Goal: Information Seeking & Learning: Learn about a topic

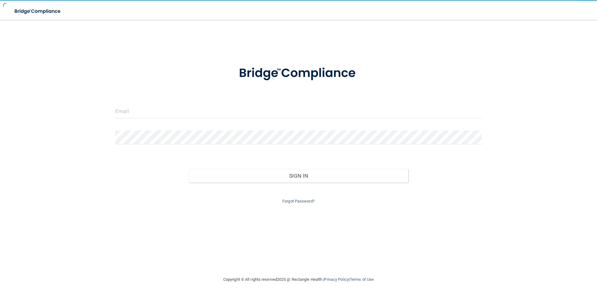
click at [153, 120] on div at bounding box center [298, 113] width 375 height 19
click at [151, 111] on input "email" at bounding box center [298, 111] width 366 height 14
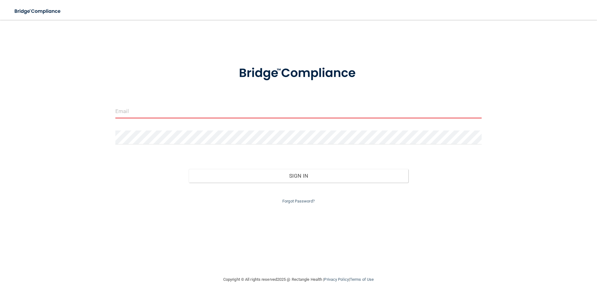
click at [284, 116] on input "email" at bounding box center [298, 111] width 366 height 14
click at [284, 111] on input "email" at bounding box center [298, 111] width 366 height 14
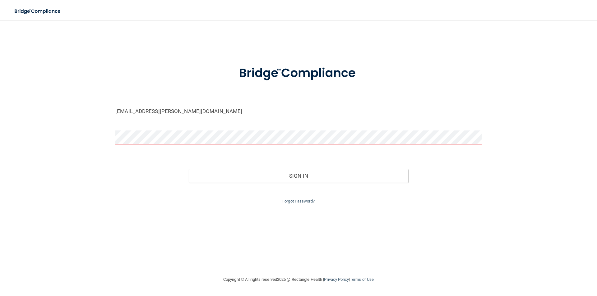
type input "[EMAIL_ADDRESS][PERSON_NAME][DOMAIN_NAME]"
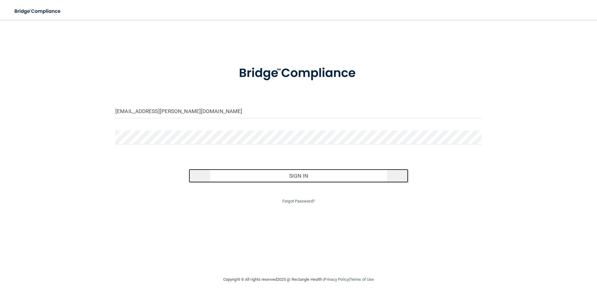
click at [303, 173] on button "Sign In" at bounding box center [299, 176] width 220 height 14
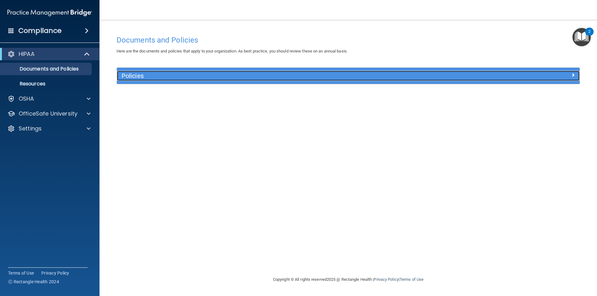
click at [133, 80] on div "Policies" at bounding box center [290, 76] width 347 height 10
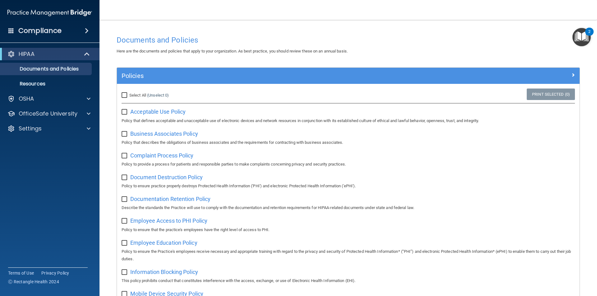
click at [123, 96] on input "Select All (Unselect 0) Unselect All" at bounding box center [125, 95] width 7 height 5
checkbox input "true"
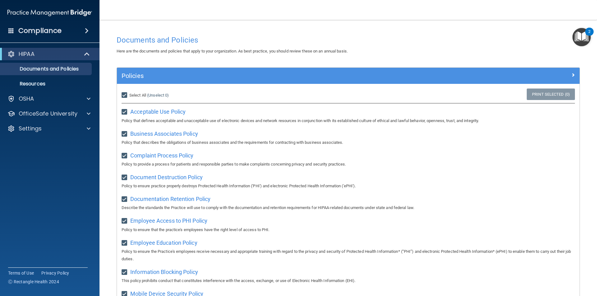
checkbox input "true"
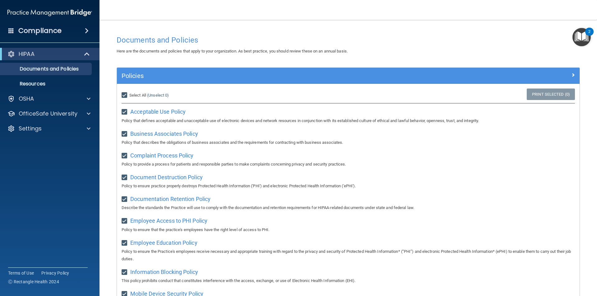
checkbox input "true"
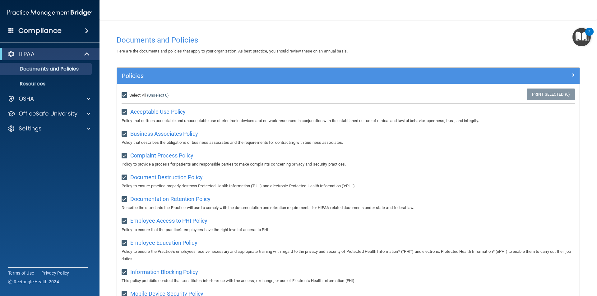
checkbox input "true"
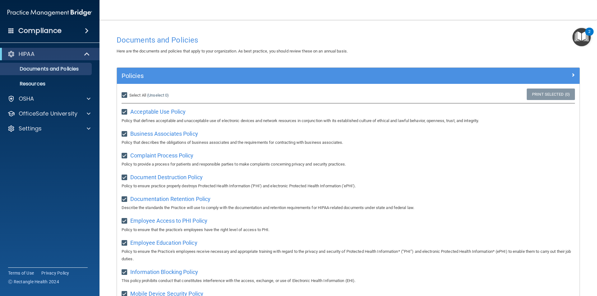
checkbox input "true"
click at [85, 31] on span at bounding box center [87, 30] width 4 height 7
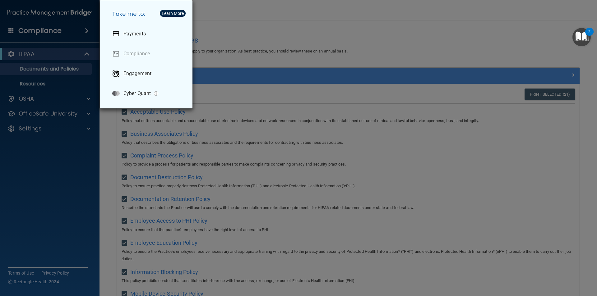
click at [33, 186] on div "Take me to: Payments Compliance Engagement Cyber Quant" at bounding box center [298, 148] width 597 height 296
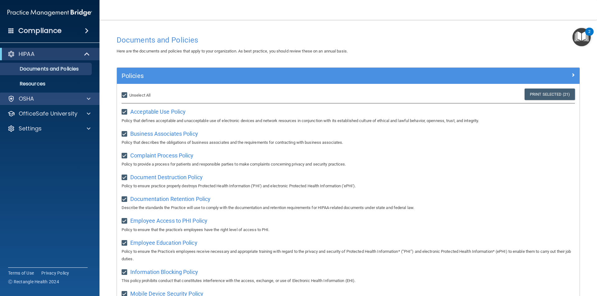
click at [49, 95] on div "OSHA" at bounding box center [50, 99] width 100 height 12
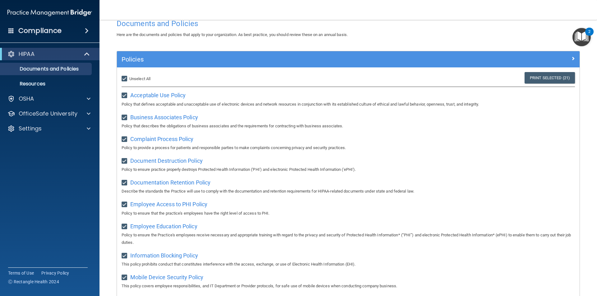
scroll to position [31, 0]
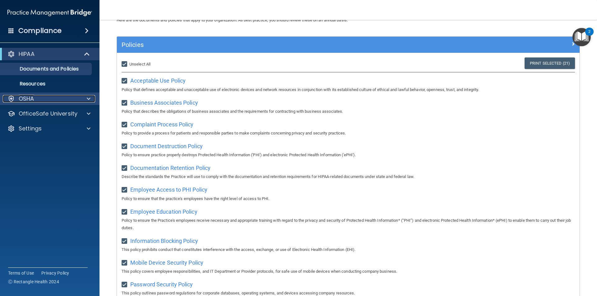
click at [44, 98] on div "OSHA" at bounding box center [41, 98] width 77 height 7
click at [92, 101] on div at bounding box center [88, 98] width 16 height 7
click at [87, 53] on span at bounding box center [87, 53] width 5 height 7
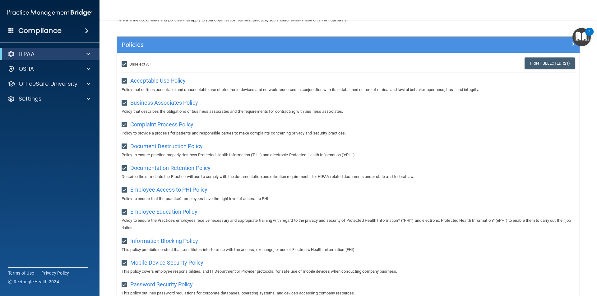
click at [85, 29] on span at bounding box center [87, 30] width 4 height 7
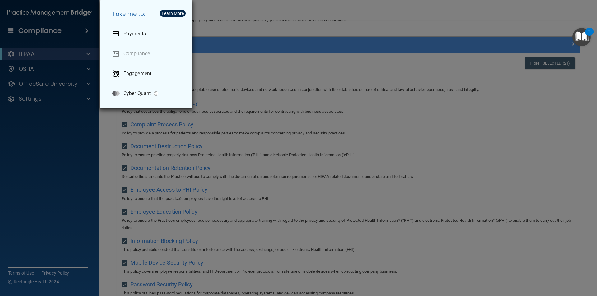
click at [80, 148] on div "Take me to: Payments Compliance Engagement Cyber Quant" at bounding box center [298, 148] width 597 height 296
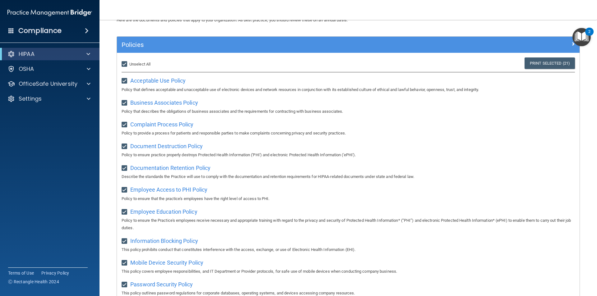
click at [582, 38] on img "Open Resource Center, 2 new notifications" at bounding box center [581, 37] width 18 height 18
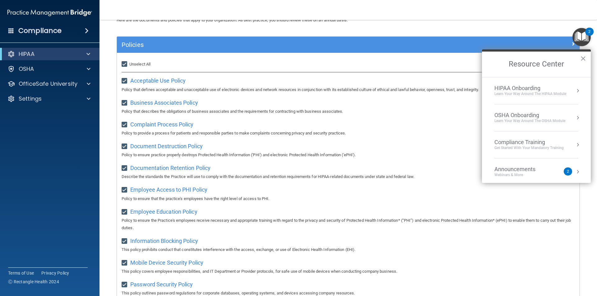
click at [554, 90] on div "HIPAA Onboarding" at bounding box center [530, 88] width 72 height 7
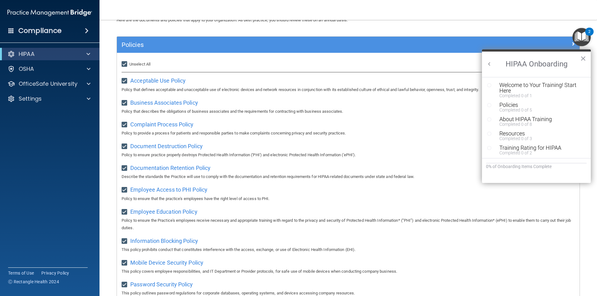
scroll to position [0, 0]
click at [559, 85] on div "Welcome to Your Training! Start Here" at bounding box center [538, 87] width 79 height 11
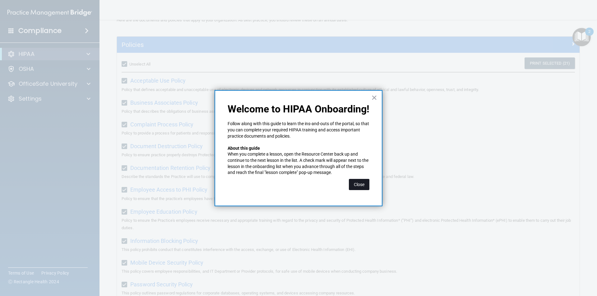
click at [364, 186] on button "Close" at bounding box center [359, 184] width 21 height 11
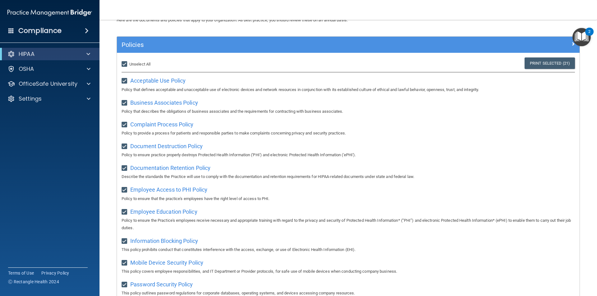
click at [577, 30] on img "Open Resource Center, 2 new notifications" at bounding box center [581, 37] width 18 height 18
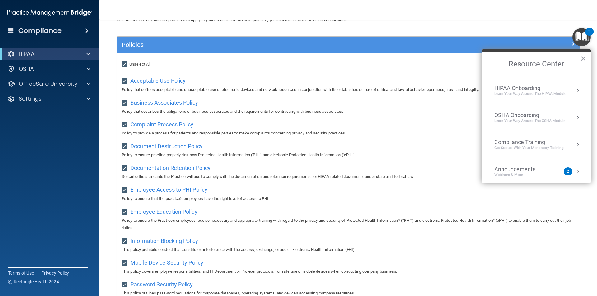
click at [534, 96] on div "Learn Your Way around the HIPAA module" at bounding box center [530, 93] width 72 height 5
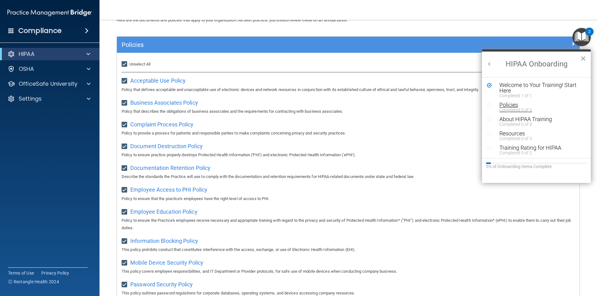
click at [514, 109] on div "Completed 0 of 5" at bounding box center [538, 110] width 79 height 4
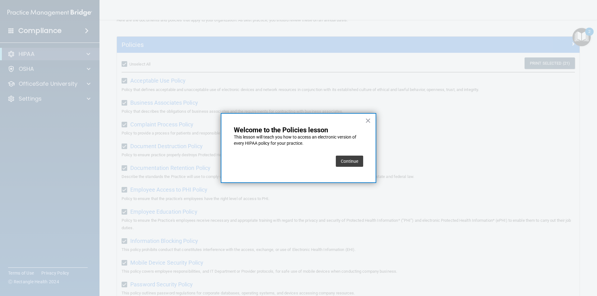
click at [357, 166] on button "Continue" at bounding box center [349, 161] width 27 height 11
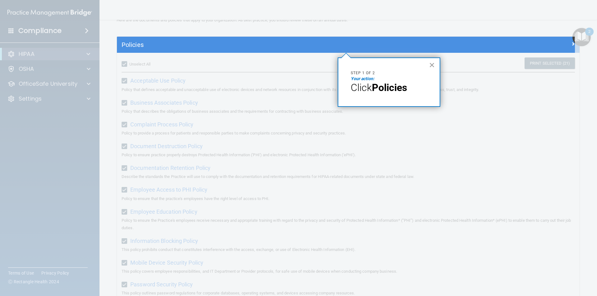
click at [430, 62] on button "×" at bounding box center [432, 65] width 6 height 10
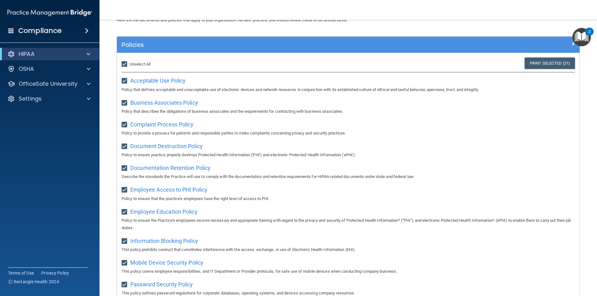
click at [123, 63] on input "Select All (Unselect 21) Unselect All" at bounding box center [125, 64] width 7 height 5
checkbox input "false"
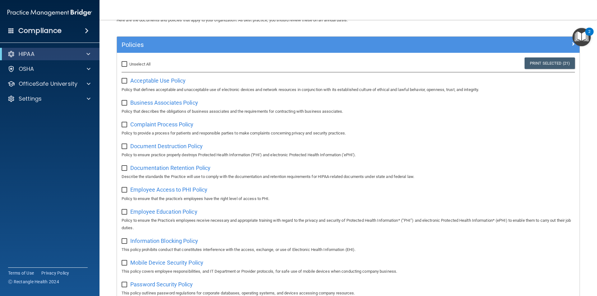
checkbox input "false"
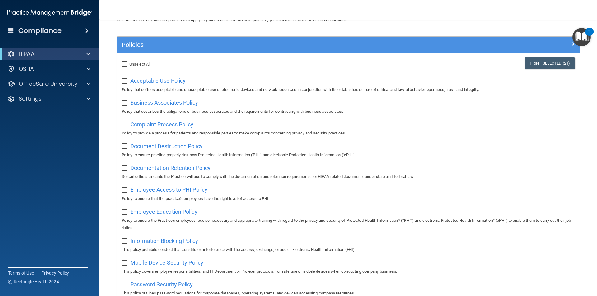
checkbox input "false"
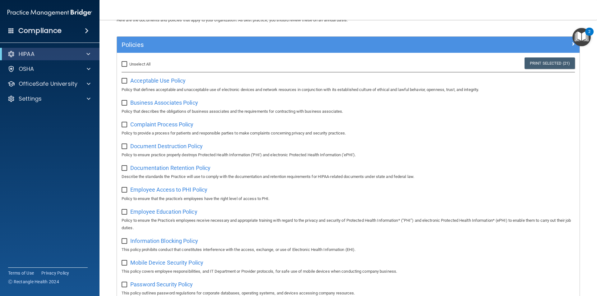
checkbox input "false"
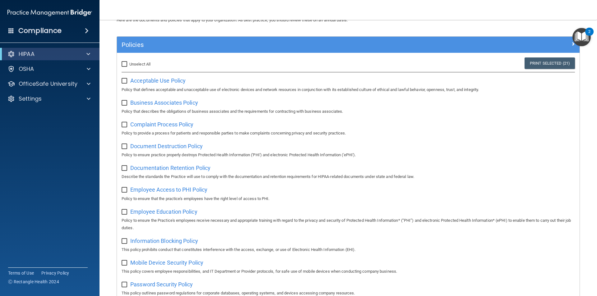
checkbox input "false"
click at [164, 81] on span "Acceptable Use Policy" at bounding box center [157, 80] width 55 height 7
click at [124, 80] on input "checkbox" at bounding box center [125, 81] width 7 height 5
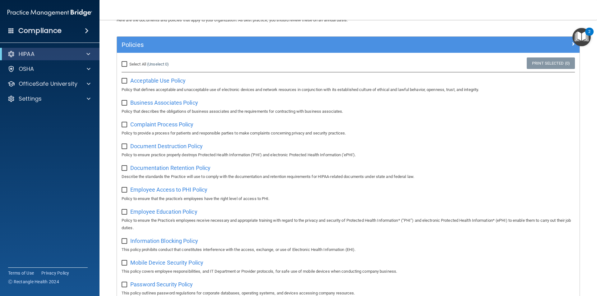
checkbox input "true"
click at [576, 37] on img "Open Resource Center, 2 new notifications" at bounding box center [581, 37] width 18 height 18
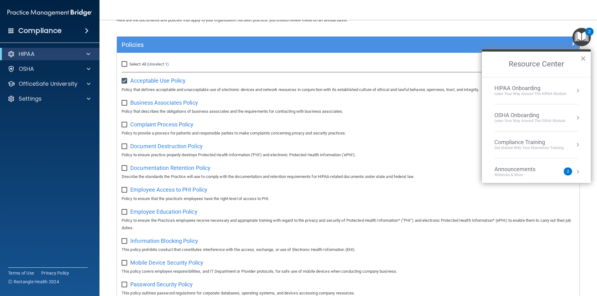
click at [514, 94] on div "Learn Your Way around the HIPAA module" at bounding box center [530, 93] width 72 height 5
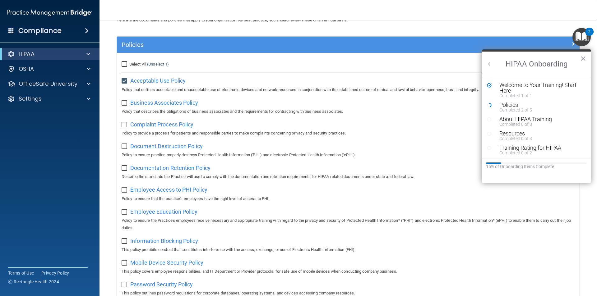
click at [159, 103] on span "Business Associates Policy" at bounding box center [164, 102] width 68 height 7
click at [122, 103] on input "checkbox" at bounding box center [125, 103] width 7 height 5
checkbox input "true"
click at [172, 123] on span "Complaint Process Policy" at bounding box center [161, 124] width 63 height 7
click at [125, 127] on input "checkbox" at bounding box center [125, 124] width 7 height 5
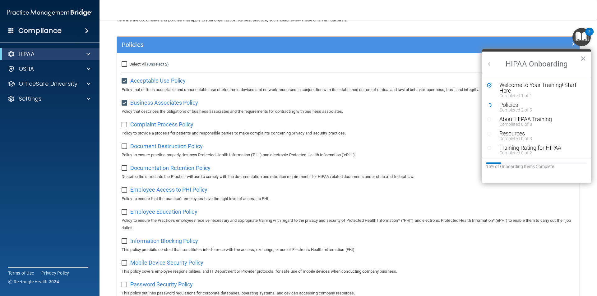
checkbox input "true"
click at [136, 149] on span "Document Destruction Policy" at bounding box center [166, 146] width 72 height 7
click at [145, 147] on span "Document Destruction Policy" at bounding box center [166, 146] width 72 height 7
click at [125, 145] on input "checkbox" at bounding box center [125, 146] width 7 height 5
checkbox input "true"
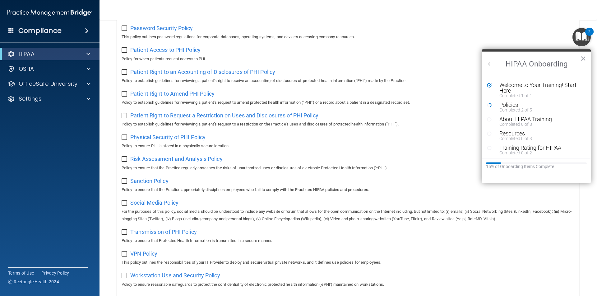
scroll to position [311, 0]
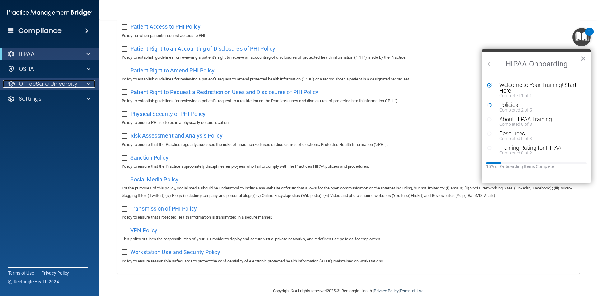
click at [87, 81] on span at bounding box center [89, 83] width 4 height 7
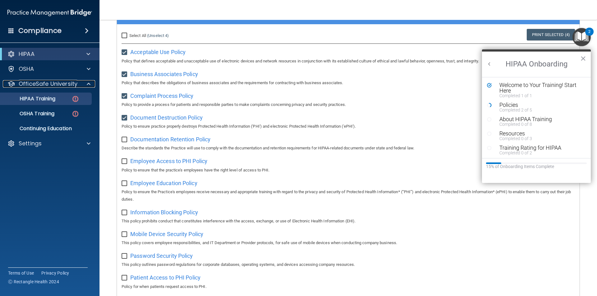
scroll to position [0, 0]
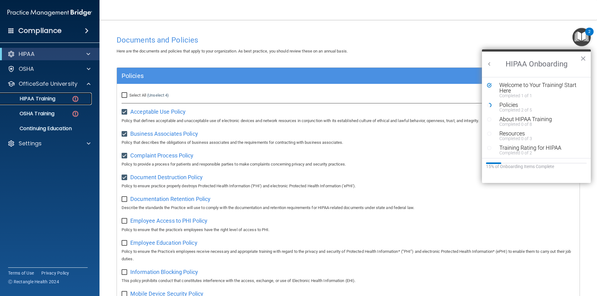
click at [54, 98] on p "HIPAA Training" at bounding box center [29, 99] width 51 height 6
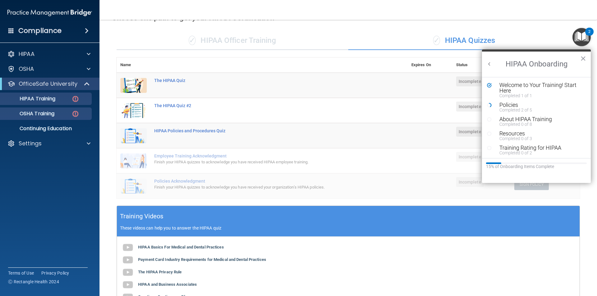
scroll to position [31, 0]
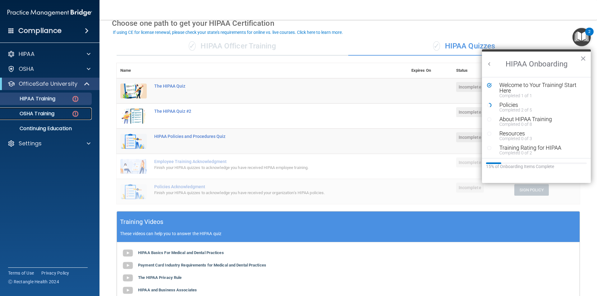
click at [25, 116] on p "OSHA Training" at bounding box center [29, 114] width 50 height 6
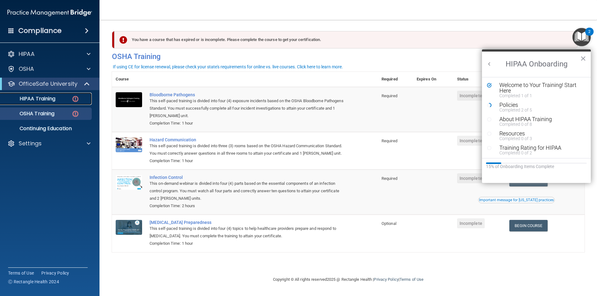
click at [44, 100] on p "HIPAA Training" at bounding box center [29, 99] width 51 height 6
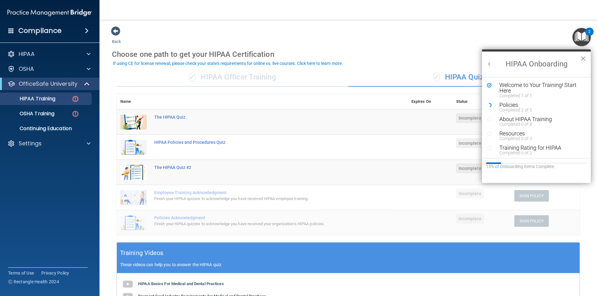
click at [585, 60] on button "×" at bounding box center [583, 58] width 6 height 10
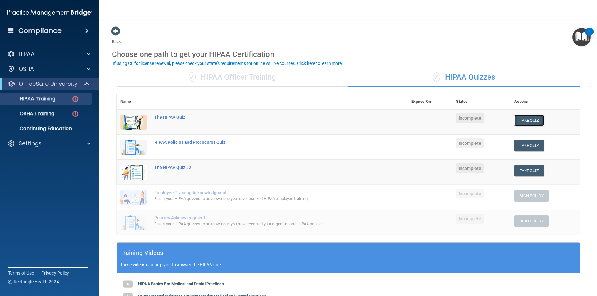
click at [523, 118] on button "Take Quiz" at bounding box center [529, 121] width 30 height 12
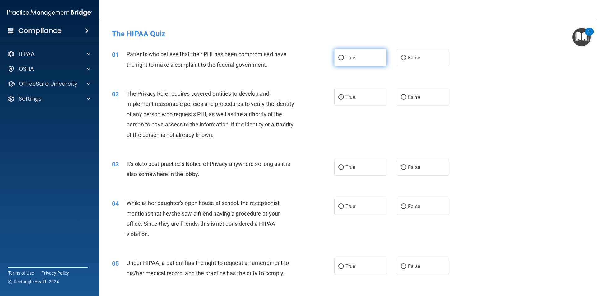
click at [341, 58] on input "True" at bounding box center [341, 58] width 6 height 5
radio input "true"
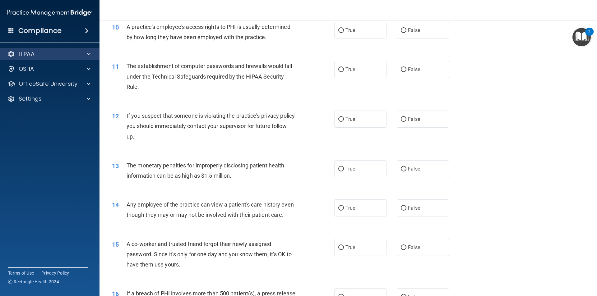
scroll to position [342, 0]
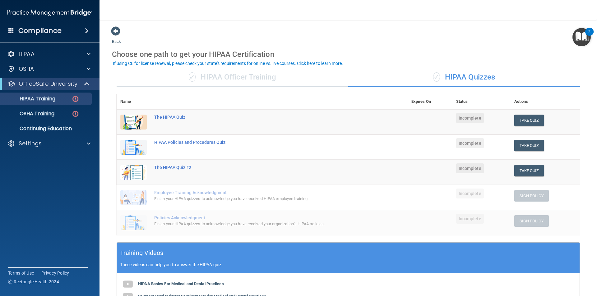
click at [583, 39] on img "Open Resource Center, 2 new notifications" at bounding box center [581, 37] width 18 height 18
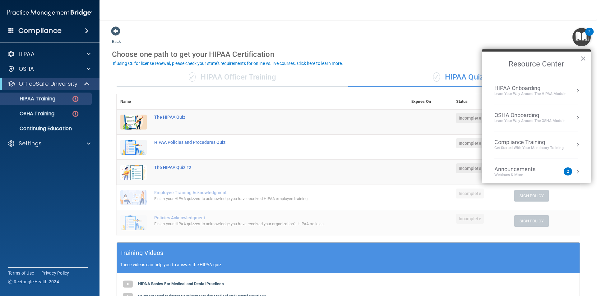
click at [543, 90] on div "HIPAA Onboarding" at bounding box center [530, 88] width 72 height 7
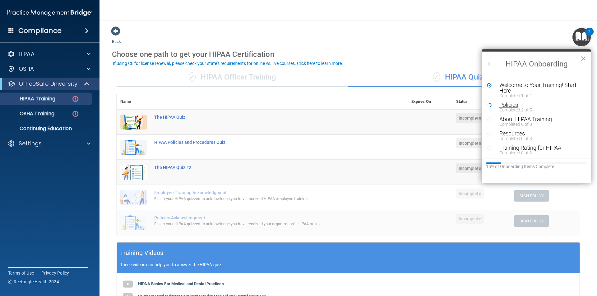
click at [518, 106] on div "Policies" at bounding box center [538, 105] width 79 height 6
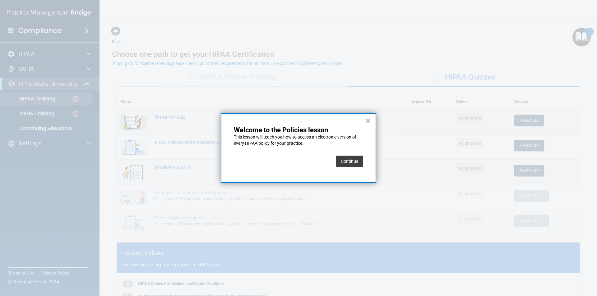
click at [347, 159] on button "Continue" at bounding box center [349, 161] width 27 height 11
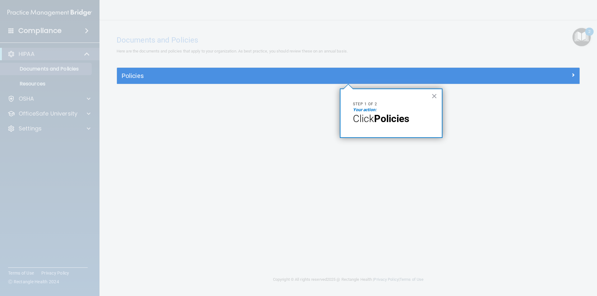
click at [434, 94] on button "×" at bounding box center [434, 96] width 6 height 10
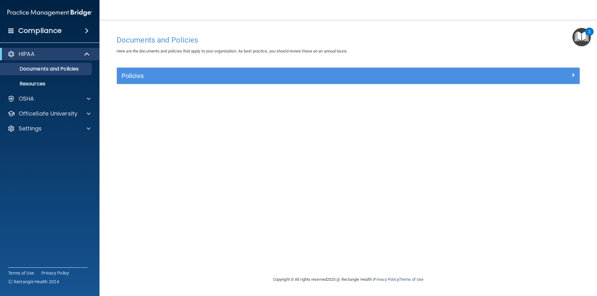
click at [193, 70] on div "Documents and Policies Here are the documents and policies that apply to your o…" at bounding box center [348, 154] width 472 height 244
click at [65, 67] on p "Documents and Policies" at bounding box center [46, 69] width 85 height 6
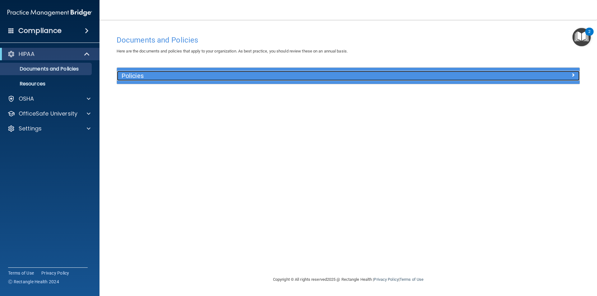
click at [174, 74] on h5 "Policies" at bounding box center [291, 75] width 338 height 7
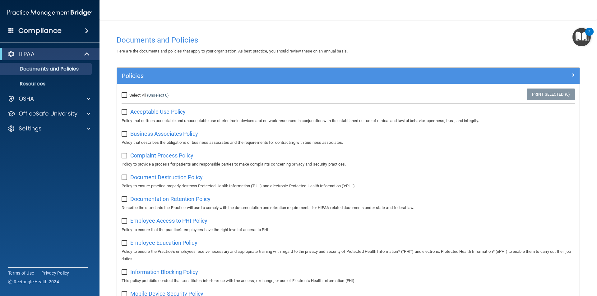
click at [124, 110] on input "checkbox" at bounding box center [125, 112] width 7 height 5
checkbox input "true"
click at [126, 131] on label at bounding box center [126, 132] width 8 height 7
click at [126, 132] on input "checkbox" at bounding box center [125, 134] width 7 height 5
checkbox input "true"
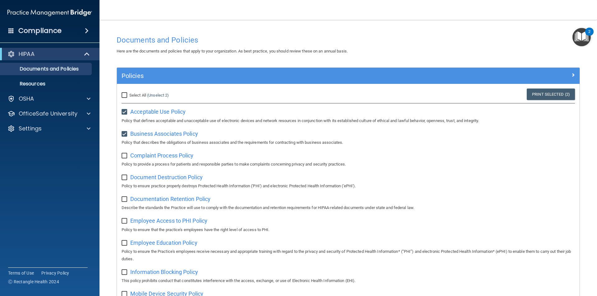
click at [128, 158] on input "checkbox" at bounding box center [125, 156] width 7 height 5
checkbox input "true"
click at [123, 179] on input "checkbox" at bounding box center [125, 177] width 7 height 5
checkbox input "true"
click at [158, 158] on span "Complaint Process Policy" at bounding box center [161, 155] width 63 height 7
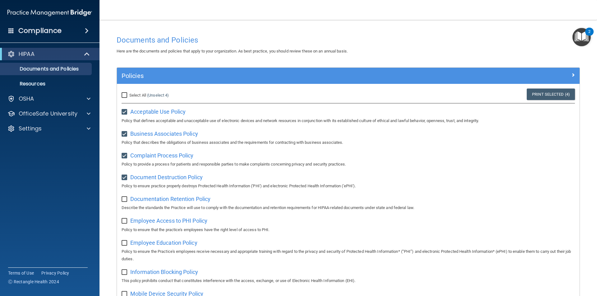
click at [125, 199] on input "checkbox" at bounding box center [125, 199] width 7 height 5
checkbox input "true"
click at [156, 199] on span "Documentation Retention Policy" at bounding box center [170, 199] width 80 height 7
click at [123, 224] on input "checkbox" at bounding box center [125, 221] width 7 height 5
checkbox input "true"
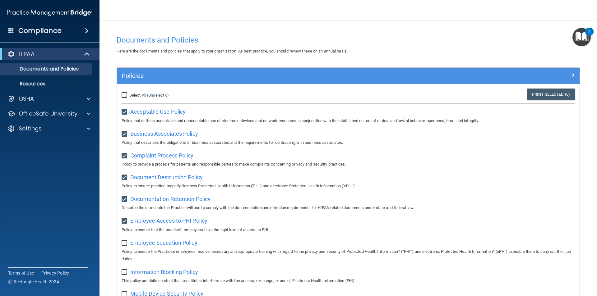
click at [126, 246] on input "checkbox" at bounding box center [125, 243] width 7 height 5
checkbox input "true"
click at [162, 246] on span "Employee Education Policy" at bounding box center [163, 243] width 67 height 7
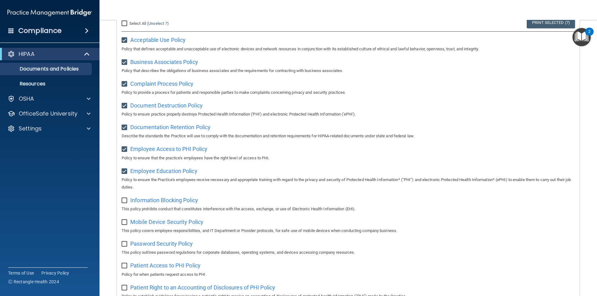
scroll to position [93, 0]
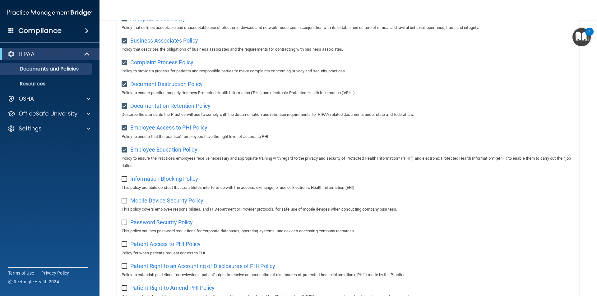
click at [124, 181] on input "checkbox" at bounding box center [125, 179] width 7 height 5
checkbox input "true"
click at [160, 182] on span "Information Blocking Policy" at bounding box center [164, 179] width 68 height 7
click at [140, 202] on span "Mobile Device Security Policy" at bounding box center [166, 200] width 73 height 7
click at [126, 204] on input "checkbox" at bounding box center [125, 201] width 7 height 5
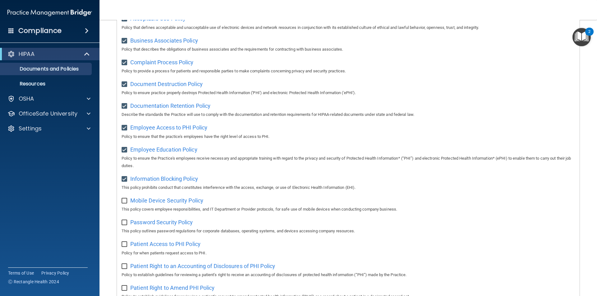
checkbox input "true"
click at [144, 226] on span "Password Security Policy" at bounding box center [161, 222] width 62 height 7
click at [126, 225] on input "checkbox" at bounding box center [125, 222] width 7 height 5
checkbox input "true"
click at [160, 226] on span "Password Security Policy" at bounding box center [161, 222] width 62 height 7
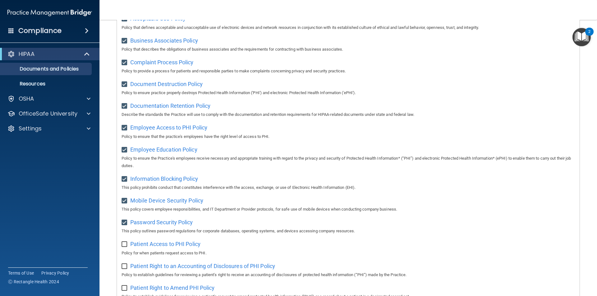
click at [124, 247] on input "checkbox" at bounding box center [125, 244] width 7 height 5
checkbox input "true"
click at [154, 247] on span "Patient Access to PHI Policy" at bounding box center [165, 244] width 70 height 7
click at [125, 269] on input "checkbox" at bounding box center [125, 266] width 7 height 5
checkbox input "true"
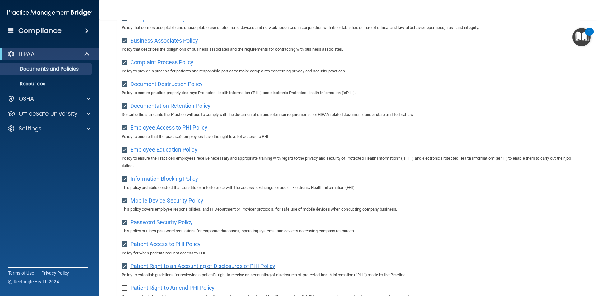
click at [173, 269] on span "Patient Right to an Accounting of Disclosures of PHI Policy" at bounding box center [202, 266] width 145 height 7
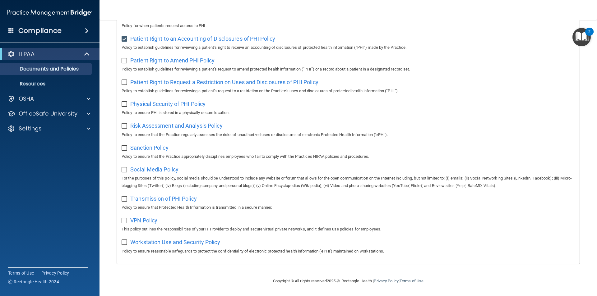
scroll to position [327, 0]
click at [126, 58] on input "checkbox" at bounding box center [125, 60] width 7 height 5
checkbox input "true"
click at [153, 57] on span "Patient Right to Amend PHI Policy" at bounding box center [172, 60] width 84 height 7
click at [127, 80] on input "checkbox" at bounding box center [125, 82] width 7 height 5
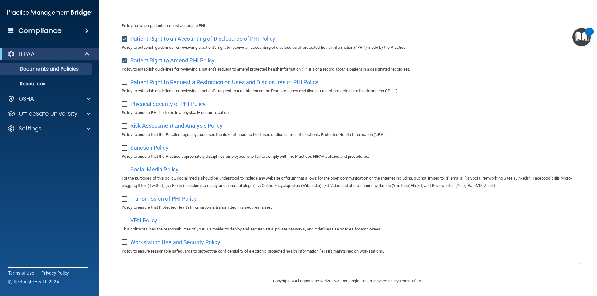
checkbox input "true"
click at [166, 80] on span "Patient Right to Request a Restriction on Uses and Disclosures of PHI Policy" at bounding box center [224, 82] width 188 height 7
click at [151, 101] on span "Physical Security of PHI Policy" at bounding box center [167, 104] width 75 height 7
click at [127, 99] on label at bounding box center [126, 102] width 8 height 7
click at [127, 102] on input "checkbox" at bounding box center [125, 104] width 7 height 5
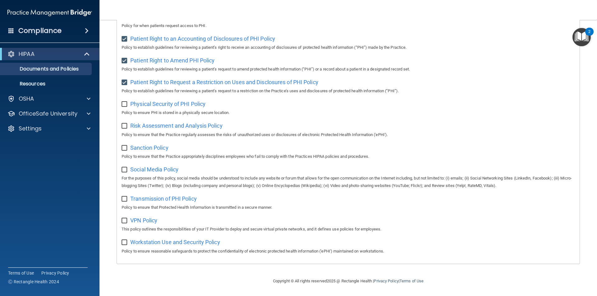
checkbox input "true"
click at [154, 124] on span "Risk Assessment and Analysis Policy" at bounding box center [176, 125] width 92 height 7
click at [127, 124] on input "checkbox" at bounding box center [125, 126] width 7 height 5
checkbox input "true"
click at [148, 145] on span "Sanction Policy" at bounding box center [149, 148] width 38 height 7
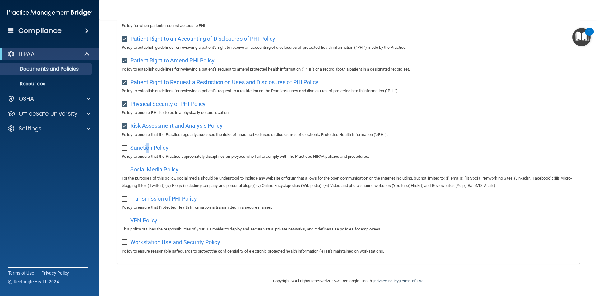
drag, startPoint x: 127, startPoint y: 145, endPoint x: 129, endPoint y: 149, distance: 4.5
click at [127, 146] on input "checkbox" at bounding box center [125, 148] width 7 height 5
checkbox input "true"
click at [147, 170] on span "Social Media Policy" at bounding box center [154, 169] width 48 height 7
click at [125, 173] on div "Social Media Policy For the purposes of this policy, social media should be und…" at bounding box center [348, 176] width 453 height 25
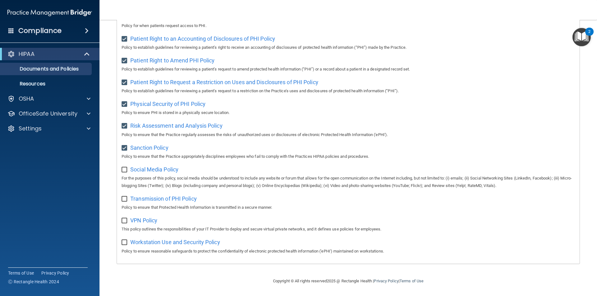
click at [125, 170] on input "checkbox" at bounding box center [125, 170] width 7 height 5
checkbox input "true"
click at [154, 201] on span "Transmission of PHI Policy" at bounding box center [163, 199] width 67 height 7
click at [123, 198] on input "checkbox" at bounding box center [125, 199] width 7 height 5
checkbox input "true"
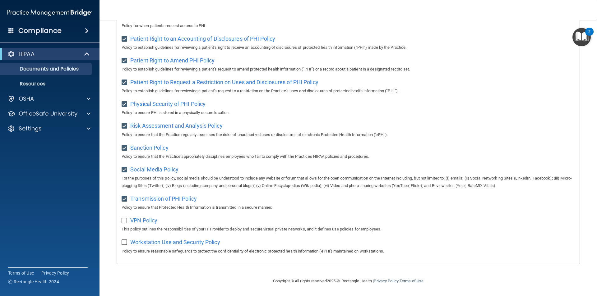
click at [125, 222] on input "checkbox" at bounding box center [125, 221] width 7 height 5
checkbox input "true"
click at [140, 221] on span "VPN Policy" at bounding box center [143, 220] width 27 height 7
click at [87, 115] on span at bounding box center [89, 113] width 4 height 7
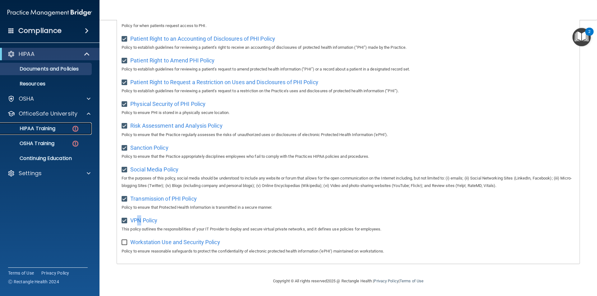
click at [68, 127] on div "HIPAA Training" at bounding box center [46, 129] width 85 height 6
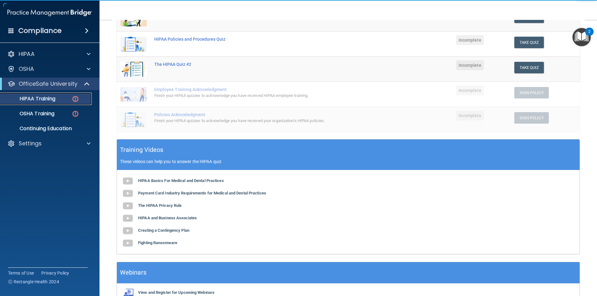
scroll to position [46, 0]
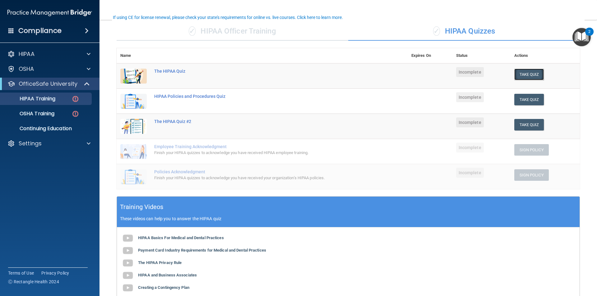
click at [530, 75] on button "Take Quiz" at bounding box center [529, 75] width 30 height 12
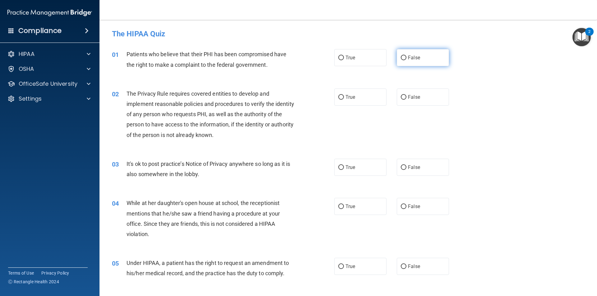
click at [401, 58] on input "False" at bounding box center [404, 58] width 6 height 5
radio input "true"
click at [345, 97] on span "True" at bounding box center [350, 97] width 10 height 6
click at [343, 97] on input "True" at bounding box center [341, 97] width 6 height 5
radio input "true"
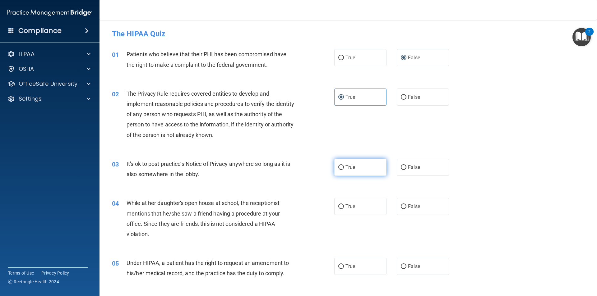
click at [341, 167] on input "True" at bounding box center [341, 167] width 6 height 5
radio input "true"
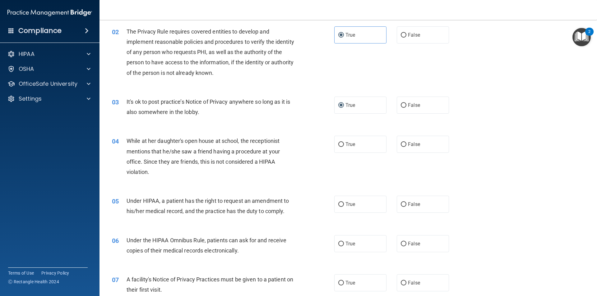
scroll to position [31, 0]
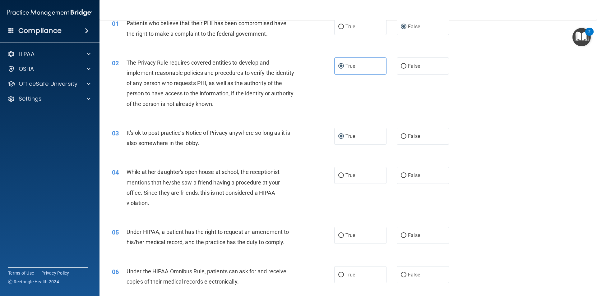
drag, startPoint x: 211, startPoint y: 197, endPoint x: 211, endPoint y: 213, distance: 15.6
drag, startPoint x: 211, startPoint y: 213, endPoint x: 192, endPoint y: 203, distance: 21.7
click at [192, 203] on div "While at her daughter's open house at school, the receptionist mentions that he…" at bounding box center [214, 187] width 174 height 41
click at [401, 173] on input "False" at bounding box center [404, 175] width 6 height 5
radio input "true"
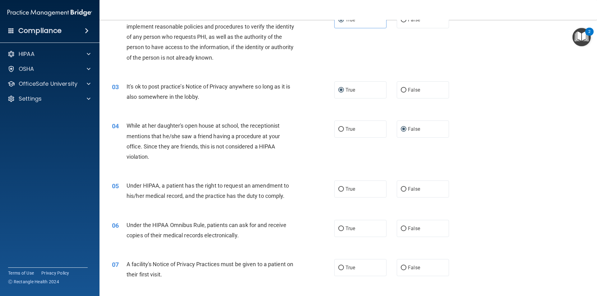
scroll to position [93, 0]
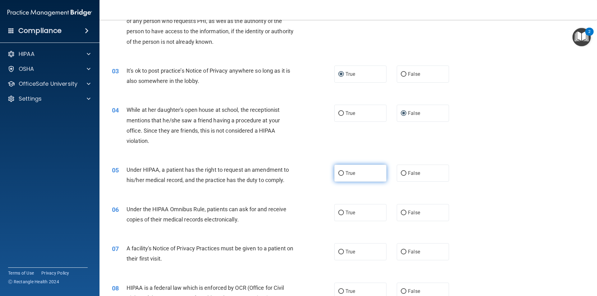
click at [346, 174] on span "True" at bounding box center [350, 173] width 10 height 6
click at [344, 174] on input "True" at bounding box center [341, 173] width 6 height 5
radio input "true"
click at [403, 211] on input "False" at bounding box center [404, 213] width 6 height 5
radio input "true"
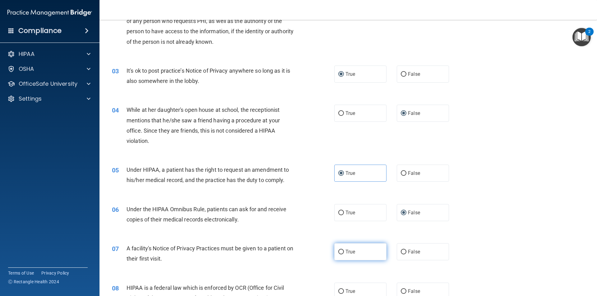
click at [352, 250] on span "True" at bounding box center [350, 252] width 10 height 6
click at [344, 250] on input "True" at bounding box center [341, 252] width 6 height 5
radio input "true"
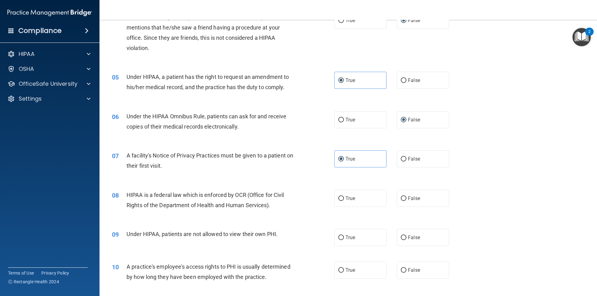
scroll to position [186, 0]
click at [345, 198] on span "True" at bounding box center [350, 198] width 10 height 6
click at [343, 198] on input "True" at bounding box center [341, 198] width 6 height 5
radio input "true"
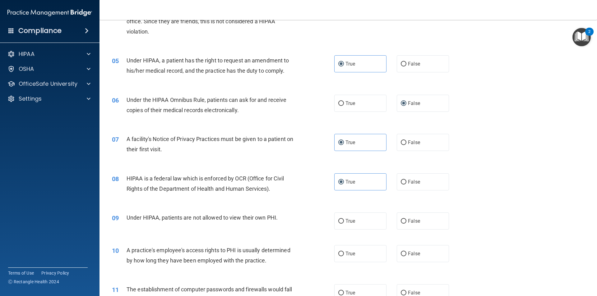
scroll to position [218, 0]
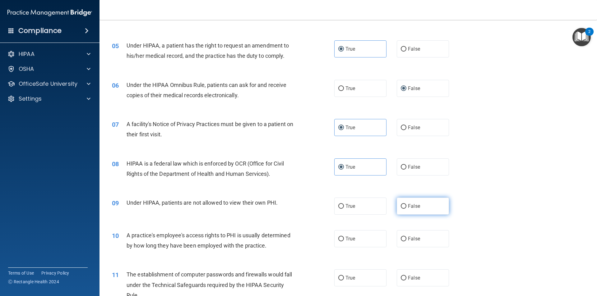
click at [408, 206] on span "False" at bounding box center [414, 206] width 12 height 6
click at [405, 206] on input "False" at bounding box center [404, 206] width 6 height 5
radio input "true"
click at [415, 237] on span "False" at bounding box center [414, 239] width 12 height 6
click at [406, 237] on input "False" at bounding box center [404, 239] width 6 height 5
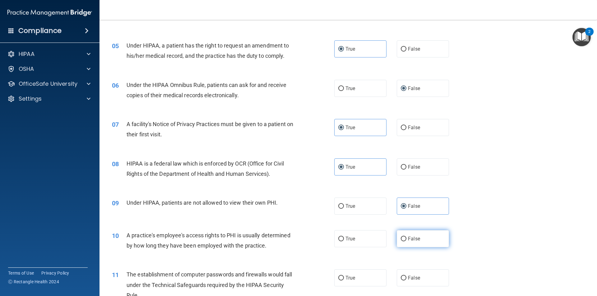
radio input "true"
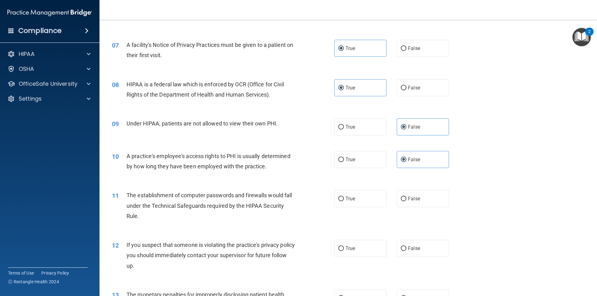
scroll to position [311, 0]
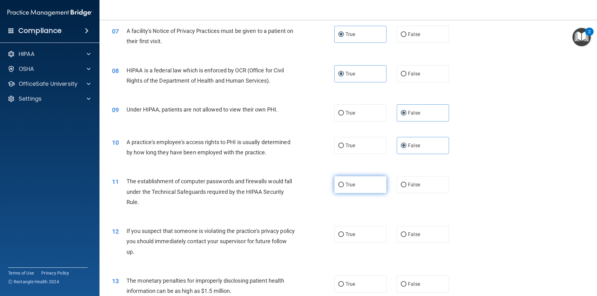
click at [346, 186] on span "True" at bounding box center [350, 185] width 10 height 6
click at [344, 186] on input "True" at bounding box center [341, 185] width 6 height 5
radio input "true"
click at [340, 230] on label "True" at bounding box center [360, 234] width 52 height 17
click at [340, 232] on input "True" at bounding box center [341, 234] width 6 height 5
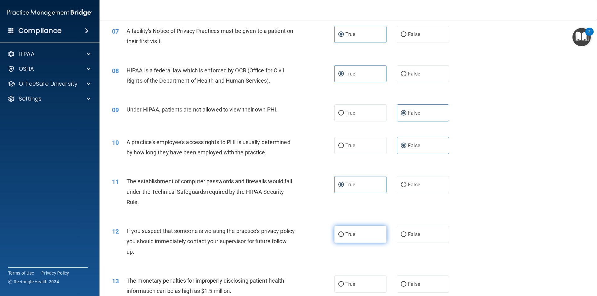
radio input "true"
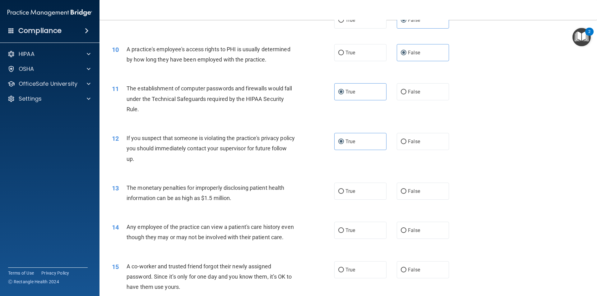
scroll to position [404, 0]
click at [338, 191] on input "True" at bounding box center [341, 191] width 6 height 5
radio input "true"
click at [404, 229] on label "False" at bounding box center [423, 230] width 52 height 17
click at [404, 229] on input "False" at bounding box center [404, 230] width 6 height 5
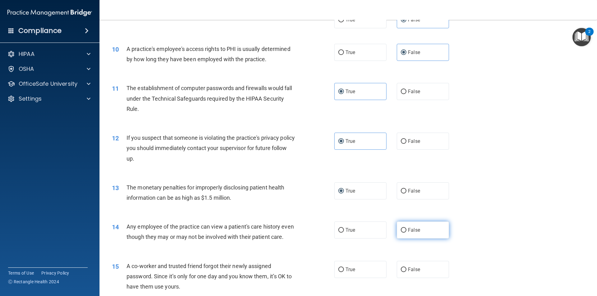
radio input "true"
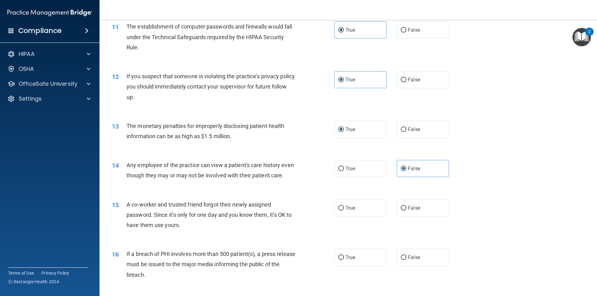
scroll to position [497, 0]
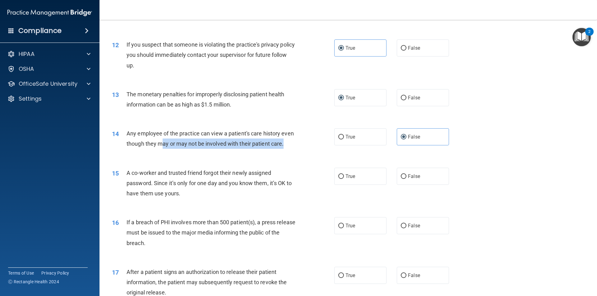
drag, startPoint x: 176, startPoint y: 144, endPoint x: 280, endPoint y: 152, distance: 104.2
click at [280, 149] on div "Any employee of the practice can view a patient's care history even though they…" at bounding box center [214, 138] width 174 height 21
click at [281, 149] on div "Any employee of the practice can view a patient's care history even though they…" at bounding box center [214, 138] width 174 height 21
click at [251, 149] on div "Any employee of the practice can view a patient's care history even though they…" at bounding box center [214, 138] width 174 height 21
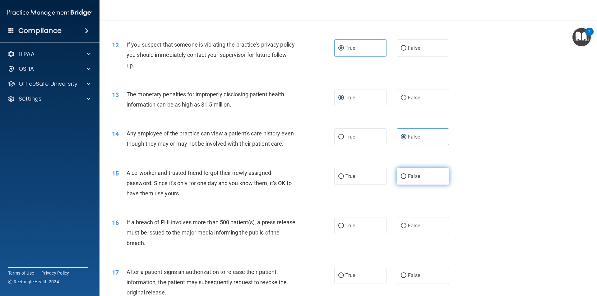
click at [408, 179] on span "False" at bounding box center [414, 176] width 12 height 6
click at [406, 179] on input "False" at bounding box center [404, 176] width 6 height 5
radio input "true"
click at [359, 234] on label "True" at bounding box center [360, 225] width 52 height 17
click at [344, 228] on input "True" at bounding box center [341, 226] width 6 height 5
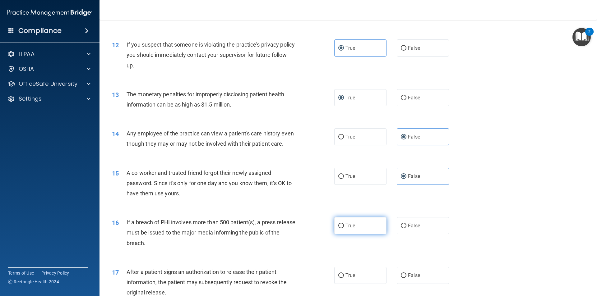
radio input "true"
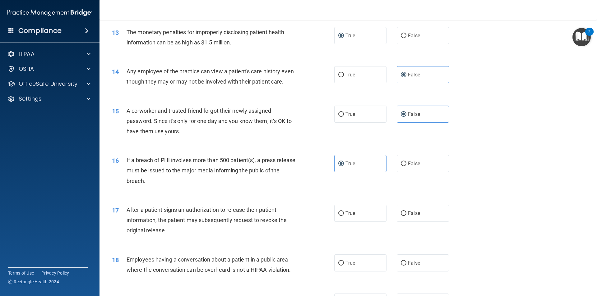
scroll to position [591, 0]
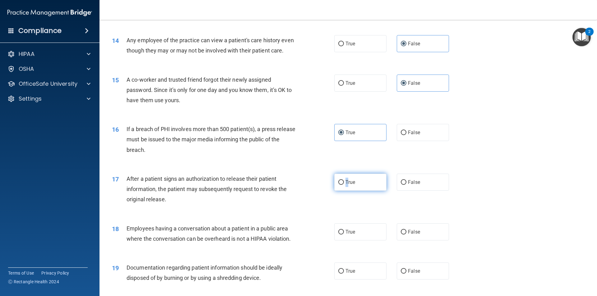
click at [345, 185] on span "True" at bounding box center [350, 182] width 10 height 6
click at [338, 185] on input "True" at bounding box center [341, 182] width 6 height 5
radio input "true"
click at [340, 185] on input "True" at bounding box center [341, 182] width 6 height 5
click at [408, 240] on label "False" at bounding box center [423, 231] width 52 height 17
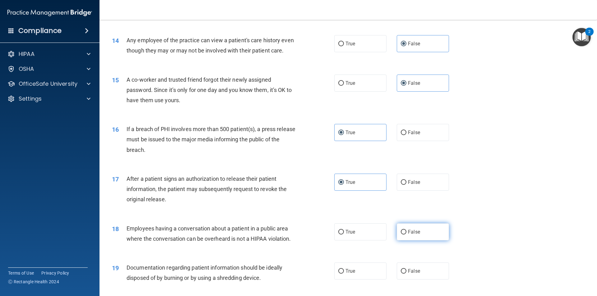
click at [406, 235] on input "False" at bounding box center [404, 232] width 6 height 5
radio input "true"
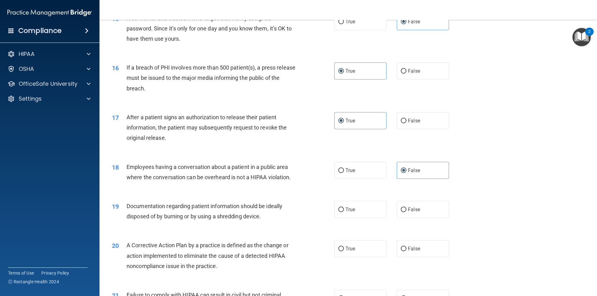
scroll to position [653, 0]
click at [401, 212] on input "False" at bounding box center [404, 209] width 6 height 5
radio input "true"
click at [373, 218] on label "True" at bounding box center [360, 208] width 52 height 17
click at [344, 212] on input "True" at bounding box center [341, 209] width 6 height 5
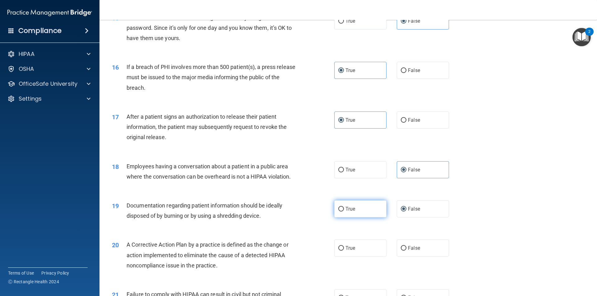
radio input "true"
click at [413, 212] on span "False" at bounding box center [414, 209] width 12 height 6
click at [406, 212] on input "False" at bounding box center [404, 209] width 6 height 5
radio input "true"
click at [344, 218] on label "True" at bounding box center [360, 208] width 52 height 17
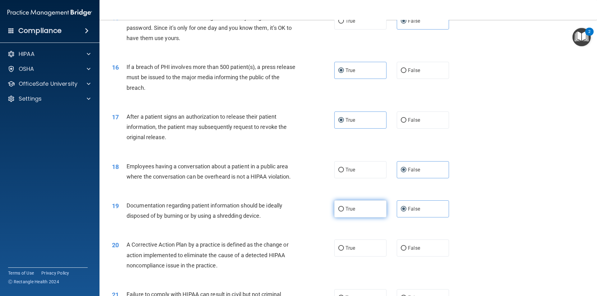
click at [344, 212] on input "True" at bounding box center [341, 209] width 6 height 5
radio input "true"
radio input "false"
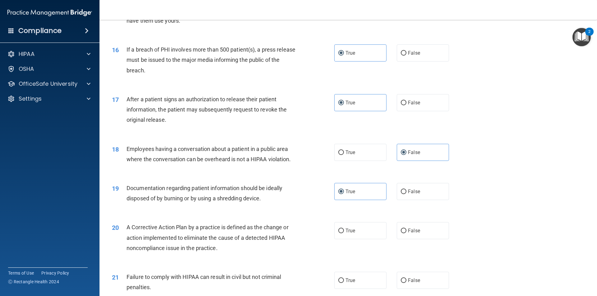
scroll to position [684, 0]
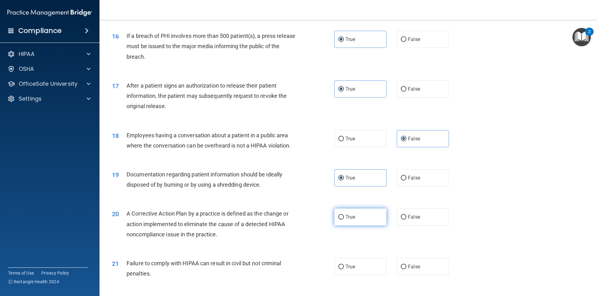
click at [345, 220] on span "True" at bounding box center [350, 217] width 10 height 6
click at [343, 220] on input "True" at bounding box center [341, 217] width 6 height 5
radio input "true"
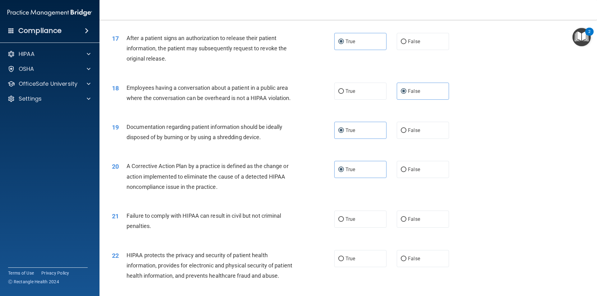
scroll to position [746, 0]
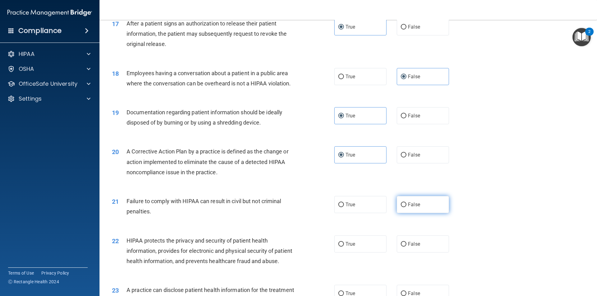
click at [408, 208] on span "False" at bounding box center [414, 205] width 12 height 6
click at [406, 207] on input "False" at bounding box center [404, 205] width 6 height 5
radio input "true"
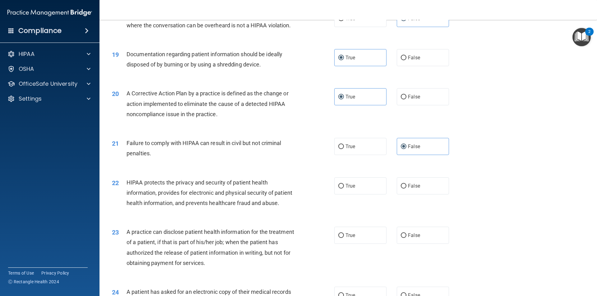
scroll to position [808, 0]
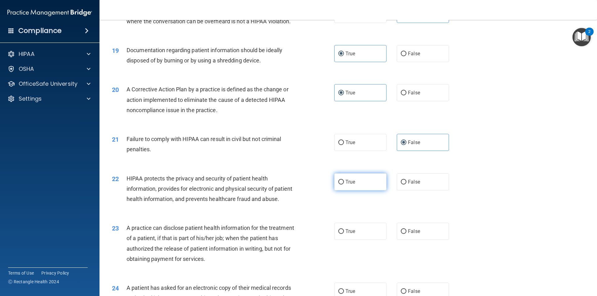
click at [350, 185] on span "True" at bounding box center [350, 182] width 10 height 6
click at [344, 185] on input "True" at bounding box center [341, 182] width 6 height 5
radio input "true"
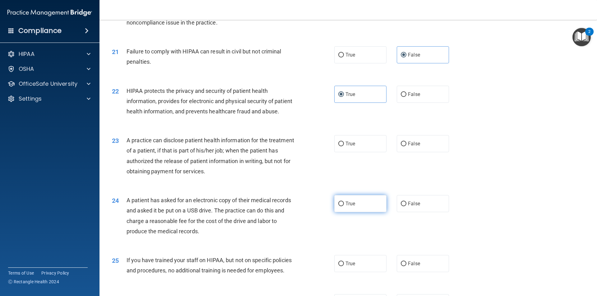
scroll to position [901, 0]
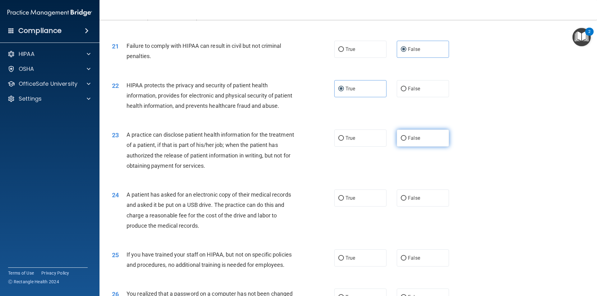
click at [401, 141] on input "False" at bounding box center [404, 138] width 6 height 5
radio input "true"
click at [397, 207] on label "False" at bounding box center [423, 198] width 52 height 17
click at [401, 201] on input "False" at bounding box center [404, 198] width 6 height 5
radio input "true"
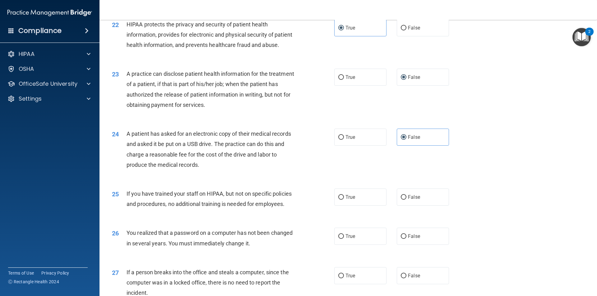
scroll to position [964, 0]
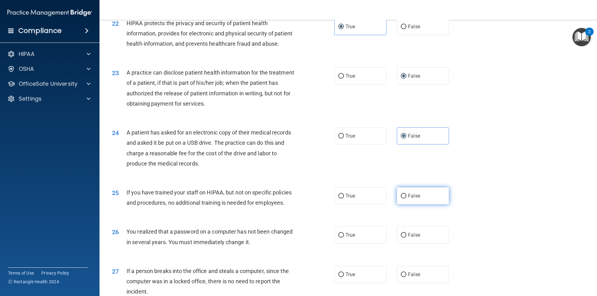
click at [416, 199] on span "False" at bounding box center [414, 196] width 12 height 6
click at [406, 199] on input "False" at bounding box center [404, 196] width 6 height 5
radio input "true"
click at [354, 244] on label "True" at bounding box center [360, 235] width 52 height 17
click at [344, 238] on input "True" at bounding box center [341, 235] width 6 height 5
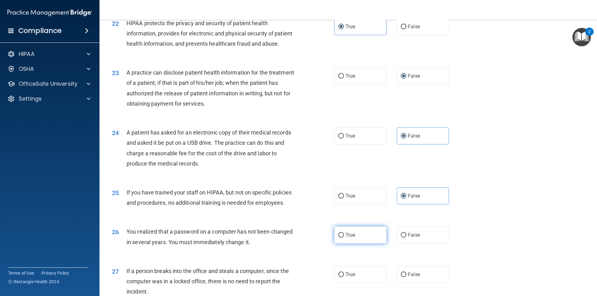
radio input "true"
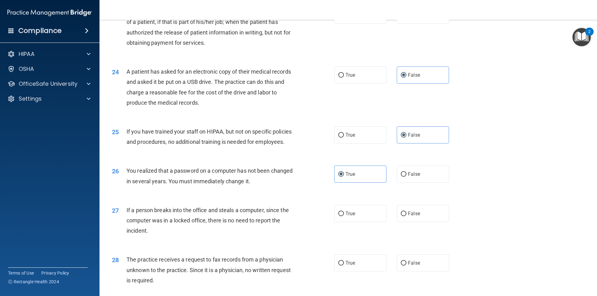
scroll to position [1026, 0]
click at [402, 215] on input "False" at bounding box center [404, 212] width 6 height 5
radio input "true"
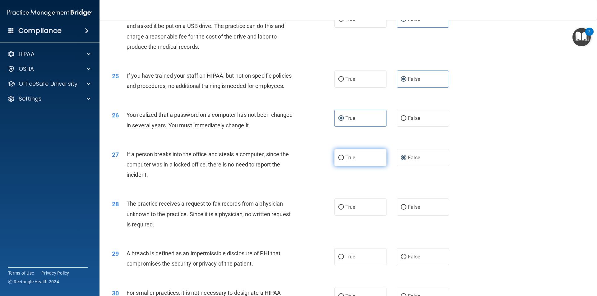
scroll to position [1088, 0]
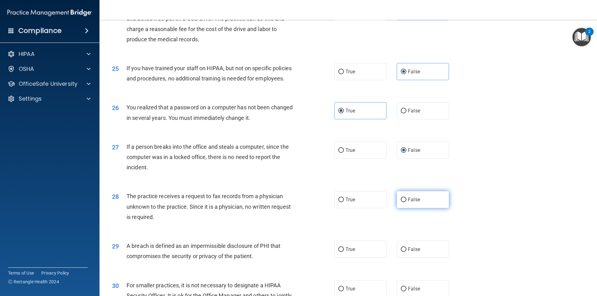
click at [416, 203] on span "False" at bounding box center [414, 200] width 12 height 6
click at [406, 202] on input "False" at bounding box center [404, 200] width 6 height 5
radio input "true"
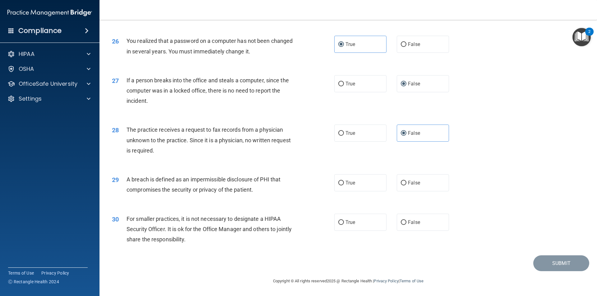
scroll to position [1175, 0]
click at [352, 180] on span "True" at bounding box center [350, 183] width 10 height 6
click at [344, 181] on input "True" at bounding box center [341, 183] width 6 height 5
radio input "true"
click at [408, 222] on span "False" at bounding box center [414, 222] width 12 height 6
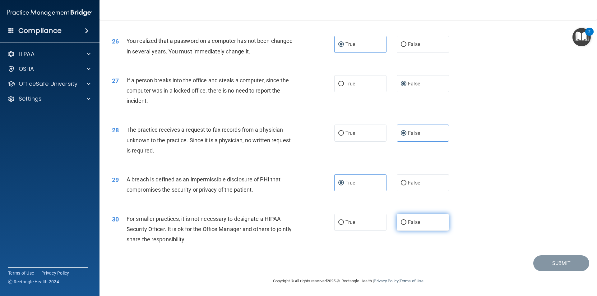
click at [406, 222] on input "False" at bounding box center [404, 222] width 6 height 5
radio input "true"
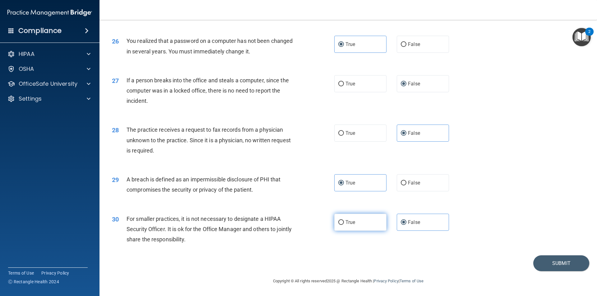
click at [341, 227] on label "True" at bounding box center [360, 222] width 52 height 17
click at [341, 225] on input "True" at bounding box center [341, 222] width 6 height 5
radio input "true"
radio input "false"
click at [552, 268] on button "Submit" at bounding box center [561, 263] width 56 height 16
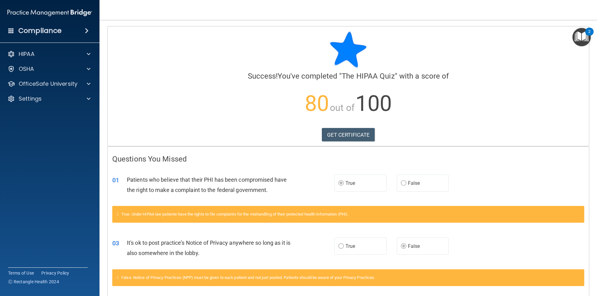
click at [57, 27] on h4 "Compliance" at bounding box center [39, 30] width 43 height 9
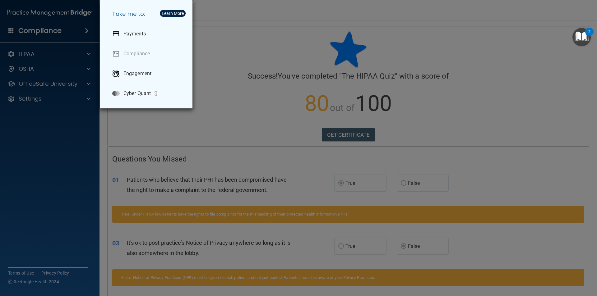
click at [589, 33] on div "2" at bounding box center [589, 36] width 2 height 8
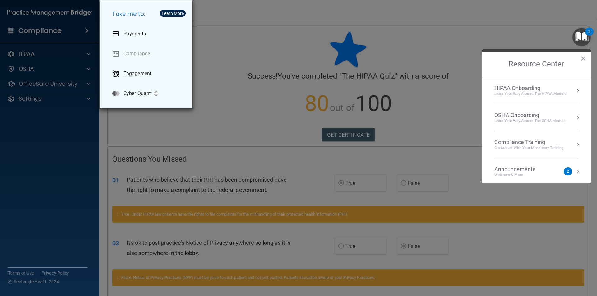
click at [552, 85] on div "HIPAA Onboarding" at bounding box center [530, 88] width 72 height 7
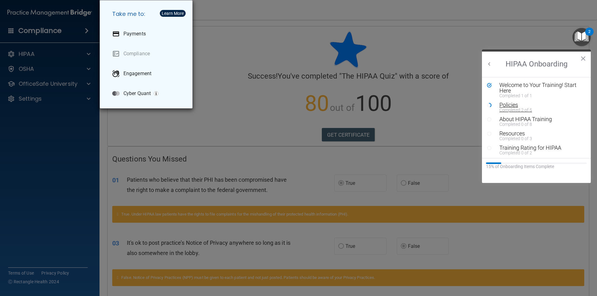
click at [519, 108] on div "Completed 2 of 5" at bounding box center [538, 110] width 79 height 4
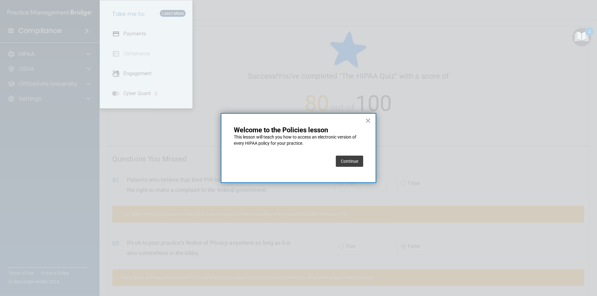
click at [353, 162] on button "Continue" at bounding box center [349, 161] width 27 height 11
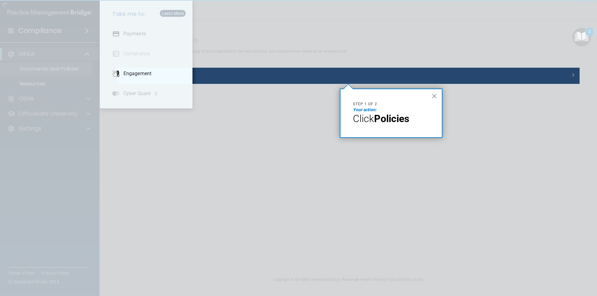
click at [381, 117] on strong "Policies" at bounding box center [391, 119] width 35 height 12
click at [364, 108] on em "Your action:" at bounding box center [365, 109] width 24 height 5
click at [433, 96] on button "×" at bounding box center [434, 96] width 6 height 10
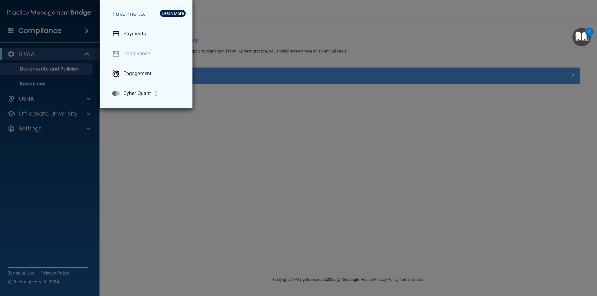
click at [174, 7] on h5 "Take me to:" at bounding box center [147, 13] width 80 height 17
drag, startPoint x: 235, startPoint y: 55, endPoint x: 216, endPoint y: 50, distance: 19.7
click at [228, 53] on div "Take me to: Payments Compliance Engagement Cyber Quant" at bounding box center [298, 148] width 597 height 296
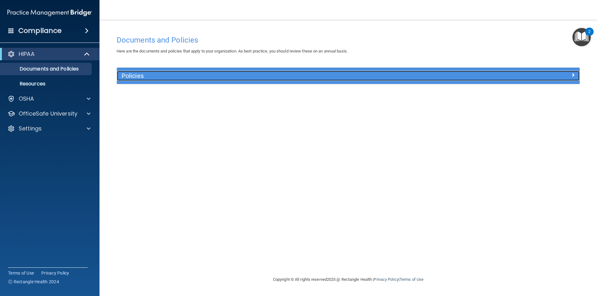
click at [125, 73] on h5 "Policies" at bounding box center [291, 75] width 338 height 7
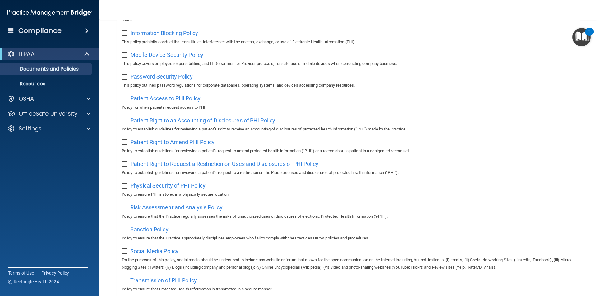
scroll to position [327, 0]
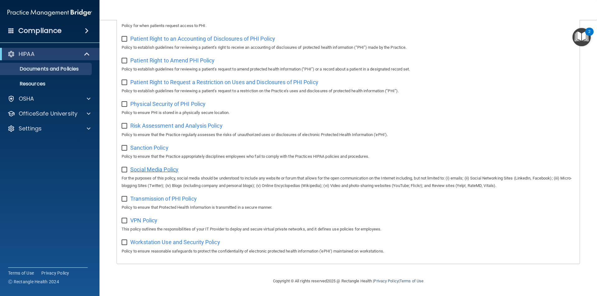
click at [163, 167] on span "Social Media Policy" at bounding box center [154, 169] width 48 height 7
click at [69, 98] on div "OSHA" at bounding box center [41, 98] width 77 height 7
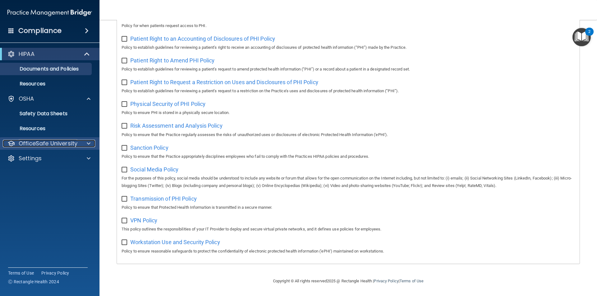
click at [61, 145] on p "OfficeSafe University" at bounding box center [48, 143] width 59 height 7
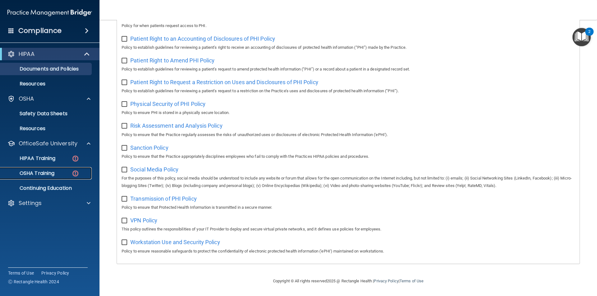
click at [59, 173] on div "OSHA Training" at bounding box center [46, 173] width 85 height 6
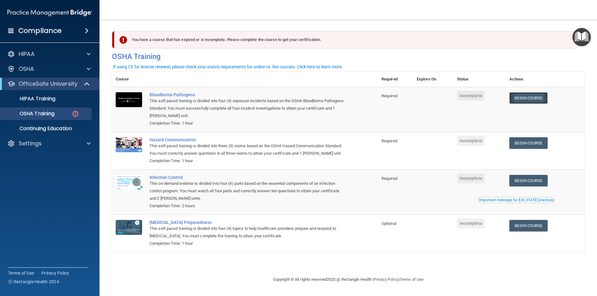
click at [527, 97] on link "Begin Course" at bounding box center [528, 98] width 38 height 12
click at [540, 142] on link "Begin Course" at bounding box center [528, 143] width 38 height 12
click at [591, 35] on main "You have a course that has expired or is incomplete. Please complete the course…" at bounding box center [347, 158] width 497 height 276
click at [580, 35] on img "Open Resource Center" at bounding box center [581, 37] width 18 height 18
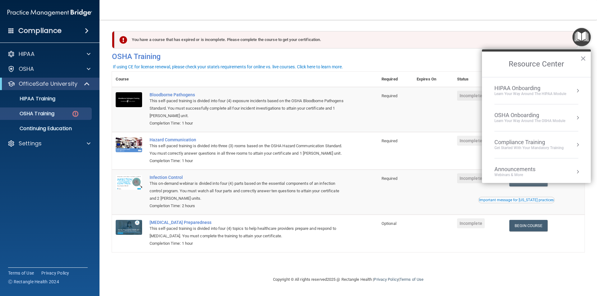
click at [547, 87] on div "HIPAA Onboarding" at bounding box center [530, 88] width 72 height 7
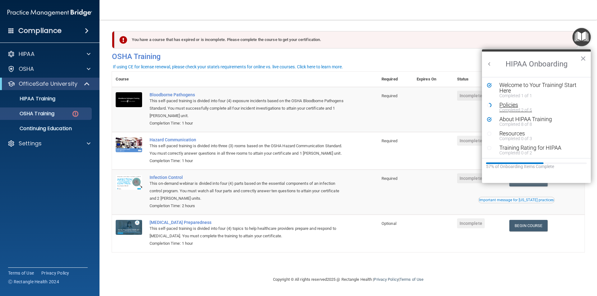
scroll to position [1, 0]
click at [76, 30] on div "Compliance" at bounding box center [49, 31] width 99 height 14
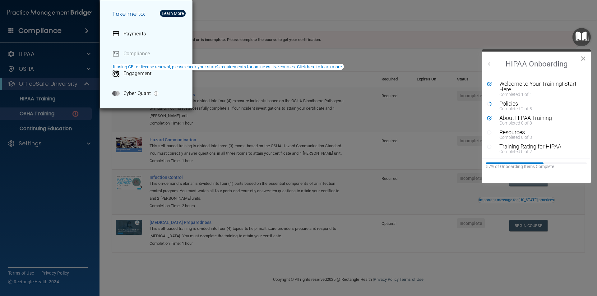
drag, startPoint x: 579, startPoint y: 58, endPoint x: 581, endPoint y: 54, distance: 4.2
click at [579, 58] on h2 "HIPAA Onboarding" at bounding box center [536, 64] width 109 height 25
click at [583, 43] on img "Open Resource Center" at bounding box center [581, 37] width 18 height 18
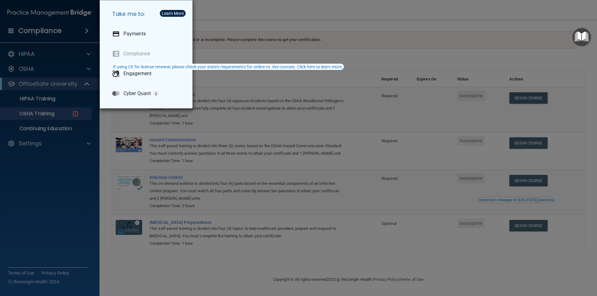
click at [580, 44] on img "Open Resource Center" at bounding box center [581, 37] width 18 height 18
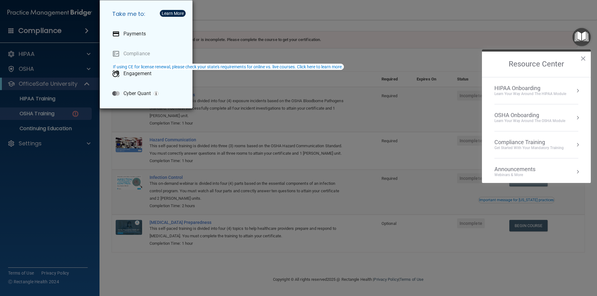
click at [561, 86] on div "HIPAA Onboarding" at bounding box center [530, 88] width 72 height 7
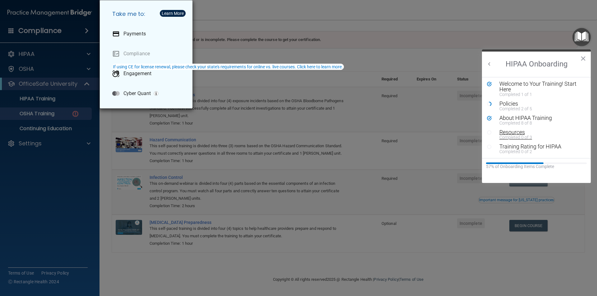
click at [525, 131] on div "Resources" at bounding box center [538, 133] width 79 height 6
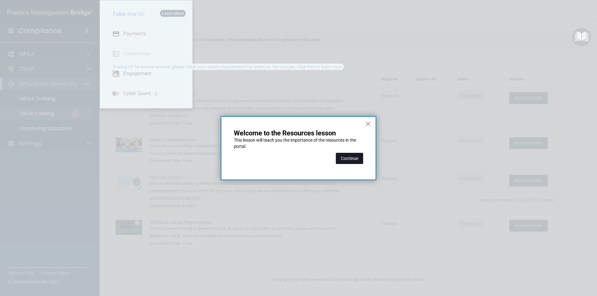
click at [349, 156] on button "Continue" at bounding box center [349, 158] width 27 height 11
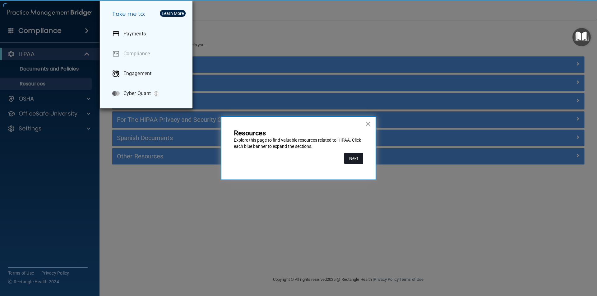
click at [358, 158] on button "Next" at bounding box center [353, 158] width 19 height 11
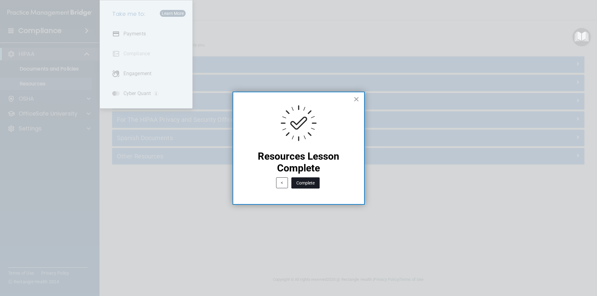
click at [306, 183] on button "Complete" at bounding box center [305, 182] width 28 height 11
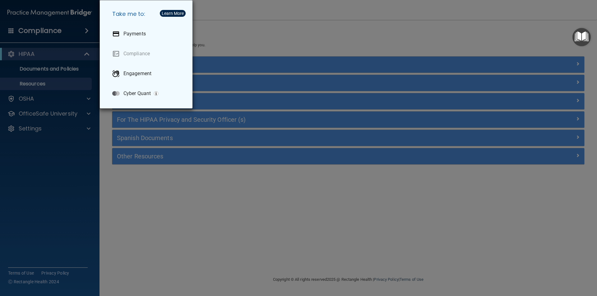
click at [199, 7] on div "Take me to: Payments Compliance Engagement Cyber Quant" at bounding box center [298, 148] width 597 height 296
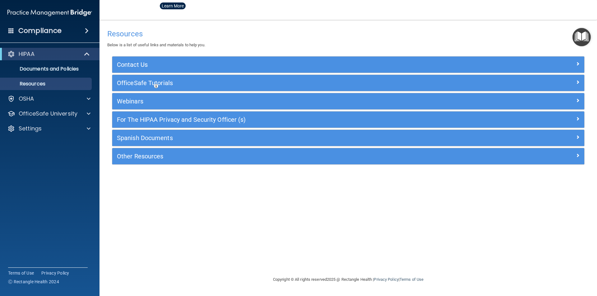
click at [582, 29] on img "Open Resource Center" at bounding box center [581, 37] width 18 height 18
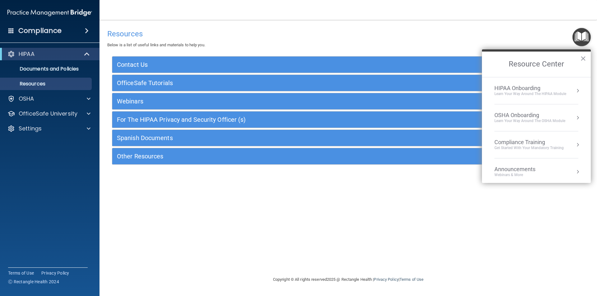
click at [544, 87] on div "HIPAA Onboarding" at bounding box center [530, 88] width 72 height 7
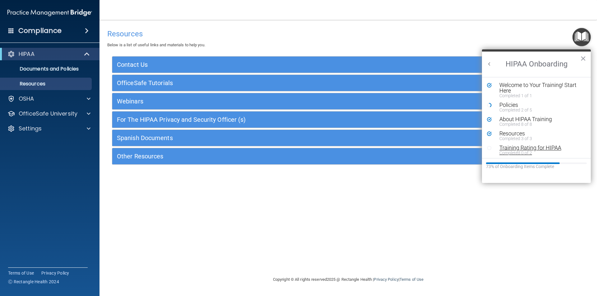
click at [529, 147] on div "Training Rating for HIPAA" at bounding box center [538, 148] width 79 height 6
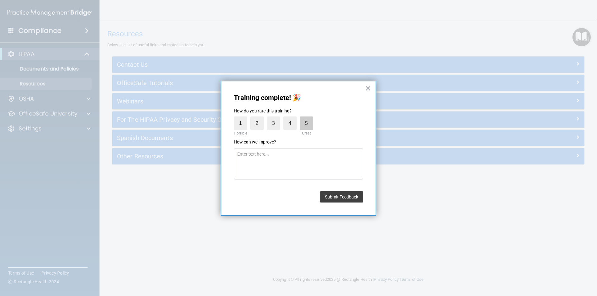
click at [311, 120] on label "5" at bounding box center [306, 123] width 13 height 13
click at [292, 118] on input "5" at bounding box center [292, 118] width 0 height 0
click at [346, 195] on button "Submit Feedback" at bounding box center [341, 196] width 43 height 11
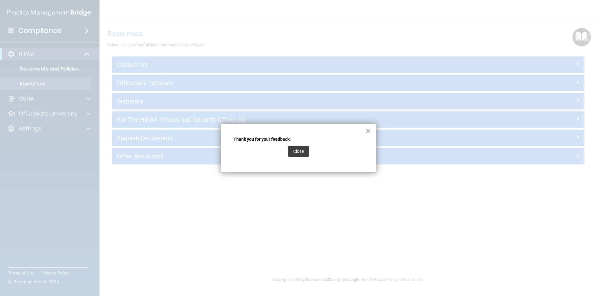
click at [310, 145] on div "× Thank you for your feedback! Close" at bounding box center [298, 148] width 155 height 49
click at [305, 150] on button "Close" at bounding box center [298, 151] width 21 height 11
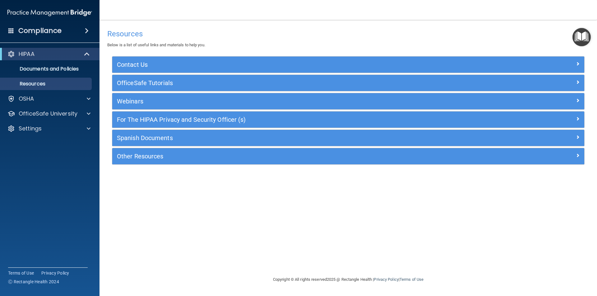
click at [585, 37] on img "Open Resource Center" at bounding box center [581, 37] width 18 height 18
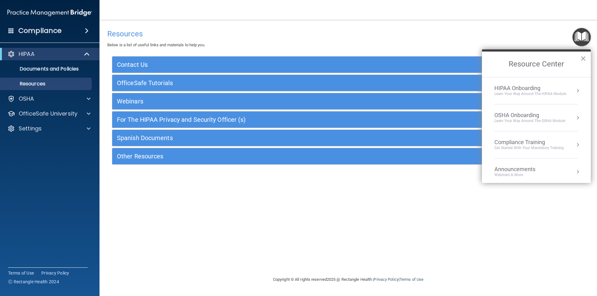
click at [539, 96] on div "Learn Your Way around the HIPAA module" at bounding box center [530, 93] width 72 height 5
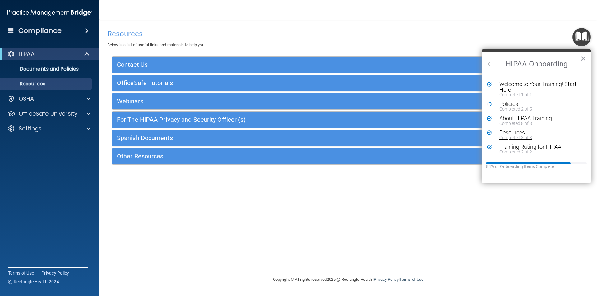
scroll to position [1, 0]
click at [518, 111] on div "Completed 2 of 5" at bounding box center [538, 109] width 79 height 4
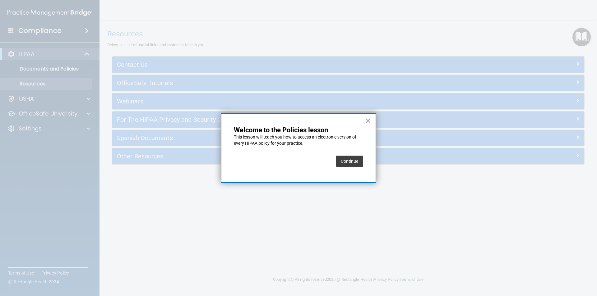
click at [340, 158] on button "Continue" at bounding box center [349, 161] width 27 height 11
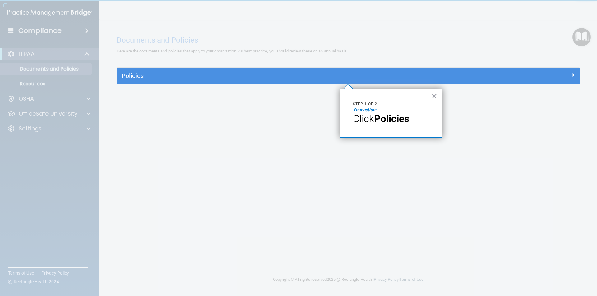
click at [381, 113] on strong "Policies" at bounding box center [391, 119] width 35 height 12
click at [434, 95] on button "×" at bounding box center [434, 96] width 6 height 10
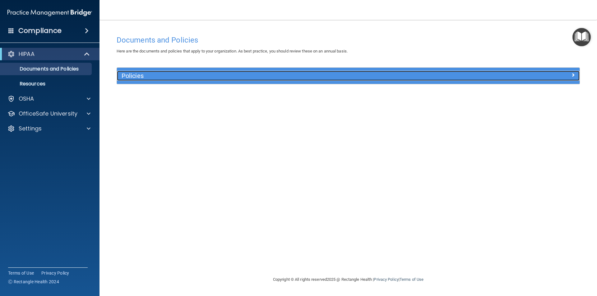
click at [409, 72] on div "Policies" at bounding box center [290, 76] width 347 height 10
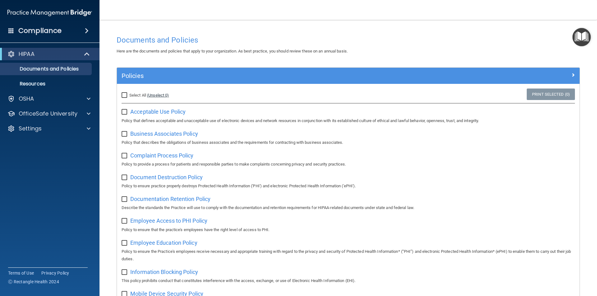
click at [153, 94] on link "(Unselect 0)" at bounding box center [158, 95] width 22 height 5
click at [123, 97] on input "Select All (Unselect 0) Unselect All" at bounding box center [125, 95] width 7 height 5
checkbox input "true"
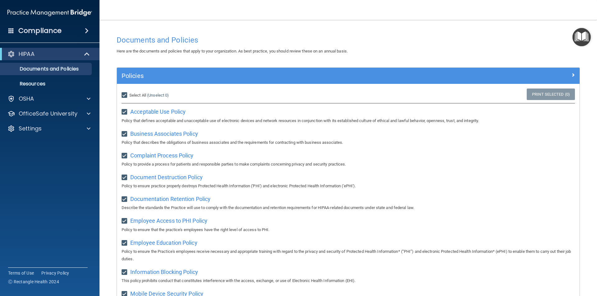
checkbox input "true"
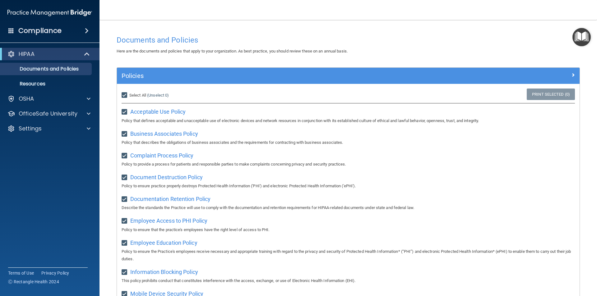
checkbox input "true"
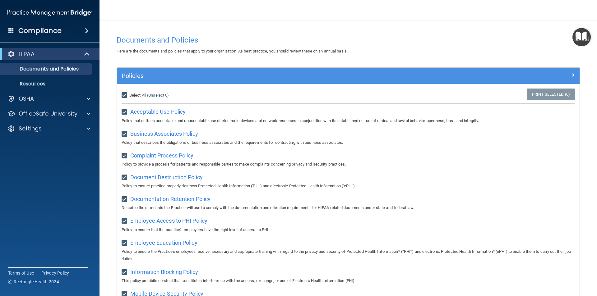
checkbox input "true"
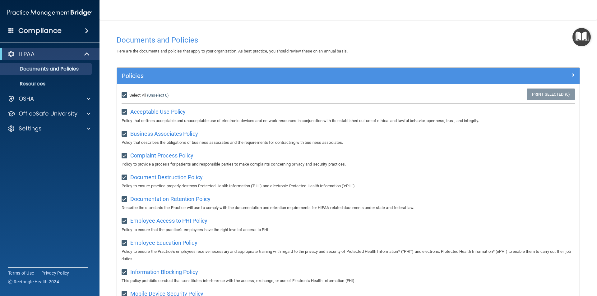
checkbox input "true"
click at [542, 92] on link "Print Selected (21)" at bounding box center [549, 95] width 50 height 12
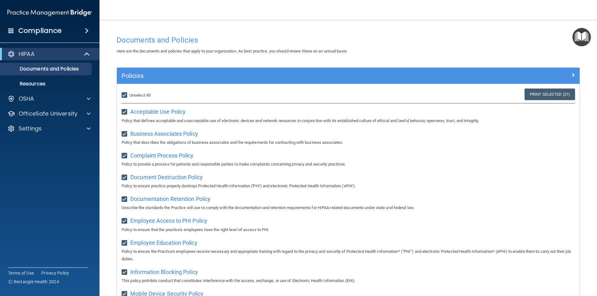
click at [580, 32] on img "Open Resource Center" at bounding box center [581, 37] width 18 height 18
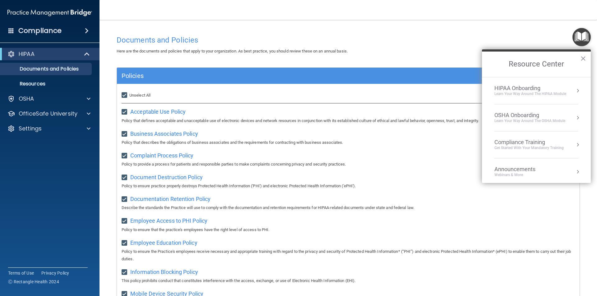
click at [545, 95] on div "Learn Your Way around the HIPAA module" at bounding box center [530, 93] width 72 height 5
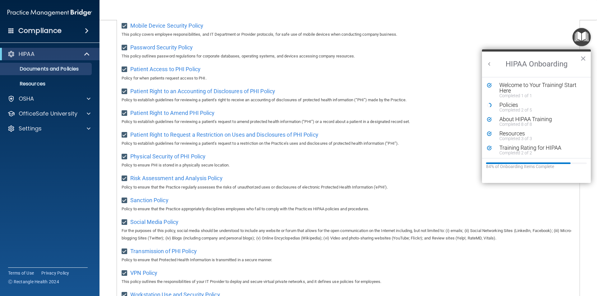
scroll to position [327, 0]
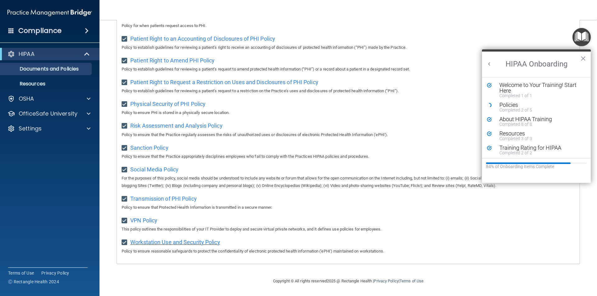
click at [182, 242] on span "Workstation Use and Security Policy" at bounding box center [175, 242] width 90 height 7
click at [143, 220] on span "VPN Policy" at bounding box center [143, 220] width 27 height 7
click at [150, 201] on span "Transmission of PHI Policy" at bounding box center [163, 199] width 67 height 7
click at [160, 173] on div "Social Media Policy For the purposes of this policy, social media should be und…" at bounding box center [348, 176] width 453 height 25
click at [159, 170] on span "Social Media Policy" at bounding box center [154, 169] width 48 height 7
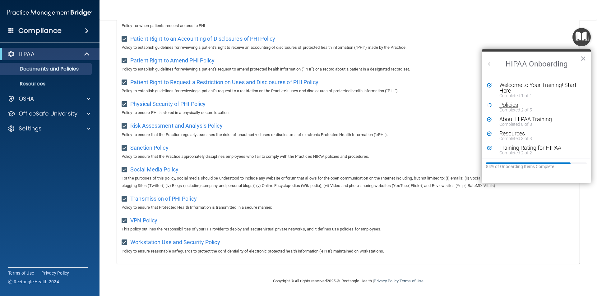
click at [513, 109] on div "Completed 2 of 5" at bounding box center [538, 110] width 79 height 4
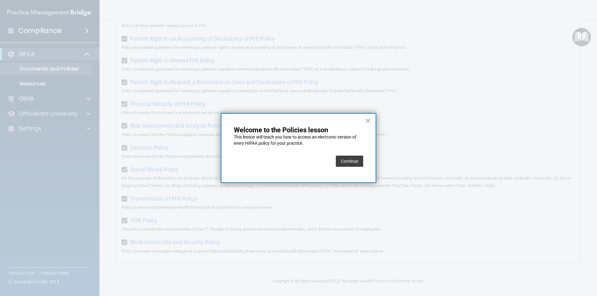
click at [352, 159] on button "Continue" at bounding box center [349, 161] width 27 height 11
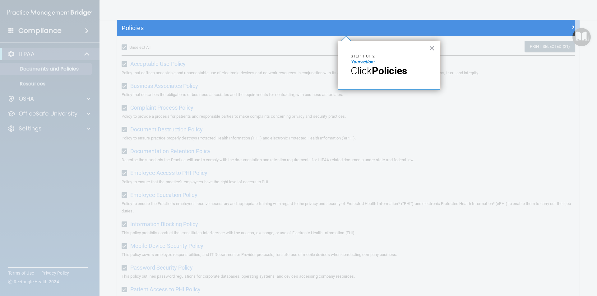
drag, startPoint x: 432, startPoint y: 49, endPoint x: 463, endPoint y: 49, distance: 30.5
click at [432, 49] on button "×" at bounding box center [432, 48] width 6 height 10
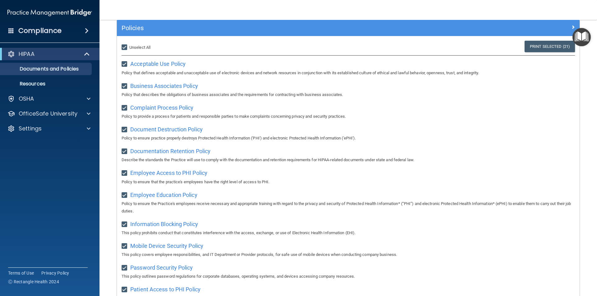
click at [577, 39] on img "Open Resource Center" at bounding box center [581, 37] width 18 height 18
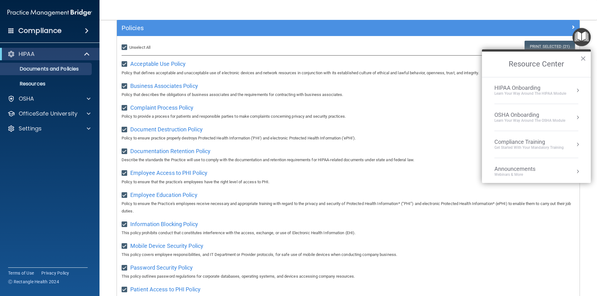
scroll to position [0, 0]
click at [585, 56] on button "×" at bounding box center [583, 58] width 6 height 10
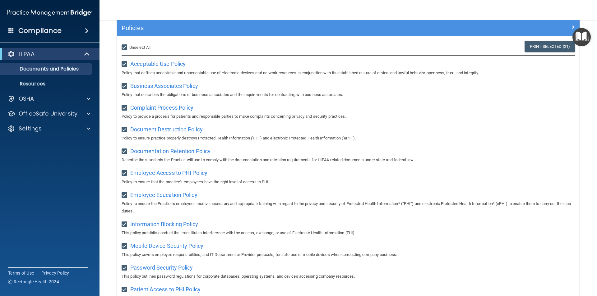
click at [578, 39] on img "Open Resource Center" at bounding box center [581, 37] width 18 height 18
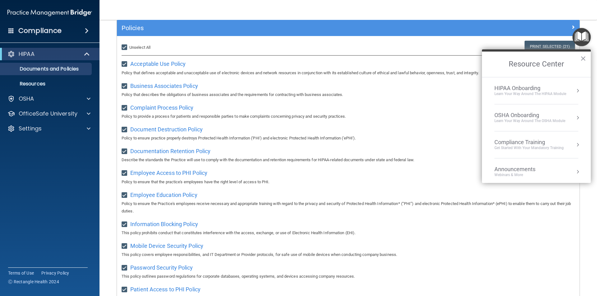
click at [543, 115] on div "OSHA Onboarding" at bounding box center [529, 115] width 71 height 7
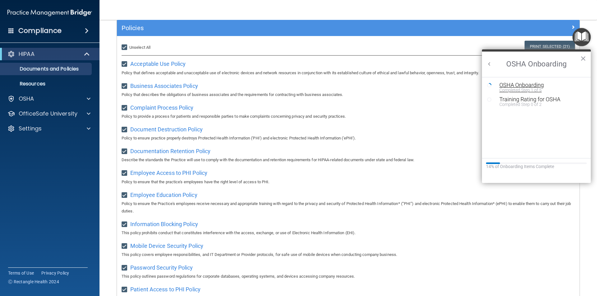
click at [529, 85] on div "OSHA Onboarding" at bounding box center [540, 85] width 83 height 6
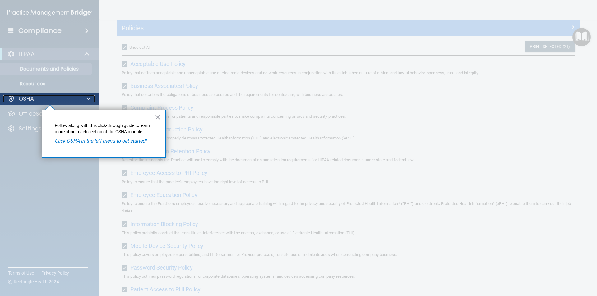
click at [48, 97] on div "OSHA" at bounding box center [41, 98] width 77 height 7
drag, startPoint x: 163, startPoint y: 115, endPoint x: 157, endPoint y: 117, distance: 5.8
click at [159, 116] on div "× Follow along with this click-through guide to learn more about each section o…" at bounding box center [104, 134] width 124 height 48
drag, startPoint x: 157, startPoint y: 117, endPoint x: 164, endPoint y: 117, distance: 7.5
click at [160, 117] on button "×" at bounding box center [158, 117] width 6 height 10
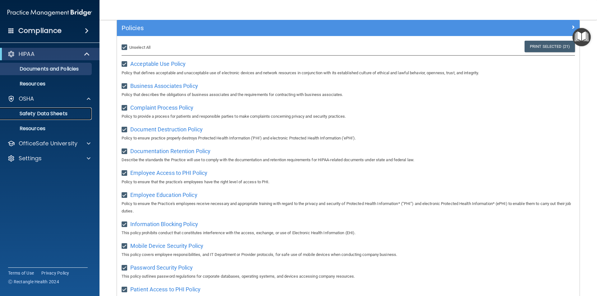
click at [66, 113] on p "Safety Data Sheets" at bounding box center [46, 114] width 85 height 6
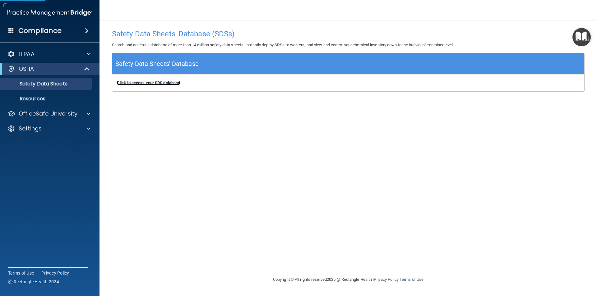
click at [173, 84] on b "Click to access your SDS database" at bounding box center [148, 83] width 63 height 5
click at [47, 95] on link "Resources" at bounding box center [43, 99] width 98 height 12
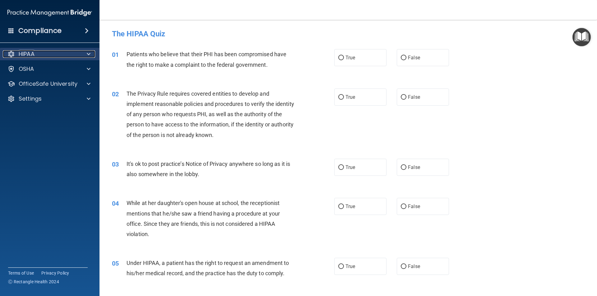
click at [57, 52] on div "HIPAA" at bounding box center [41, 53] width 77 height 7
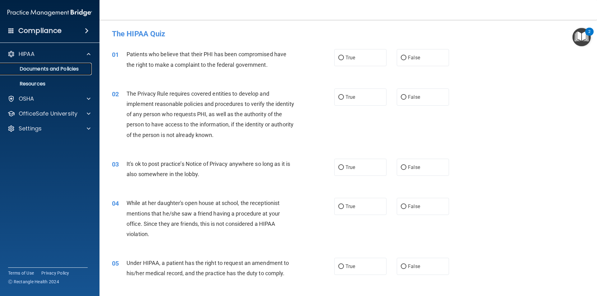
click at [56, 69] on p "Documents and Policies" at bounding box center [46, 69] width 85 height 6
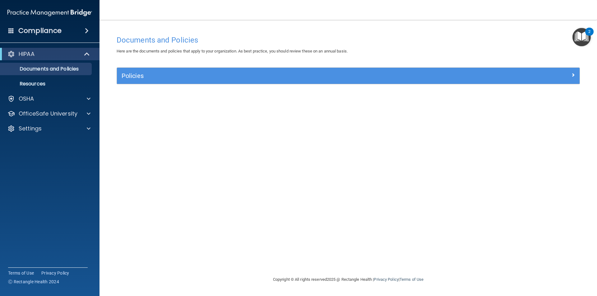
click at [133, 85] on div "Policies Select All (Unselect 0) Unselect All Print Selected (0) Acceptable Use…" at bounding box center [348, 79] width 472 height 24
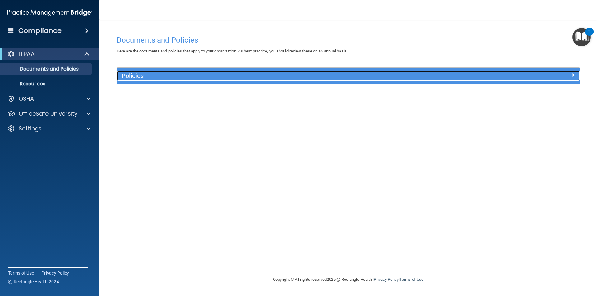
click at [140, 75] on h5 "Policies" at bounding box center [291, 75] width 338 height 7
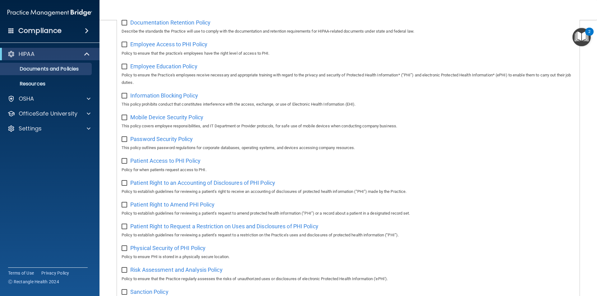
scroll to position [186, 0]
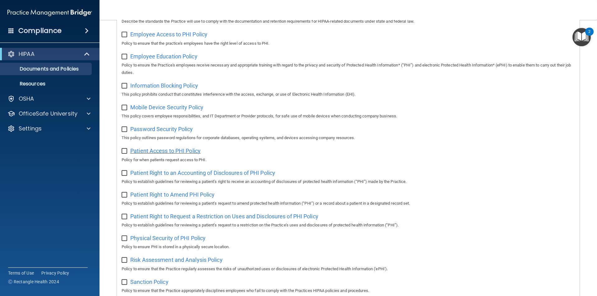
click at [192, 154] on span "Patient Access to PHI Policy" at bounding box center [165, 151] width 70 height 7
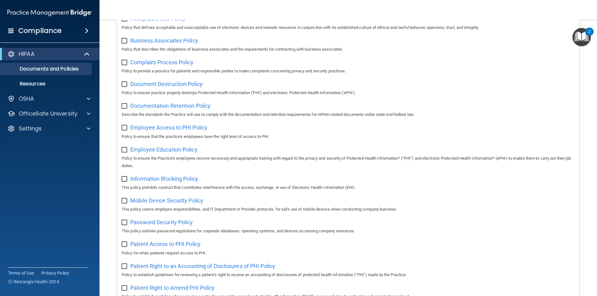
scroll to position [79, 0]
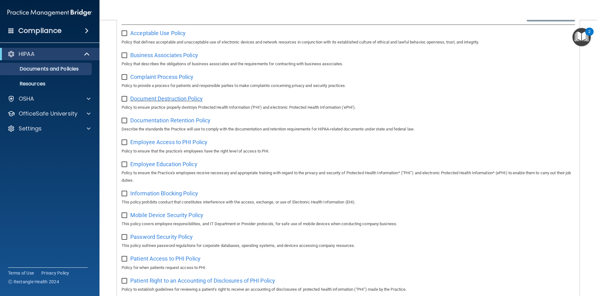
click at [184, 100] on span "Document Destruction Policy" at bounding box center [166, 98] width 72 height 7
click at [118, 30] on div "Select All (Unselect 0) Unselect All Print Selected (0) Acceptable Use Policy P…" at bounding box center [348, 255] width 463 height 500
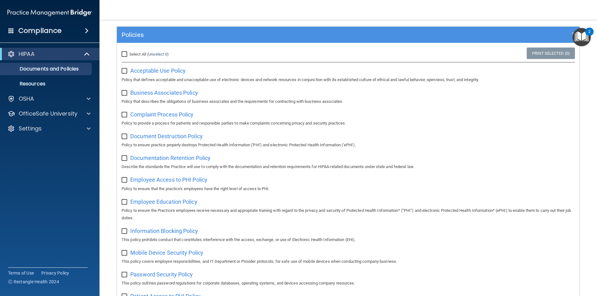
scroll to position [0, 0]
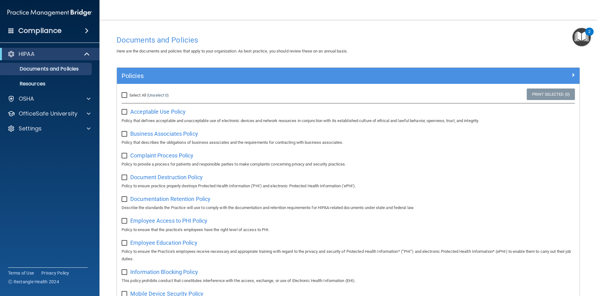
click at [124, 95] on input "Select All (Unselect 0) Unselect All" at bounding box center [125, 95] width 7 height 5
checkbox input "true"
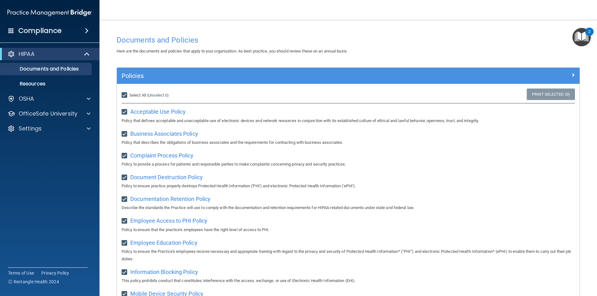
checkbox input "true"
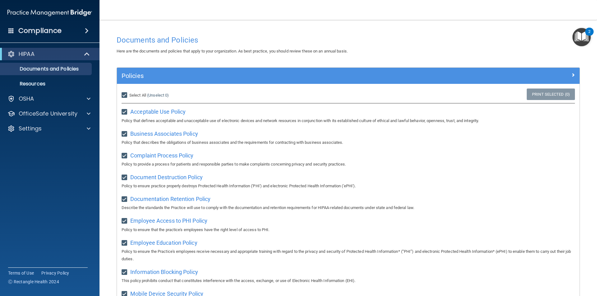
checkbox input "true"
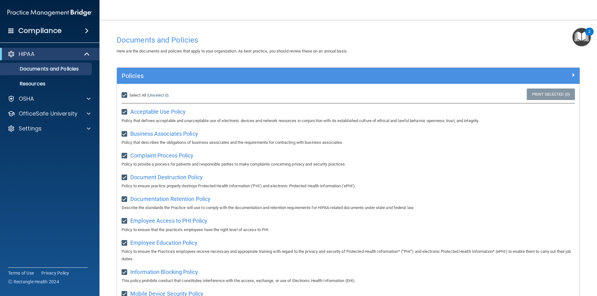
checkbox input "true"
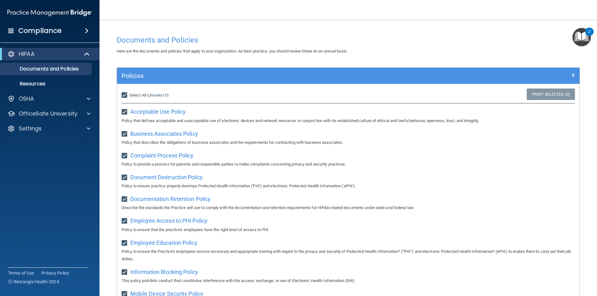
checkbox input "true"
click at [579, 38] on img "Open Resource Center, 2 new notifications" at bounding box center [581, 37] width 18 height 18
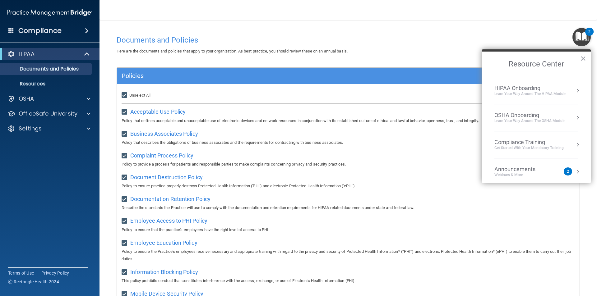
click at [534, 86] on div "HIPAA Onboarding" at bounding box center [530, 88] width 72 height 7
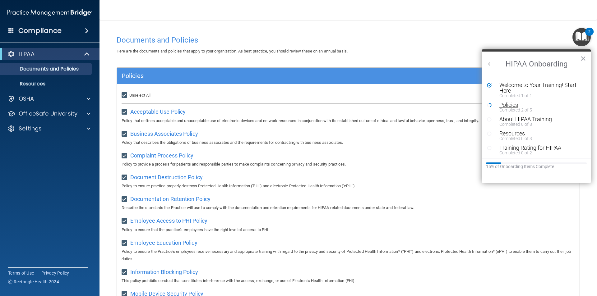
click at [520, 106] on div "Policies" at bounding box center [538, 105] width 79 height 6
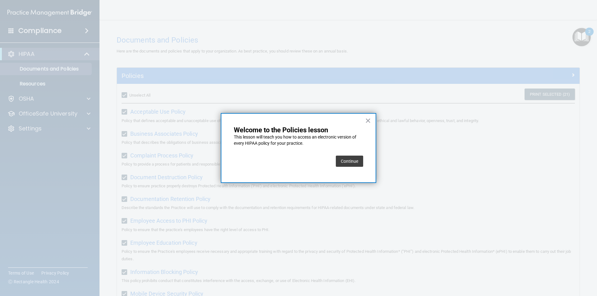
click at [350, 164] on button "Continue" at bounding box center [349, 161] width 27 height 11
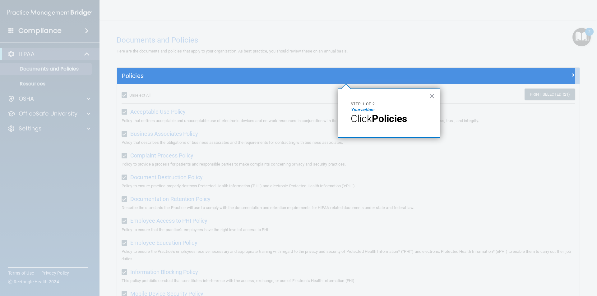
drag, startPoint x: 361, startPoint y: 110, endPoint x: 364, endPoint y: 115, distance: 5.0
click at [361, 112] on em "Your action:" at bounding box center [363, 109] width 24 height 5
click at [379, 119] on strong "Policies" at bounding box center [389, 119] width 35 height 12
click at [429, 94] on button "×" at bounding box center [432, 96] width 6 height 10
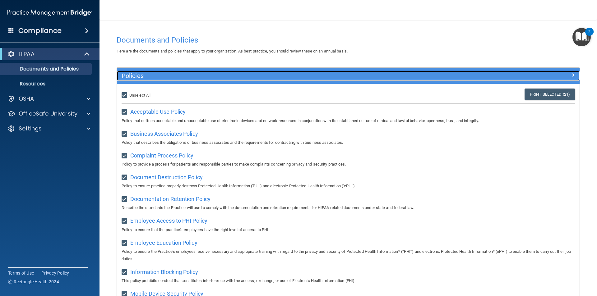
click at [562, 73] on div at bounding box center [522, 74] width 116 height 7
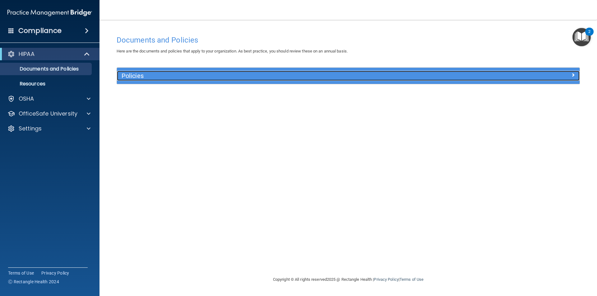
click at [565, 72] on div at bounding box center [522, 74] width 116 height 7
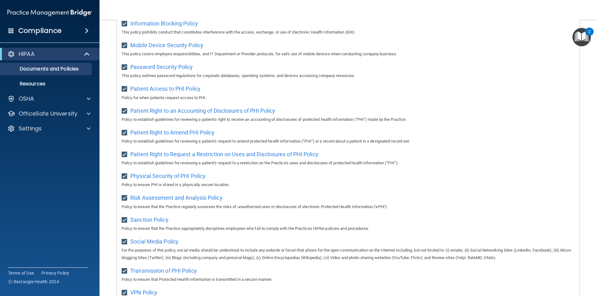
scroll to position [327, 0]
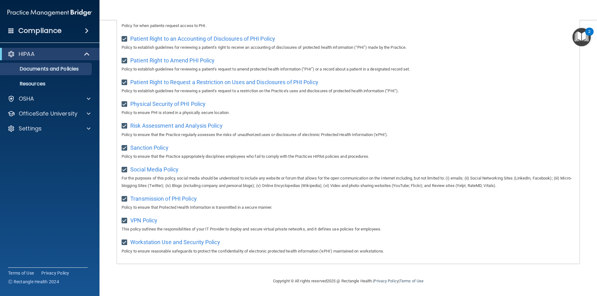
click at [591, 32] on div "2" at bounding box center [589, 32] width 8 height 8
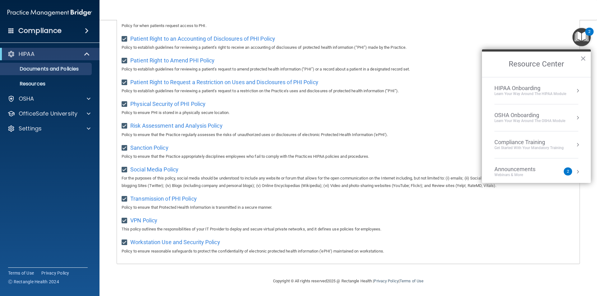
click at [548, 85] on div "HIPAA Onboarding" at bounding box center [530, 88] width 72 height 7
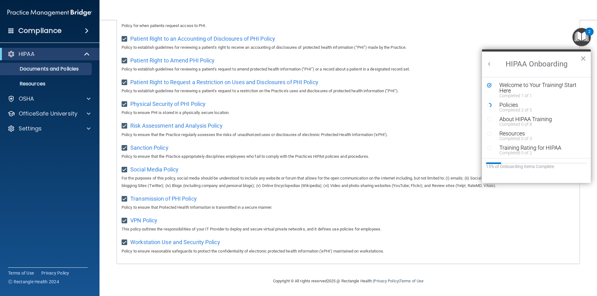
scroll to position [0, 0]
click at [528, 122] on div "Completed 0 of 8" at bounding box center [538, 124] width 79 height 4
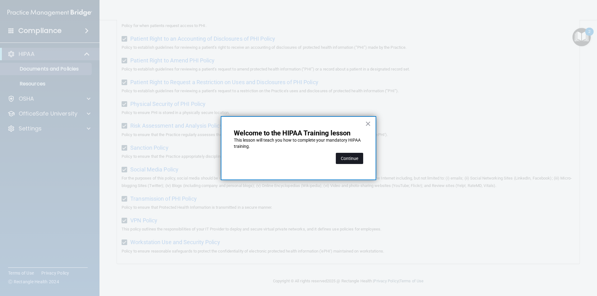
click at [352, 158] on button "Continue" at bounding box center [349, 158] width 27 height 11
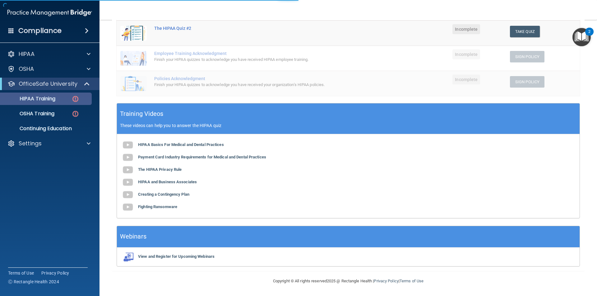
scroll to position [48, 0]
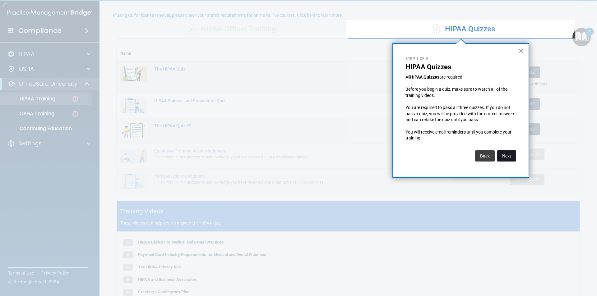
click at [509, 157] on button "Next" at bounding box center [506, 155] width 19 height 11
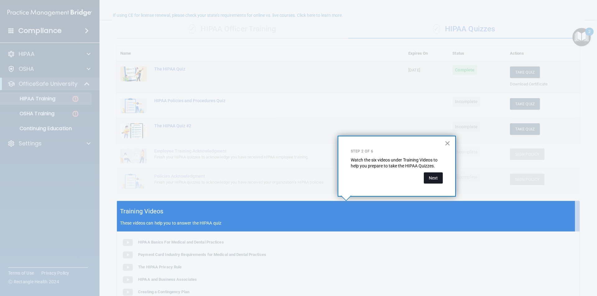
click at [432, 178] on button "Next" at bounding box center [433, 178] width 19 height 11
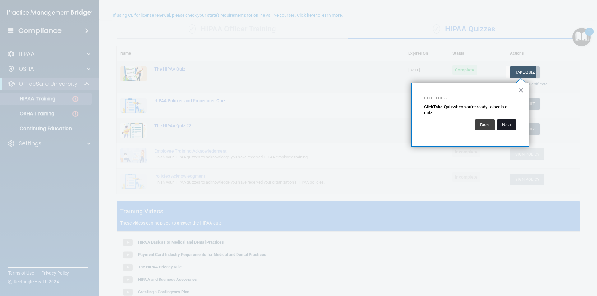
click at [509, 125] on button "Next" at bounding box center [506, 124] width 19 height 11
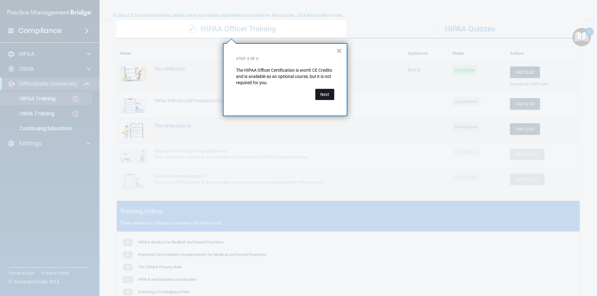
click at [329, 97] on button "Next" at bounding box center [324, 94] width 19 height 11
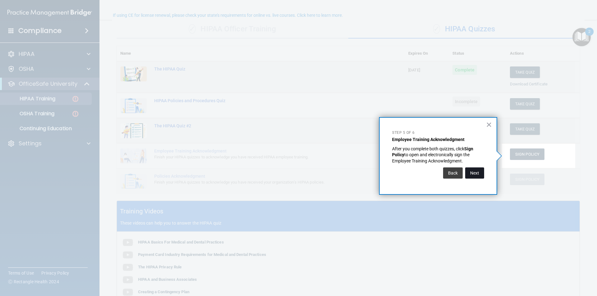
click at [476, 174] on button "Next" at bounding box center [474, 173] width 19 height 11
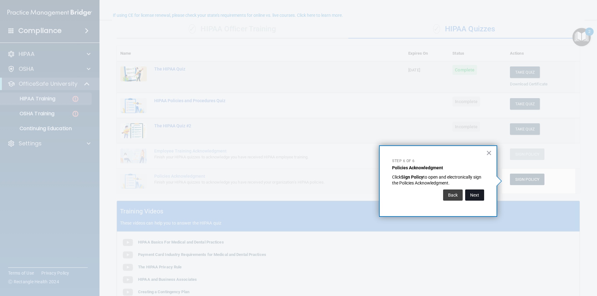
click at [478, 195] on button "Next" at bounding box center [474, 195] width 19 height 11
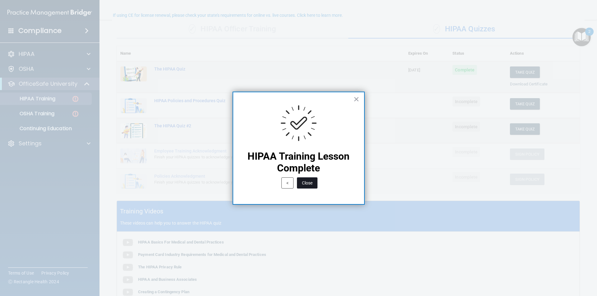
click at [308, 187] on button "Close" at bounding box center [307, 182] width 21 height 11
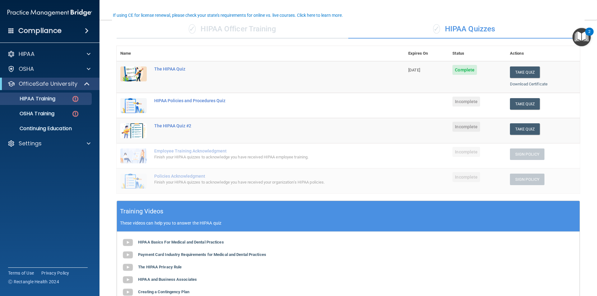
click at [582, 40] on img "Open Resource Center, 2 new notifications" at bounding box center [581, 37] width 18 height 18
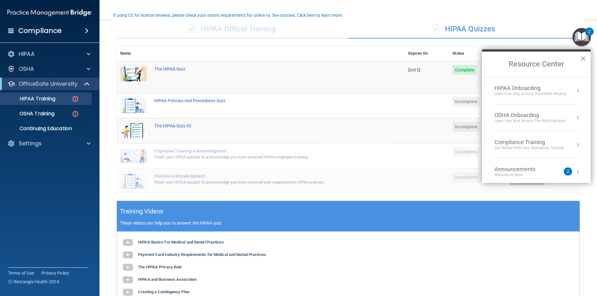
click at [551, 90] on div "HIPAA Onboarding" at bounding box center [530, 88] width 72 height 7
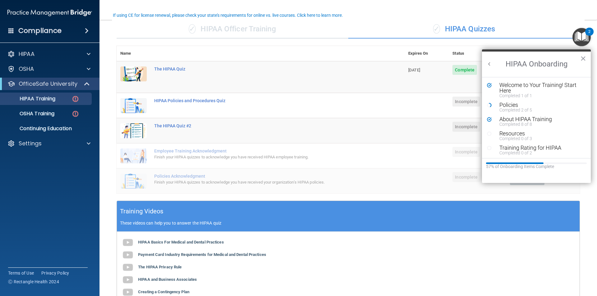
scroll to position [0, 0]
click at [514, 107] on div "Policies" at bounding box center [538, 105] width 79 height 6
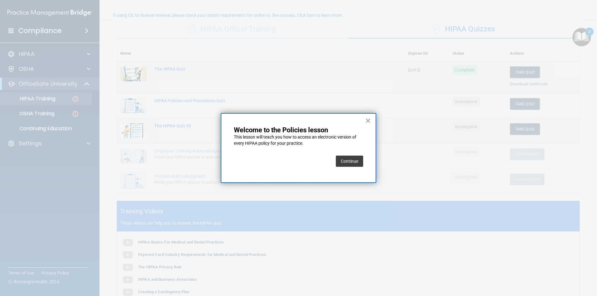
click at [355, 160] on button "Continue" at bounding box center [349, 161] width 27 height 11
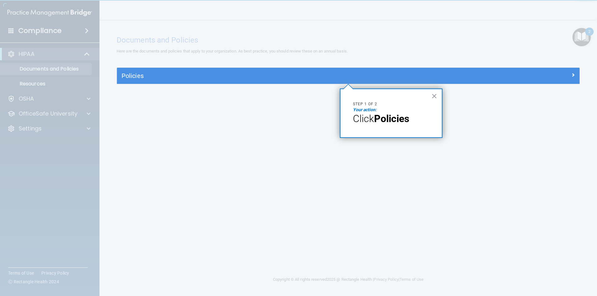
click at [368, 118] on span "Click" at bounding box center [363, 119] width 21 height 12
drag, startPoint x: 364, startPoint y: 108, endPoint x: 391, endPoint y: 111, distance: 27.3
click at [368, 109] on em "Your action:" at bounding box center [365, 109] width 24 height 5
click at [429, 96] on div "× Step 1 of 2 Your action: Click Policies" at bounding box center [391, 113] width 103 height 49
click at [432, 94] on button "×" at bounding box center [434, 96] width 6 height 10
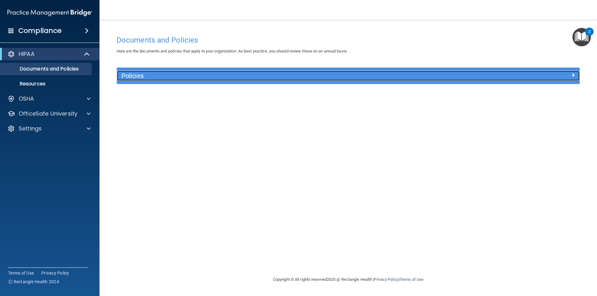
click at [365, 75] on h5 "Policies" at bounding box center [291, 75] width 338 height 7
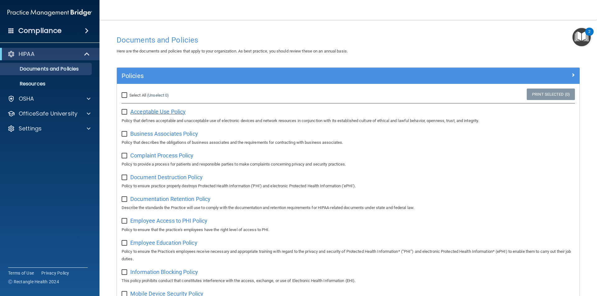
click at [165, 113] on span "Acceptable Use Policy" at bounding box center [157, 111] width 55 height 7
click at [123, 113] on input "checkbox" at bounding box center [125, 112] width 7 height 5
checkbox input "true"
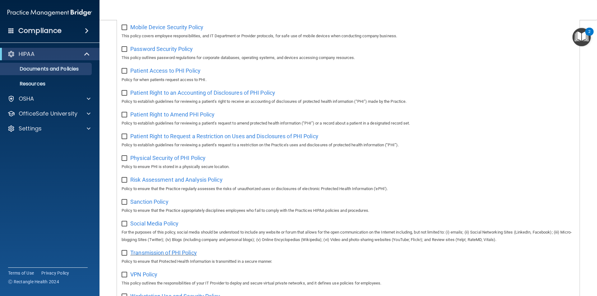
scroll to position [327, 0]
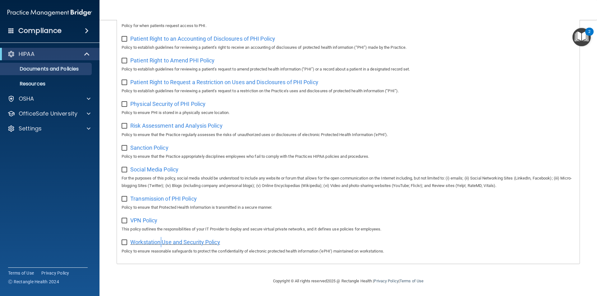
click at [162, 242] on span "Workstation Use and Security Policy" at bounding box center [175, 242] width 90 height 7
click at [147, 222] on span "VPN Policy" at bounding box center [143, 220] width 27 height 7
click at [120, 239] on div "Select All (Unselect 1) Unselect All Print Selected (1) Acceptable Use Policy P…" at bounding box center [348, 13] width 463 height 500
click at [123, 241] on input "checkbox" at bounding box center [125, 242] width 7 height 5
checkbox input "true"
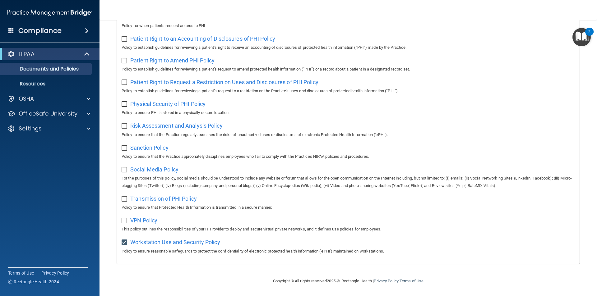
click at [125, 219] on input "checkbox" at bounding box center [125, 221] width 7 height 5
checkbox input "true"
click at [125, 198] on input "checkbox" at bounding box center [125, 199] width 7 height 5
checkbox input "true"
click at [141, 196] on span "Transmission of PHI Policy" at bounding box center [163, 199] width 67 height 7
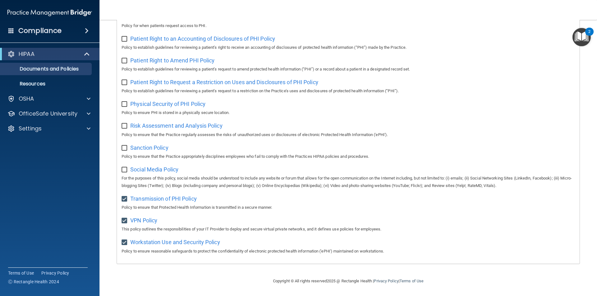
drag, startPoint x: 124, startPoint y: 168, endPoint x: 124, endPoint y: 156, distance: 12.1
click at [124, 168] on input "checkbox" at bounding box center [125, 170] width 7 height 5
checkbox input "true"
click at [126, 146] on input "checkbox" at bounding box center [125, 148] width 7 height 5
checkbox input "true"
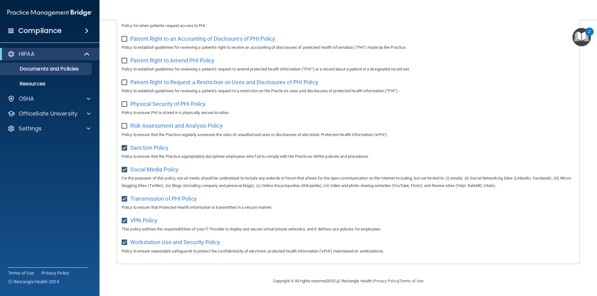
click at [127, 124] on input "checkbox" at bounding box center [125, 126] width 7 height 5
checkbox input "true"
click at [124, 102] on input "checkbox" at bounding box center [125, 104] width 7 height 5
checkbox input "true"
click at [125, 77] on label at bounding box center [126, 80] width 8 height 7
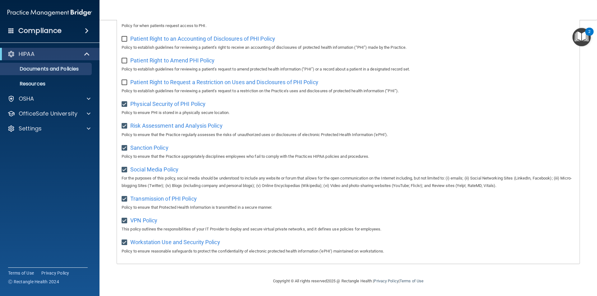
click at [125, 80] on input "checkbox" at bounding box center [125, 82] width 7 height 5
checkbox input "true"
click at [128, 50] on div "Select All (Unselect 9) Unselect All Print Selected (9) Acceptable Use Policy P…" at bounding box center [348, 13] width 463 height 500
click at [126, 58] on input "checkbox" at bounding box center [125, 60] width 7 height 5
checkbox input "true"
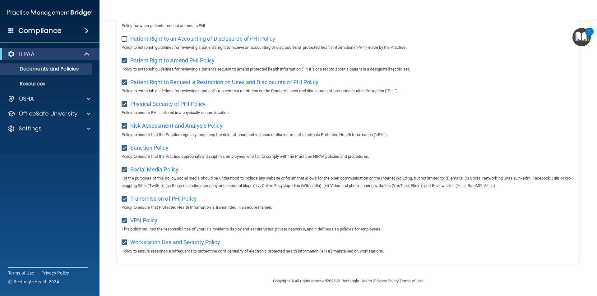
click at [127, 40] on div "Patient Right to an Accounting of Disclosures of PHI Policy Policy to establish…" at bounding box center [348, 43] width 453 height 18
click at [126, 38] on input "checkbox" at bounding box center [125, 39] width 7 height 5
checkbox input "true"
click at [580, 39] on img "Open Resource Center, 2 new notifications" at bounding box center [581, 37] width 18 height 18
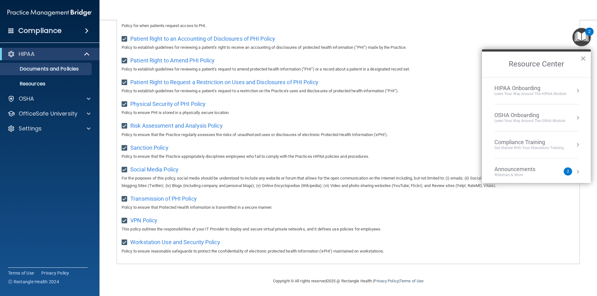
click at [531, 92] on div "Learn Your Way around the HIPAA module" at bounding box center [530, 93] width 72 height 5
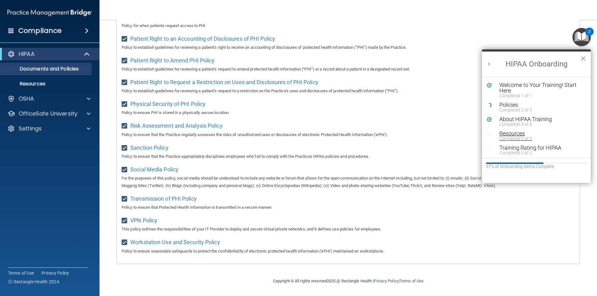
scroll to position [1, 0]
click at [586, 60] on div "HIPAA Onboarding ×" at bounding box center [536, 63] width 109 height 28
click at [42, 99] on div "OSHA" at bounding box center [41, 98] width 77 height 7
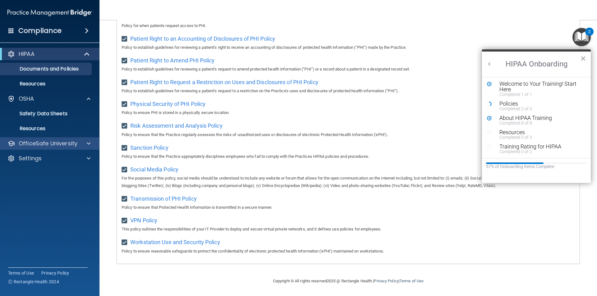
click at [81, 139] on div "OfficeSafe University" at bounding box center [50, 143] width 100 height 12
click at [82, 142] on div at bounding box center [88, 143] width 16 height 7
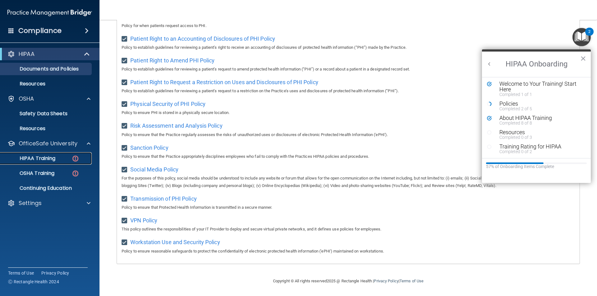
click at [66, 157] on div "HIPAA Training" at bounding box center [46, 158] width 85 height 6
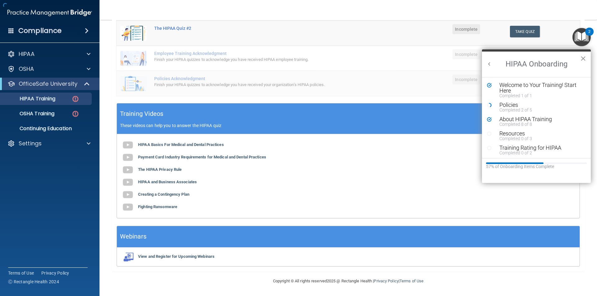
scroll to position [146, 0]
click at [580, 58] on button "×" at bounding box center [583, 58] width 6 height 10
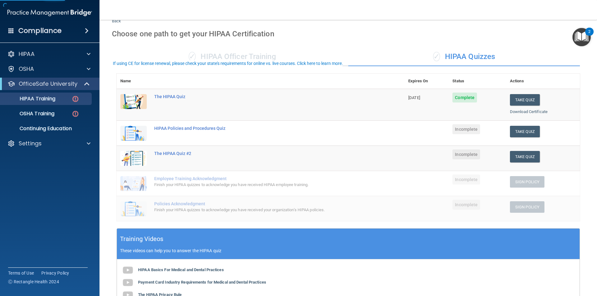
scroll to position [0, 0]
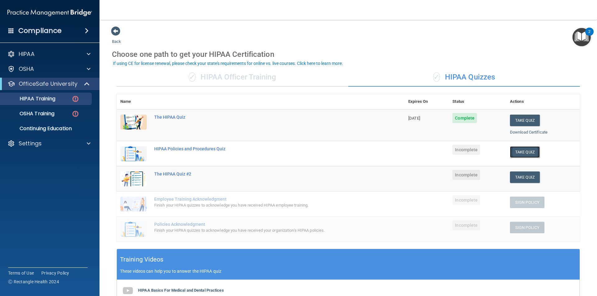
click at [522, 152] on button "Take Quiz" at bounding box center [525, 152] width 30 height 12
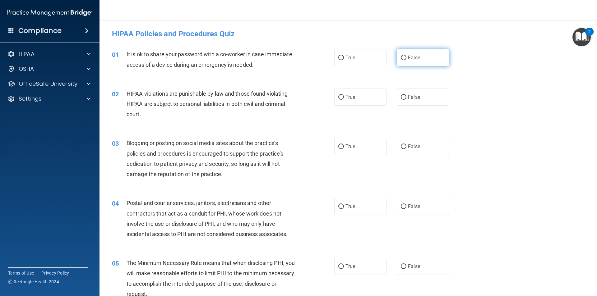
click at [415, 60] on span "False" at bounding box center [414, 58] width 12 height 6
click at [406, 60] on input "False" at bounding box center [404, 58] width 6 height 5
radio input "true"
click at [342, 97] on label "True" at bounding box center [360, 97] width 52 height 17
click at [342, 97] on input "True" at bounding box center [341, 97] width 6 height 5
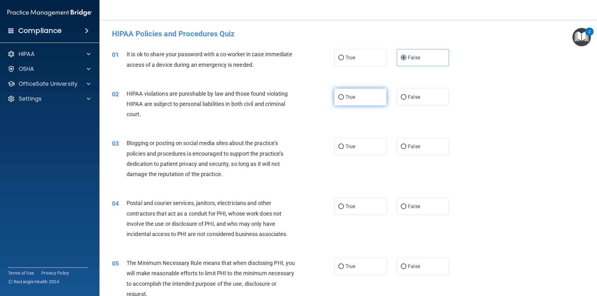
radio input "true"
click at [339, 150] on label "True" at bounding box center [360, 146] width 52 height 17
click at [339, 149] on input "True" at bounding box center [341, 147] width 6 height 5
radio input "true"
click at [344, 200] on label "True" at bounding box center [360, 206] width 52 height 17
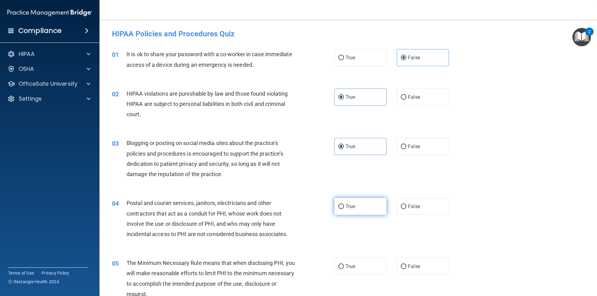
click at [344, 205] on input "True" at bounding box center [341, 207] width 6 height 5
radio input "true"
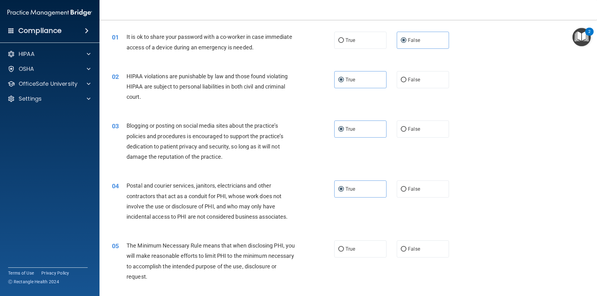
scroll to position [31, 0]
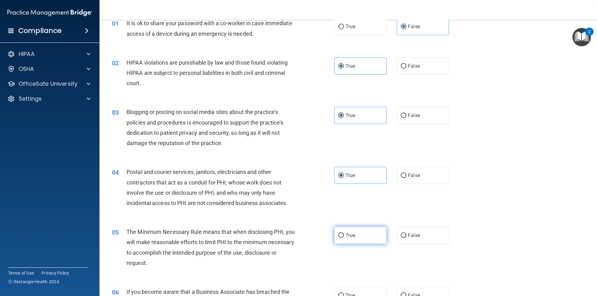
click at [353, 241] on label "True" at bounding box center [360, 235] width 52 height 17
click at [344, 238] on input "True" at bounding box center [341, 235] width 6 height 5
radio input "true"
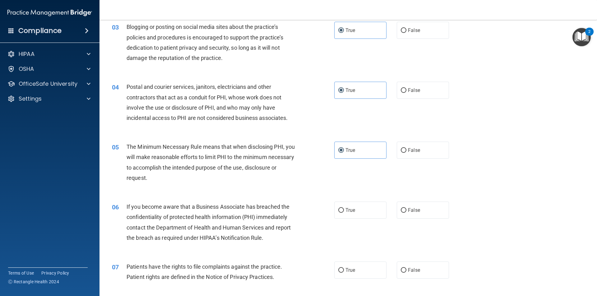
scroll to position [124, 0]
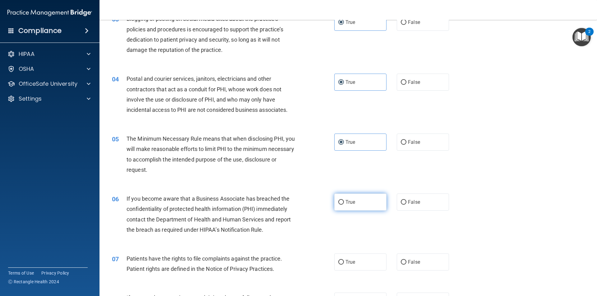
click at [337, 197] on label "True" at bounding box center [360, 202] width 52 height 17
click at [338, 200] on input "True" at bounding box center [341, 202] width 6 height 5
radio input "true"
click at [353, 258] on label "True" at bounding box center [360, 262] width 52 height 17
click at [344, 260] on input "True" at bounding box center [341, 262] width 6 height 5
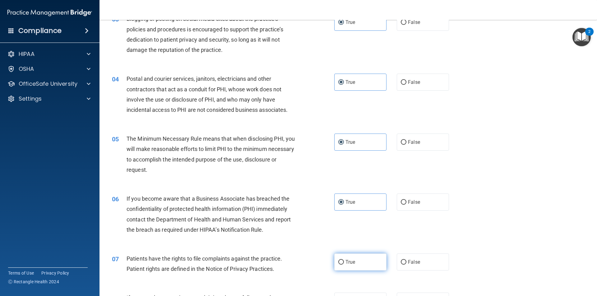
radio input "true"
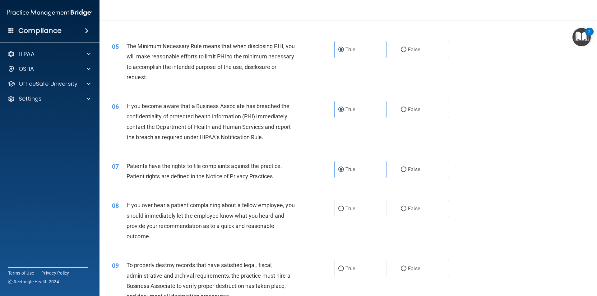
scroll to position [218, 0]
click at [397, 206] on label "False" at bounding box center [423, 208] width 52 height 17
click at [401, 206] on input "False" at bounding box center [404, 208] width 6 height 5
radio input "true"
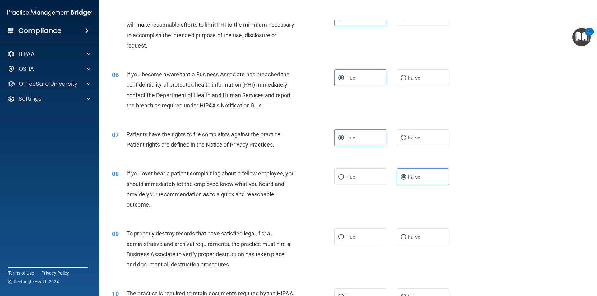
scroll to position [280, 0]
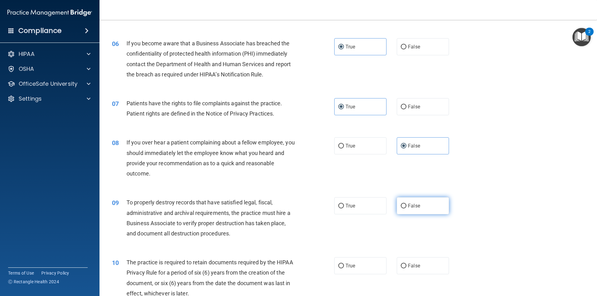
click at [412, 204] on span "False" at bounding box center [414, 206] width 12 height 6
click at [406, 204] on input "False" at bounding box center [404, 206] width 6 height 5
radio input "true"
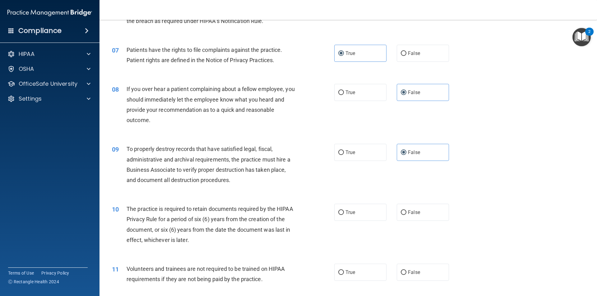
scroll to position [342, 0]
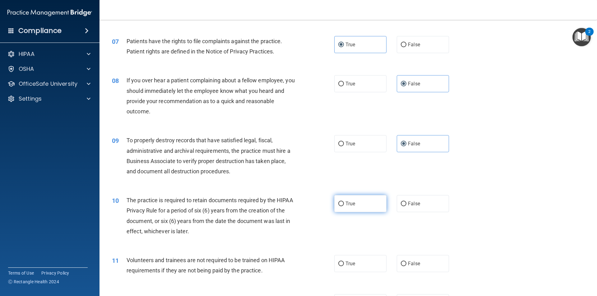
click at [346, 200] on label "True" at bounding box center [360, 203] width 52 height 17
click at [344, 202] on input "True" at bounding box center [341, 204] width 6 height 5
radio input "true"
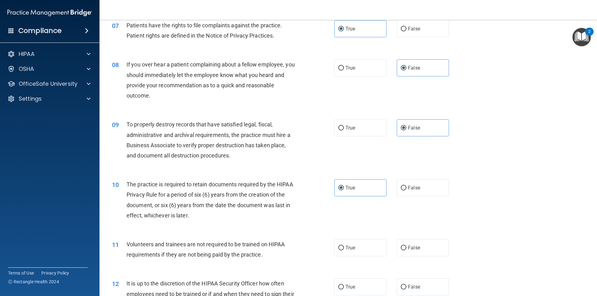
scroll to position [373, 0]
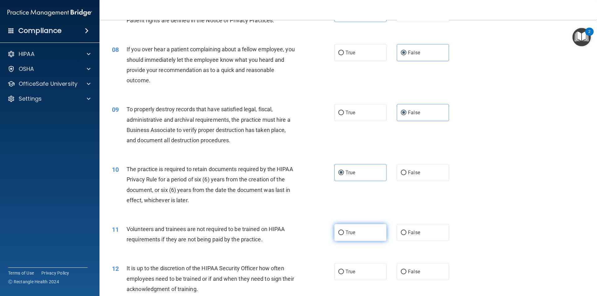
click at [339, 231] on input "True" at bounding box center [341, 233] width 6 height 5
radio input "true"
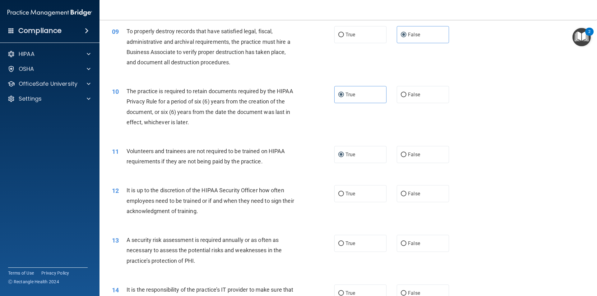
scroll to position [466, 0]
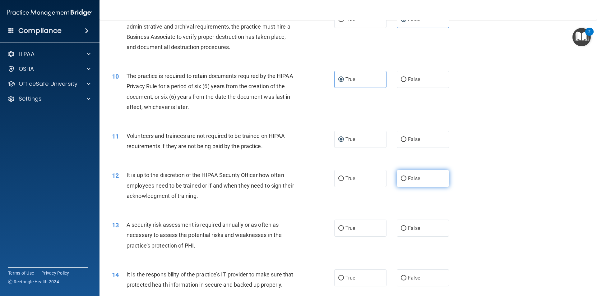
click at [414, 177] on span "False" at bounding box center [414, 179] width 12 height 6
click at [406, 177] on input "False" at bounding box center [404, 179] width 6 height 5
radio input "true"
click at [359, 227] on label "True" at bounding box center [360, 228] width 52 height 17
click at [344, 227] on input "True" at bounding box center [341, 228] width 6 height 5
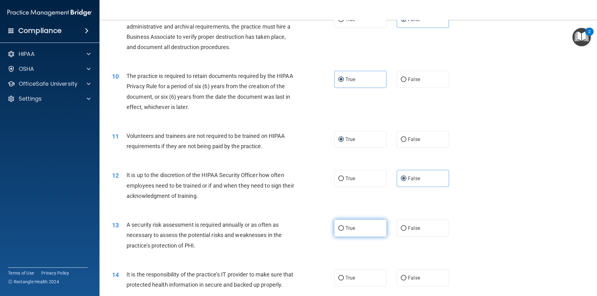
radio input "true"
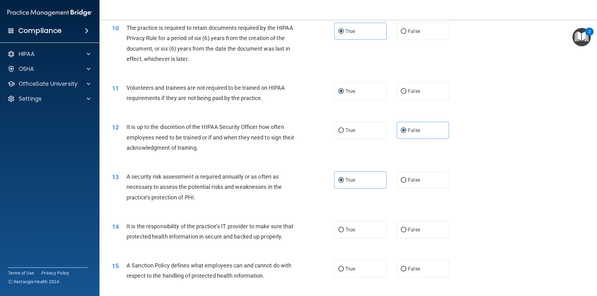
scroll to position [528, 0]
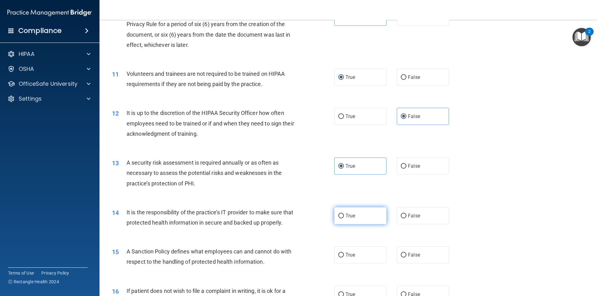
click at [356, 217] on label "True" at bounding box center [360, 215] width 52 height 17
click at [344, 217] on input "True" at bounding box center [341, 216] width 6 height 5
radio input "true"
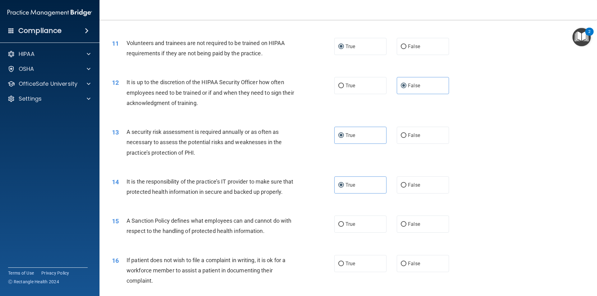
scroll to position [559, 0]
click at [352, 227] on span "True" at bounding box center [350, 224] width 10 height 6
click at [344, 227] on input "True" at bounding box center [341, 224] width 6 height 5
radio input "true"
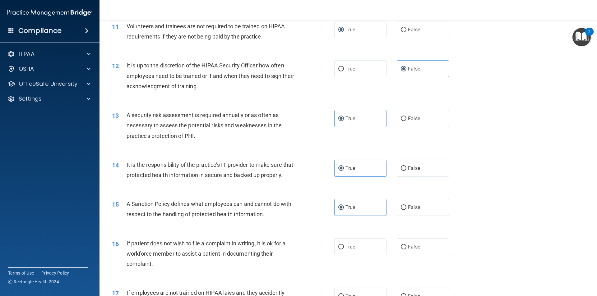
scroll to position [591, 0]
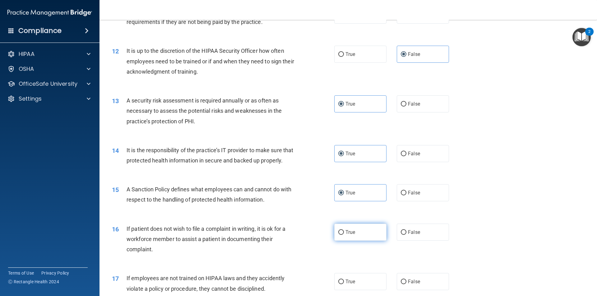
click at [358, 241] on label "True" at bounding box center [360, 232] width 52 height 17
click at [344, 235] on input "True" at bounding box center [341, 232] width 6 height 5
radio input "true"
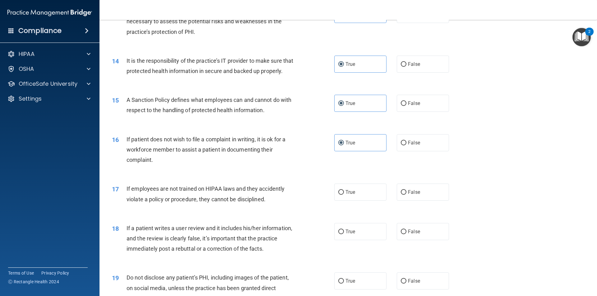
scroll to position [684, 0]
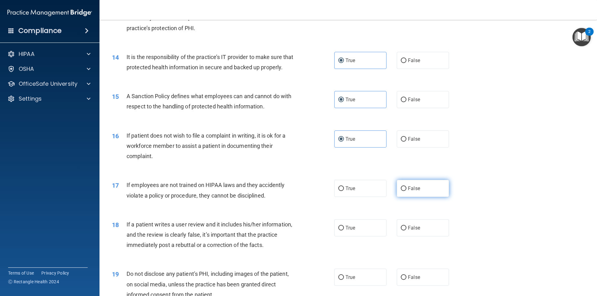
click at [423, 195] on label "False" at bounding box center [423, 188] width 52 height 17
click at [406, 191] on input "False" at bounding box center [404, 188] width 6 height 5
radio input "true"
click at [421, 237] on label "False" at bounding box center [423, 227] width 52 height 17
click at [406, 231] on input "False" at bounding box center [404, 228] width 6 height 5
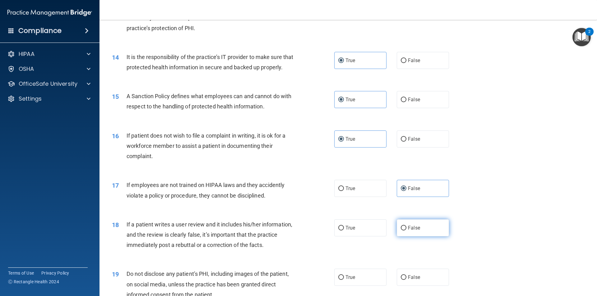
radio input "true"
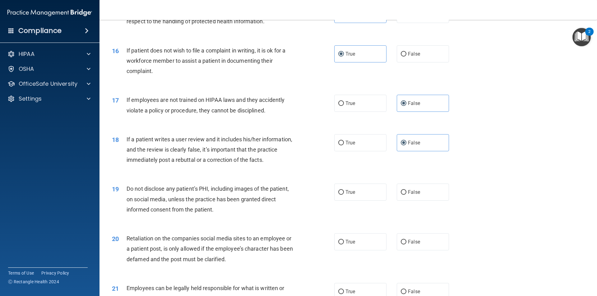
scroll to position [777, 0]
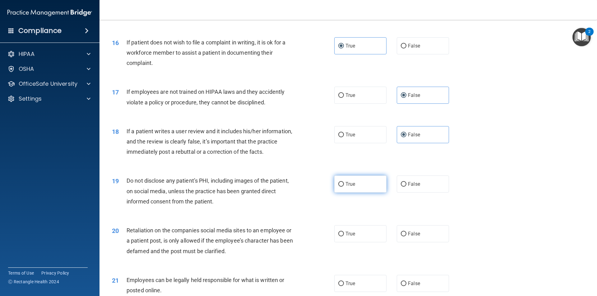
click at [341, 191] on label "True" at bounding box center [360, 184] width 52 height 17
click at [341, 187] on input "True" at bounding box center [341, 184] width 6 height 5
radio input "true"
click at [409, 241] on label "False" at bounding box center [423, 233] width 52 height 17
click at [406, 237] on input "False" at bounding box center [404, 234] width 6 height 5
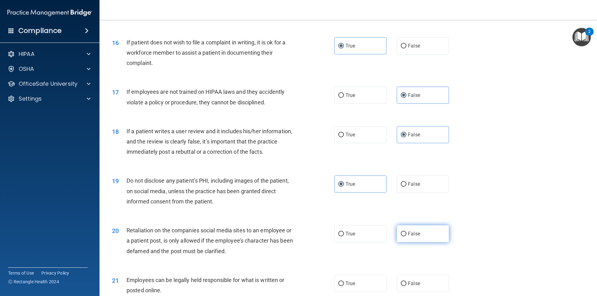
radio input "true"
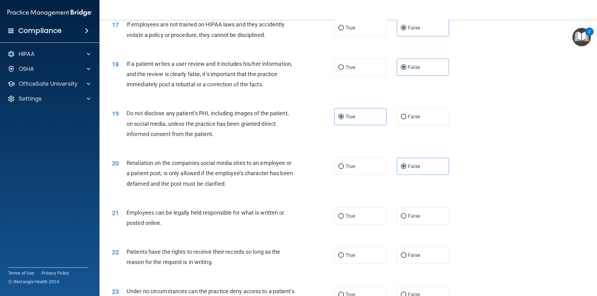
scroll to position [870, 0]
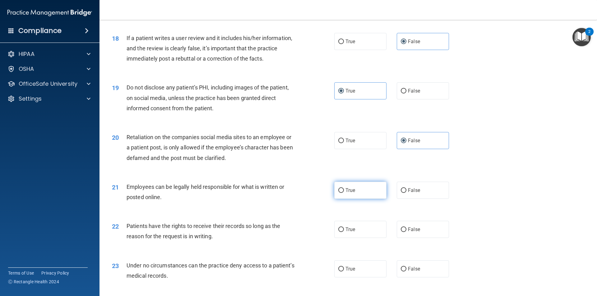
click at [352, 199] on label "True" at bounding box center [360, 190] width 52 height 17
click at [344, 193] on input "True" at bounding box center [341, 190] width 6 height 5
radio input "true"
click at [401, 232] on input "False" at bounding box center [404, 230] width 6 height 5
radio input "true"
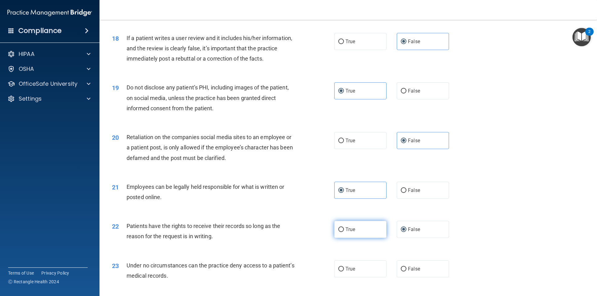
click at [364, 238] on label "True" at bounding box center [360, 229] width 52 height 17
click at [344, 232] on input "True" at bounding box center [341, 230] width 6 height 5
radio input "true"
radio input "false"
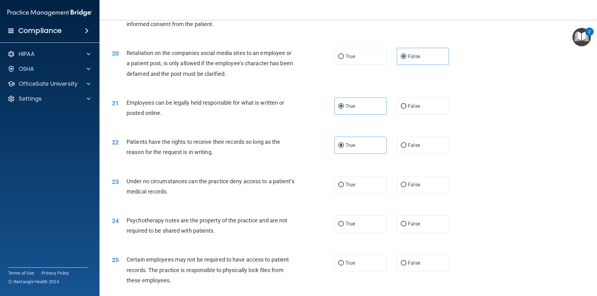
scroll to position [964, 0]
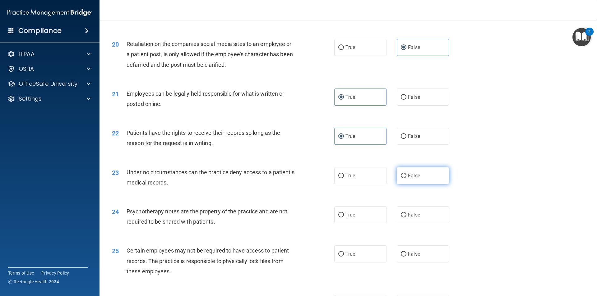
click at [397, 184] on label "False" at bounding box center [423, 175] width 52 height 17
click at [401, 178] on input "False" at bounding box center [404, 176] width 6 height 5
radio input "true"
drag, startPoint x: 342, startPoint y: 220, endPoint x: 345, endPoint y: 221, distance: 3.5
click at [343, 221] on label "True" at bounding box center [360, 214] width 52 height 17
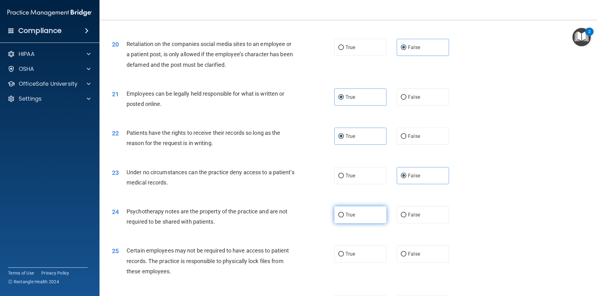
click at [343, 218] on input "True" at bounding box center [341, 215] width 6 height 5
radio input "true"
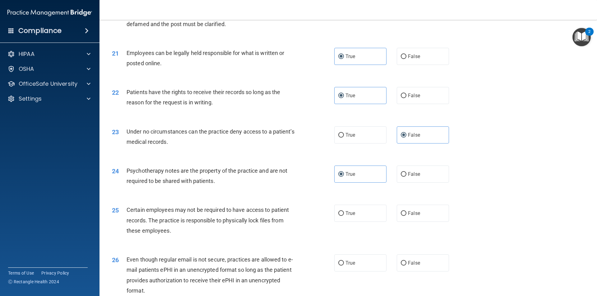
scroll to position [1026, 0]
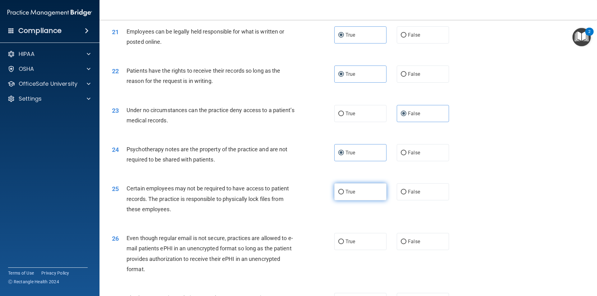
click at [342, 200] on label "True" at bounding box center [360, 191] width 52 height 17
click at [342, 195] on input "True" at bounding box center [341, 192] width 6 height 5
radio input "true"
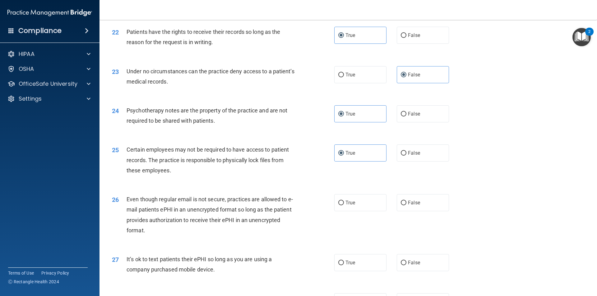
scroll to position [1088, 0]
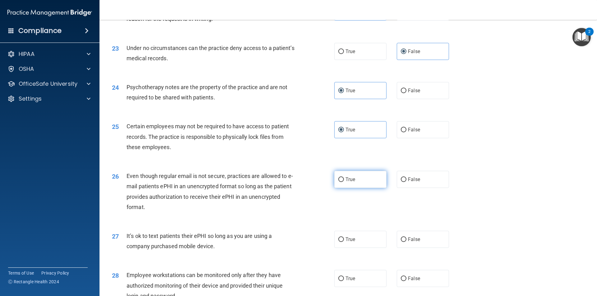
click at [334, 188] on label "True" at bounding box center [360, 179] width 52 height 17
click at [338, 182] on input "True" at bounding box center [341, 179] width 6 height 5
radio input "true"
click at [351, 248] on label "True" at bounding box center [360, 239] width 52 height 17
click at [344, 242] on input "True" at bounding box center [341, 239] width 6 height 5
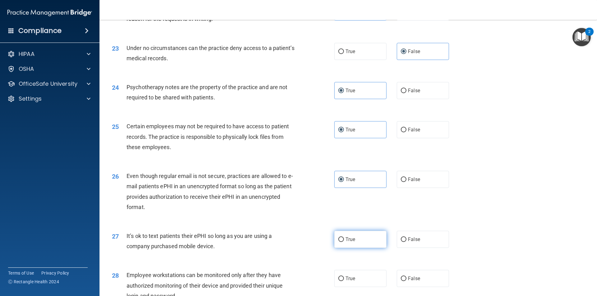
radio input "true"
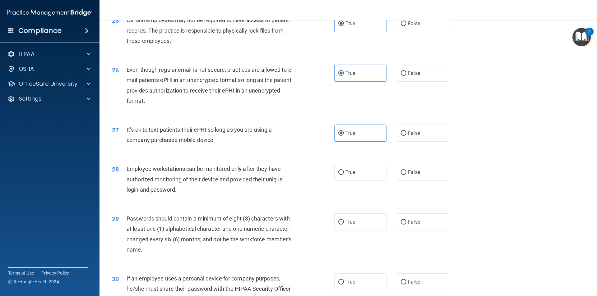
scroll to position [1212, 0]
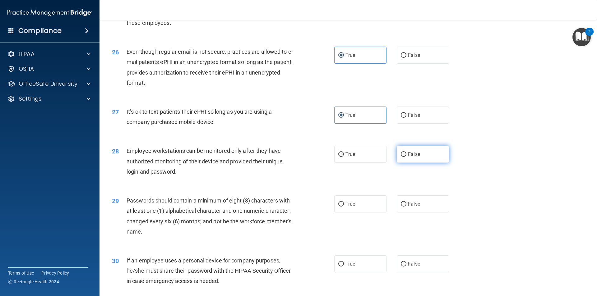
click at [424, 163] on label "False" at bounding box center [423, 154] width 52 height 17
click at [406, 157] on input "False" at bounding box center [404, 154] width 6 height 5
radio input "true"
click at [358, 212] on label "True" at bounding box center [360, 204] width 52 height 17
click at [344, 207] on input "True" at bounding box center [341, 204] width 6 height 5
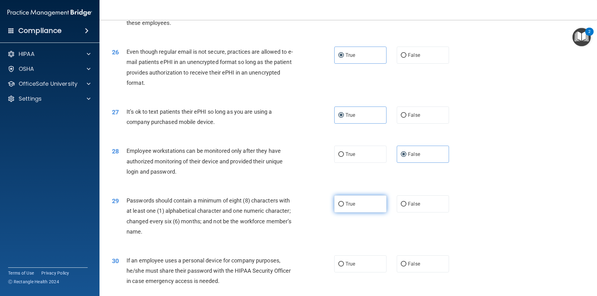
radio input "true"
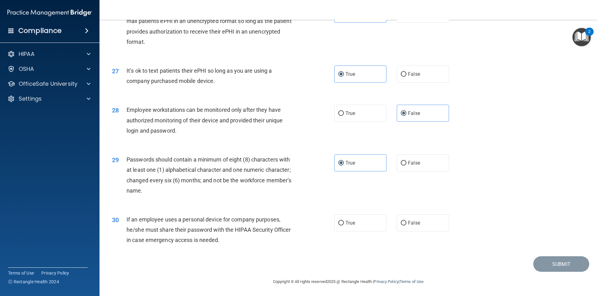
scroll to position [1264, 0]
drag, startPoint x: 373, startPoint y: 220, endPoint x: 434, endPoint y: 222, distance: 60.9
click at [434, 222] on div "True False" at bounding box center [396, 222] width 125 height 17
click at [434, 222] on label "False" at bounding box center [423, 222] width 52 height 17
click at [406, 222] on input "False" at bounding box center [404, 222] width 6 height 5
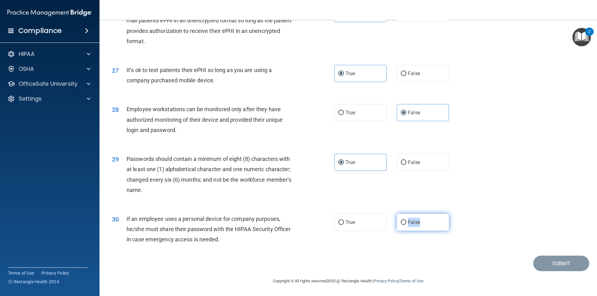
radio input "true"
drag, startPoint x: 538, startPoint y: 262, endPoint x: 542, endPoint y: 263, distance: 3.5
click at [542, 263] on button "Submit" at bounding box center [561, 264] width 56 height 16
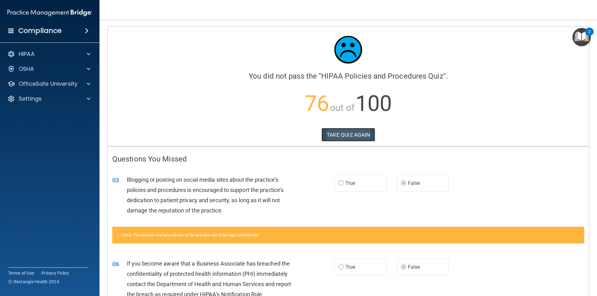
click at [337, 134] on button "TAKE QUIZ AGAIN" at bounding box center [348, 135] width 54 height 14
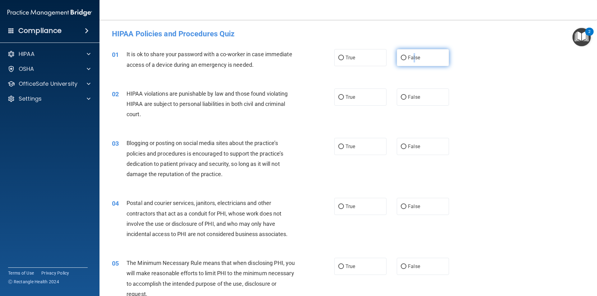
click at [411, 61] on label "False" at bounding box center [423, 57] width 52 height 17
click at [343, 95] on label "True" at bounding box center [360, 97] width 52 height 17
click at [343, 95] on input "True" at bounding box center [341, 97] width 6 height 5
radio input "true"
click at [400, 143] on label "False" at bounding box center [423, 146] width 52 height 17
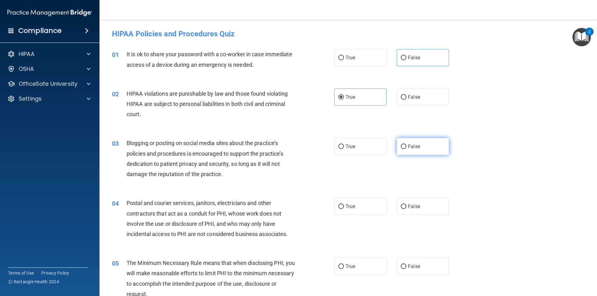
click at [401, 145] on input "False" at bounding box center [404, 147] width 6 height 5
radio input "true"
click at [356, 204] on label "True" at bounding box center [360, 206] width 52 height 17
click at [344, 205] on input "True" at bounding box center [341, 207] width 6 height 5
radio input "true"
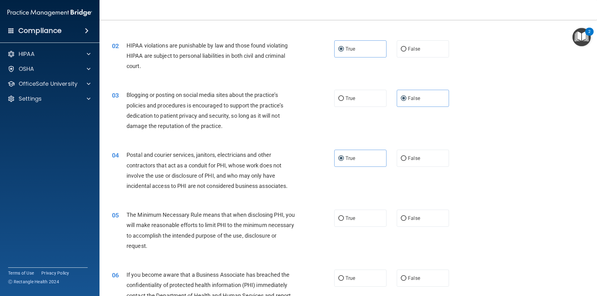
scroll to position [62, 0]
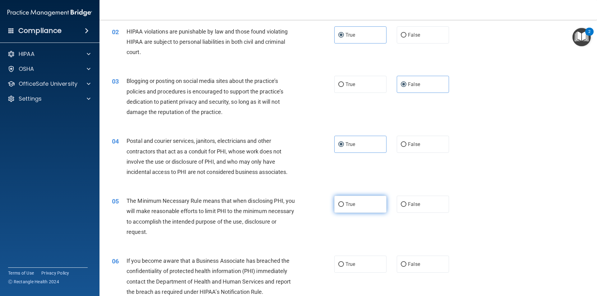
click at [342, 207] on label "True" at bounding box center [360, 204] width 52 height 17
click at [342, 207] on input "True" at bounding box center [341, 204] width 6 height 5
radio input "true"
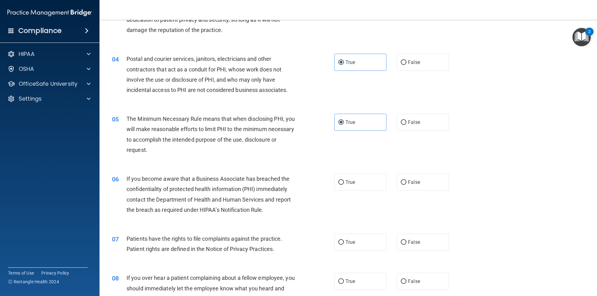
scroll to position [155, 0]
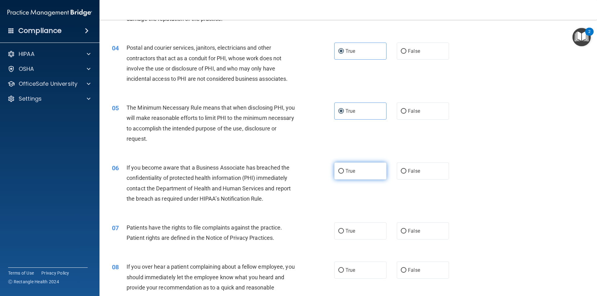
click at [356, 168] on label "True" at bounding box center [360, 171] width 52 height 17
click at [344, 169] on input "True" at bounding box center [341, 171] width 6 height 5
radio input "true"
click at [352, 229] on span "True" at bounding box center [350, 231] width 10 height 6
click at [344, 229] on input "True" at bounding box center [341, 231] width 6 height 5
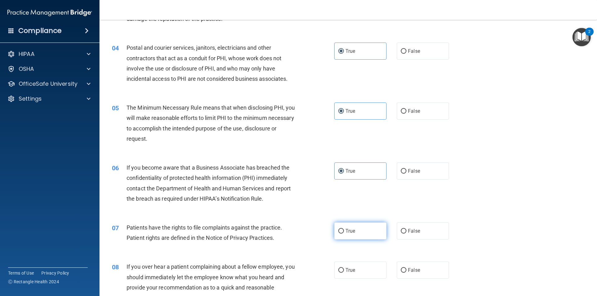
radio input "true"
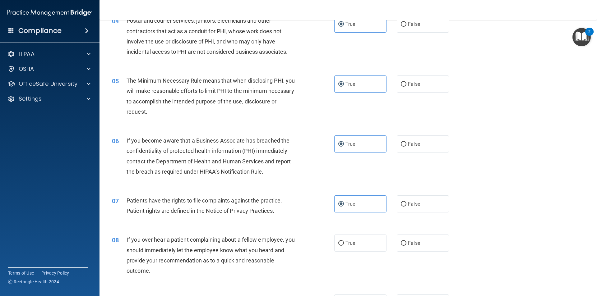
scroll to position [249, 0]
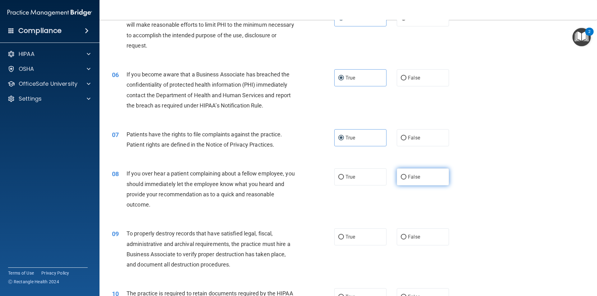
click at [416, 177] on span "False" at bounding box center [414, 177] width 12 height 6
click at [406, 177] on input "False" at bounding box center [404, 177] width 6 height 5
radio input "true"
click at [398, 232] on label "False" at bounding box center [423, 236] width 52 height 17
click at [401, 235] on input "False" at bounding box center [404, 237] width 6 height 5
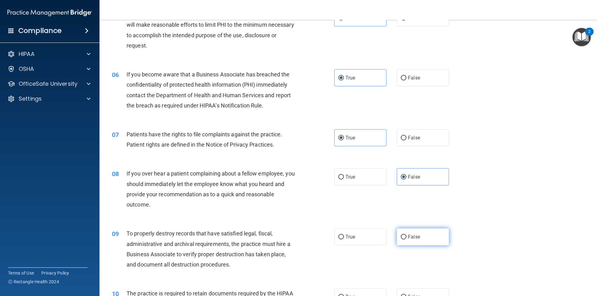
radio input "true"
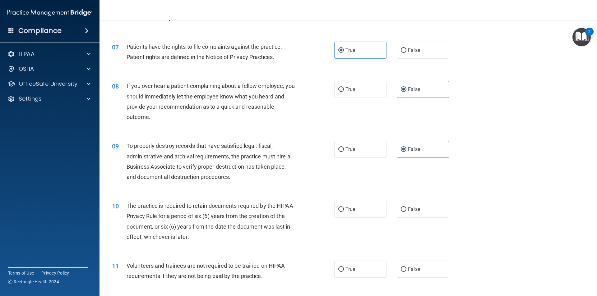
scroll to position [342, 0]
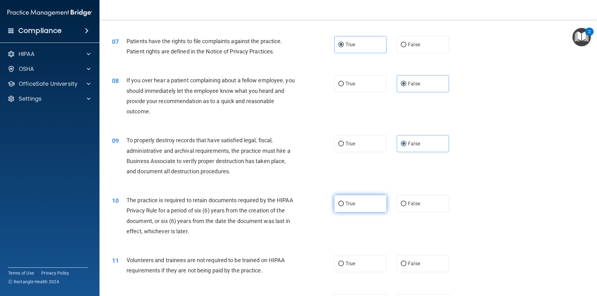
click at [350, 205] on span "True" at bounding box center [350, 204] width 10 height 6
click at [344, 205] on input "True" at bounding box center [341, 204] width 6 height 5
radio input "true"
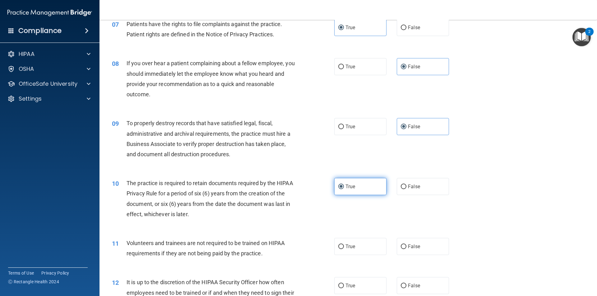
scroll to position [373, 0]
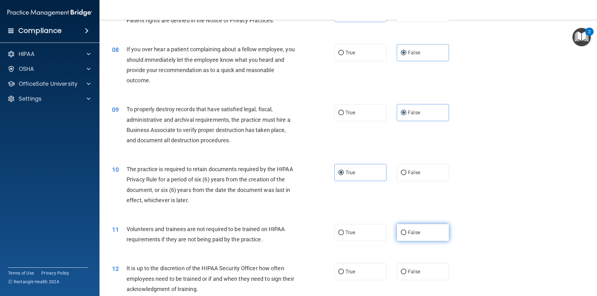
click at [401, 233] on input "False" at bounding box center [404, 233] width 6 height 5
radio input "true"
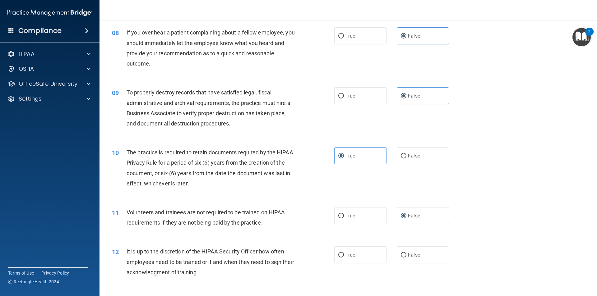
scroll to position [404, 0]
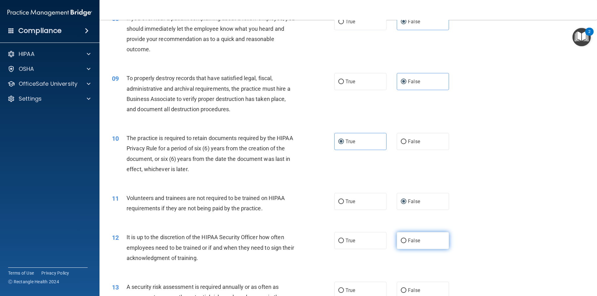
click at [408, 242] on span "False" at bounding box center [414, 241] width 12 height 6
click at [406, 242] on input "False" at bounding box center [404, 241] width 6 height 5
radio input "true"
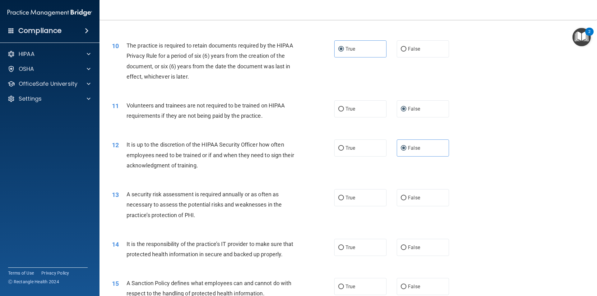
scroll to position [497, 0]
click at [338, 195] on input "True" at bounding box center [341, 197] width 6 height 5
radio input "true"
click at [413, 241] on label "False" at bounding box center [423, 246] width 52 height 17
click at [406, 245] on input "False" at bounding box center [404, 247] width 6 height 5
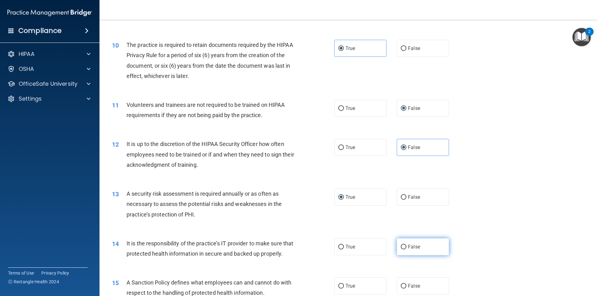
radio input "true"
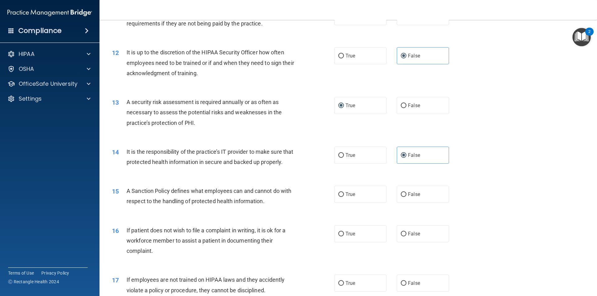
scroll to position [622, 0]
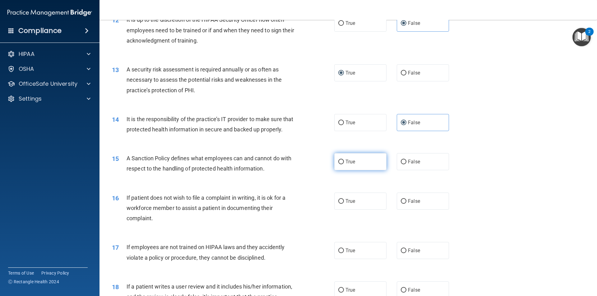
click at [340, 164] on input "True" at bounding box center [341, 162] width 6 height 5
radio input "true"
click at [361, 210] on label "True" at bounding box center [360, 201] width 52 height 17
click at [344, 204] on input "True" at bounding box center [341, 201] width 6 height 5
radio input "true"
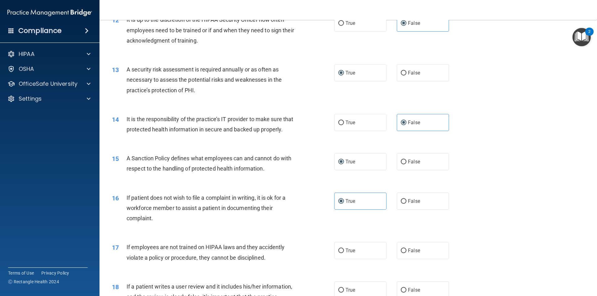
drag, startPoint x: 348, startPoint y: 242, endPoint x: 345, endPoint y: 248, distance: 6.8
drag, startPoint x: 345, startPoint y: 248, endPoint x: 299, endPoint y: 238, distance: 46.6
click at [299, 235] on div "16 If patient does not wish to file a complaint in writing, it is ok for a work…" at bounding box center [348, 210] width 482 height 50
click at [354, 259] on label "True" at bounding box center [360, 250] width 52 height 17
click at [344, 253] on input "True" at bounding box center [341, 251] width 6 height 5
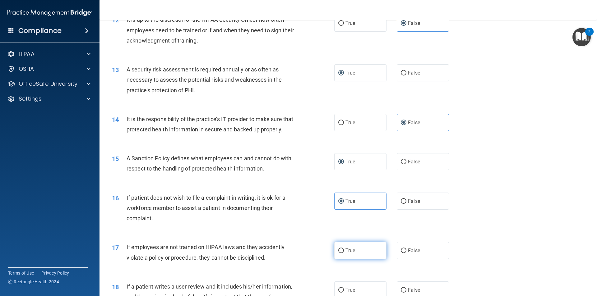
radio input "true"
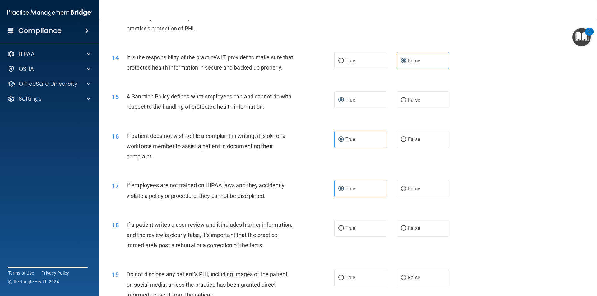
scroll to position [684, 0]
click at [412, 231] on span "False" at bounding box center [414, 228] width 12 height 6
click at [406, 231] on input "False" at bounding box center [404, 228] width 6 height 5
radio input "true"
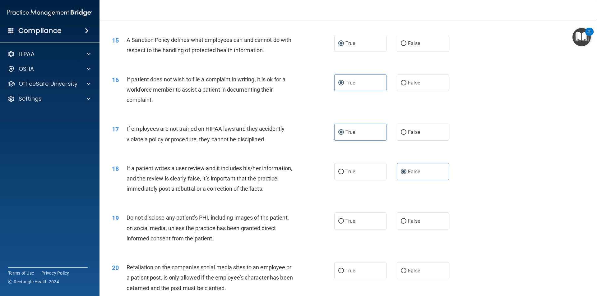
scroll to position [746, 0]
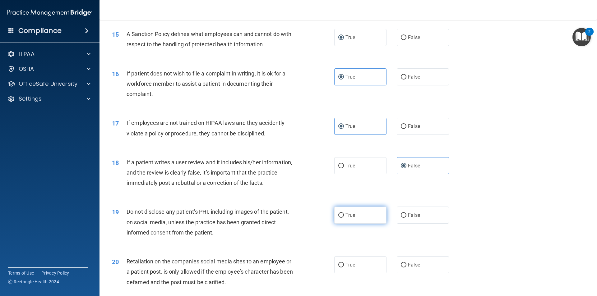
click at [348, 218] on span "True" at bounding box center [350, 215] width 10 height 6
click at [344, 218] on input "True" at bounding box center [341, 215] width 6 height 5
radio input "true"
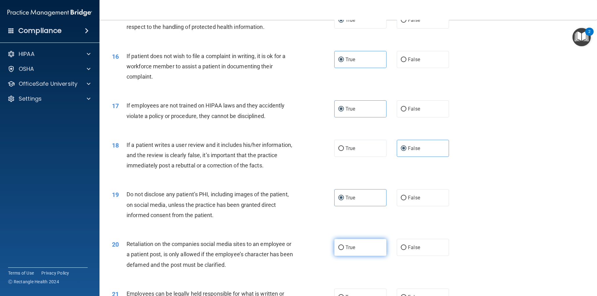
scroll to position [808, 0]
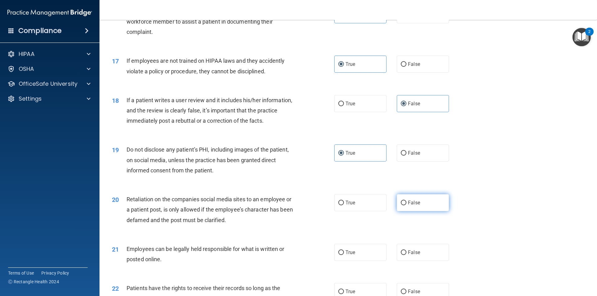
click at [405, 211] on label "False" at bounding box center [423, 202] width 52 height 17
click at [405, 205] on input "False" at bounding box center [404, 203] width 6 height 5
radio input "true"
click at [349, 259] on label "True" at bounding box center [360, 252] width 52 height 17
click at [344, 255] on input "True" at bounding box center [341, 253] width 6 height 5
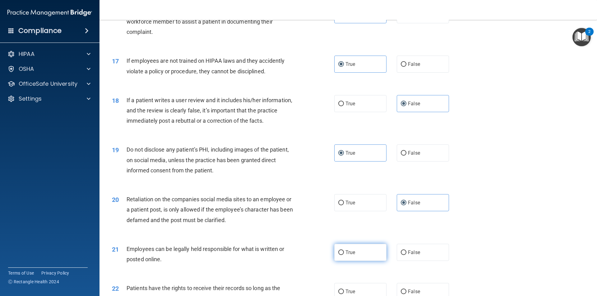
radio input "true"
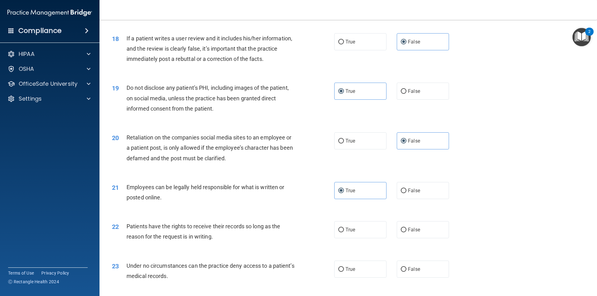
scroll to position [901, 0]
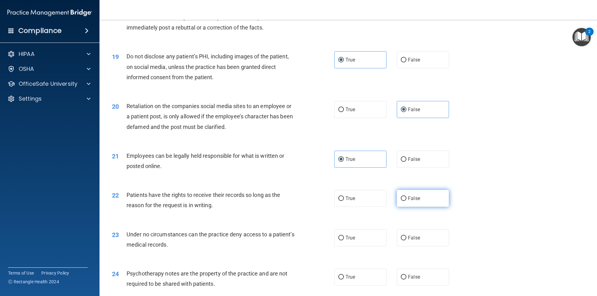
click at [421, 207] on label "False" at bounding box center [423, 198] width 52 height 17
click at [406, 201] on input "False" at bounding box center [404, 198] width 6 height 5
radio input "true"
click at [416, 241] on span "False" at bounding box center [414, 238] width 12 height 6
click at [406, 241] on input "False" at bounding box center [404, 238] width 6 height 5
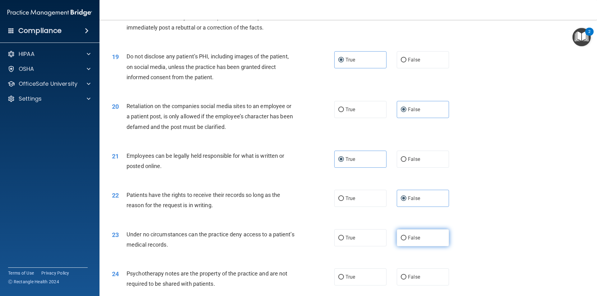
radio input "true"
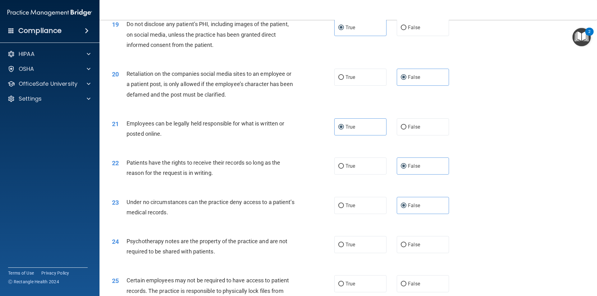
scroll to position [964, 0]
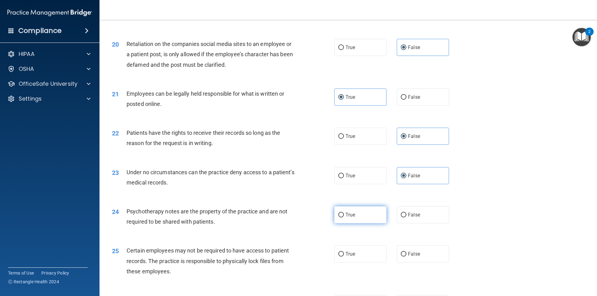
drag, startPoint x: 356, startPoint y: 227, endPoint x: 362, endPoint y: 228, distance: 6.4
click at [356, 223] on label "True" at bounding box center [360, 214] width 52 height 17
click at [344, 218] on input "True" at bounding box center [341, 215] width 6 height 5
radio input "true"
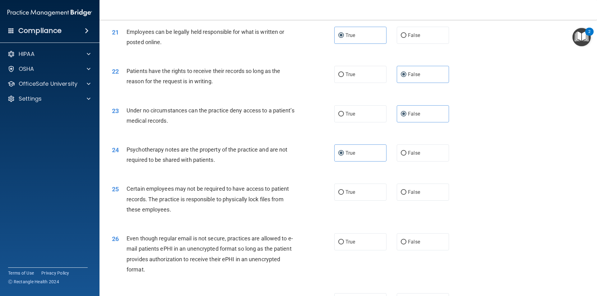
scroll to position [1026, 0]
click at [359, 200] on label "True" at bounding box center [360, 191] width 52 height 17
click at [344, 195] on input "True" at bounding box center [341, 192] width 6 height 5
radio input "true"
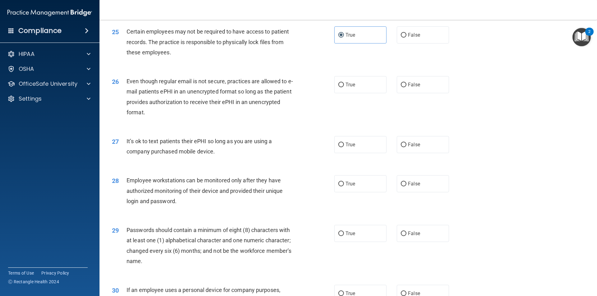
scroll to position [1171, 0]
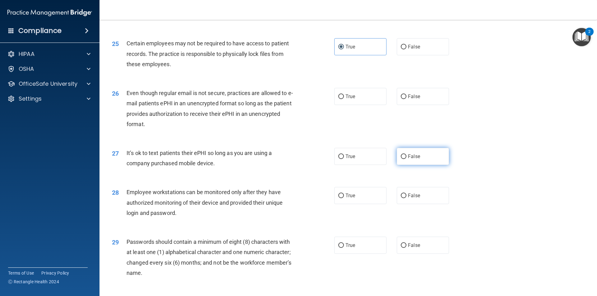
click at [422, 165] on label "False" at bounding box center [423, 156] width 52 height 17
click at [406, 159] on input "False" at bounding box center [404, 156] width 6 height 5
radio input "true"
click at [408, 99] on span "False" at bounding box center [414, 97] width 12 height 6
click at [405, 99] on input "False" at bounding box center [404, 96] width 6 height 5
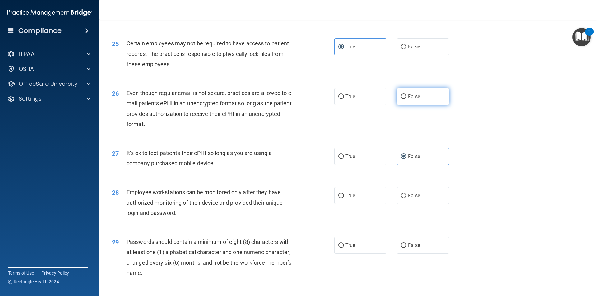
radio input "true"
click at [341, 99] on input "True" at bounding box center [341, 96] width 6 height 5
radio input "true"
radio input "false"
click at [359, 254] on label "True" at bounding box center [360, 245] width 52 height 17
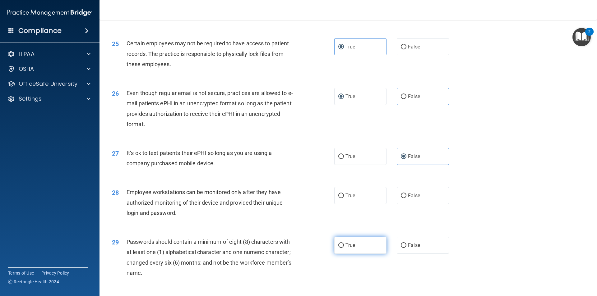
click at [344, 248] on input "True" at bounding box center [341, 245] width 6 height 5
radio input "true"
click at [398, 200] on label "False" at bounding box center [423, 195] width 52 height 17
click at [401, 198] on input "False" at bounding box center [404, 196] width 6 height 5
radio input "true"
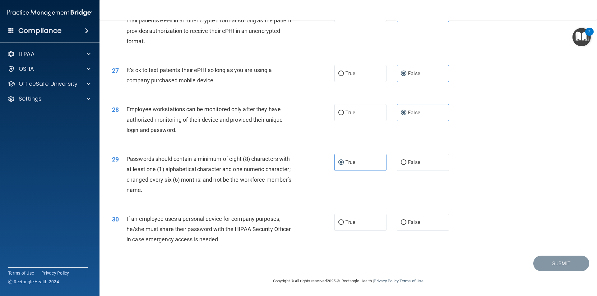
scroll to position [1264, 0]
click at [408, 221] on span "False" at bounding box center [414, 222] width 12 height 6
click at [406, 221] on input "False" at bounding box center [404, 222] width 6 height 5
radio input "true"
click at [359, 248] on div "30 If an employee uses a personal device for company purposes, he/she must shar…" at bounding box center [348, 231] width 482 height 50
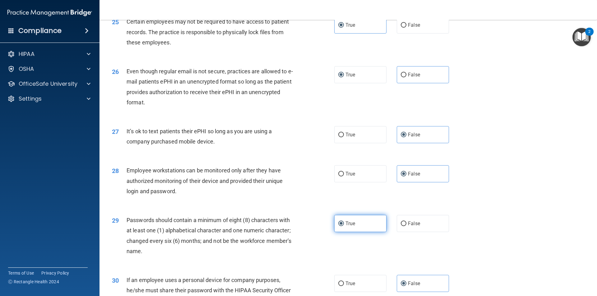
scroll to position [1109, 0]
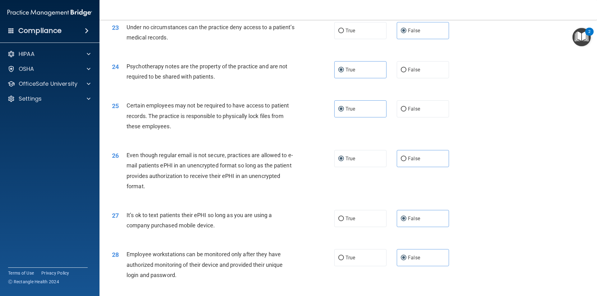
click at [354, 199] on div "26 Even though regular email is not secure, practices are allowed to e-mail pat…" at bounding box center [348, 172] width 482 height 60
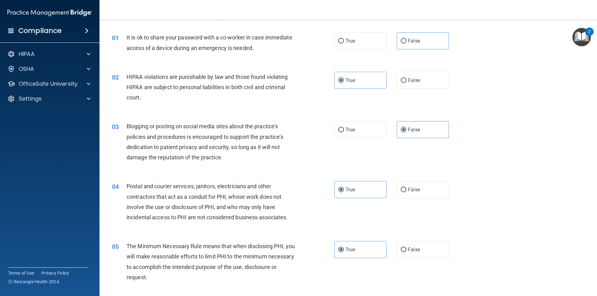
scroll to position [0, 0]
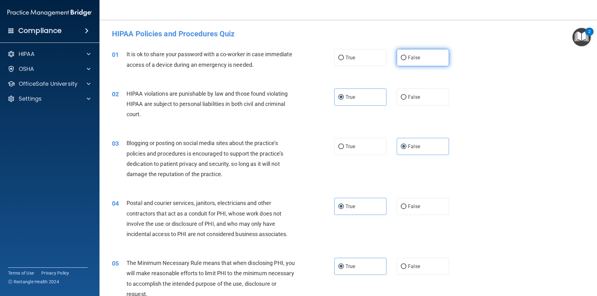
click at [411, 53] on label "False" at bounding box center [423, 57] width 52 height 17
click at [406, 56] on input "False" at bounding box center [404, 58] width 6 height 5
radio input "true"
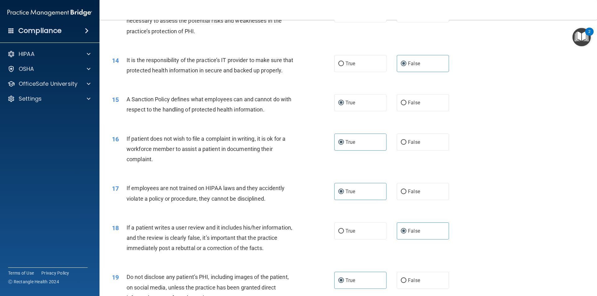
scroll to position [1264, 0]
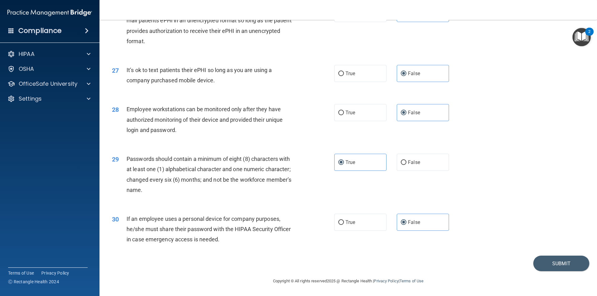
click at [558, 253] on div "30 If an employee uses a personal device for company purposes, he/she must shar…" at bounding box center [348, 231] width 482 height 50
click at [559, 265] on button "Submit" at bounding box center [561, 264] width 56 height 16
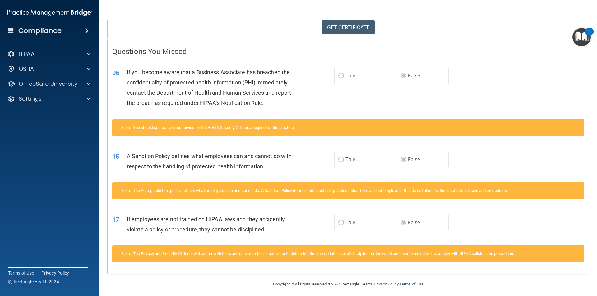
scroll to position [111, 0]
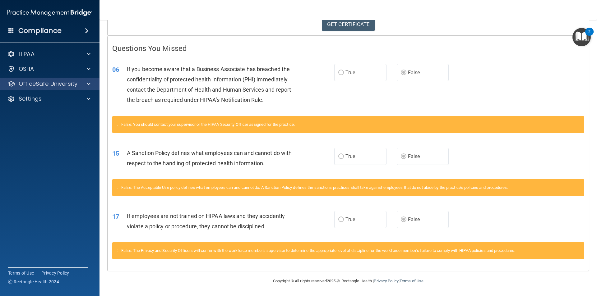
click at [74, 89] on div "OfficeSafe University" at bounding box center [50, 84] width 100 height 12
click at [91, 83] on div at bounding box center [88, 83] width 16 height 7
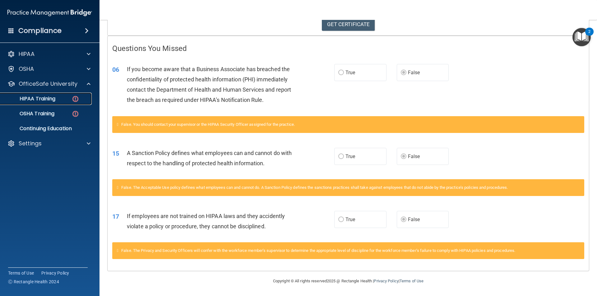
click at [71, 102] on img at bounding box center [75, 99] width 8 height 8
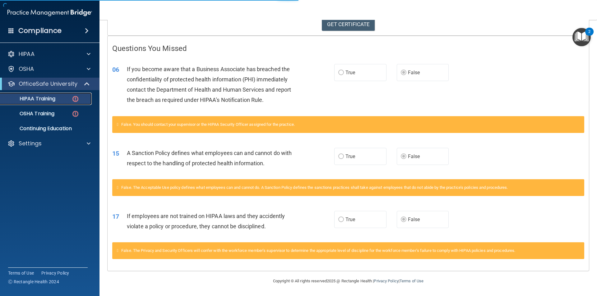
click at [69, 98] on div "HIPAA Training" at bounding box center [46, 99] width 85 height 6
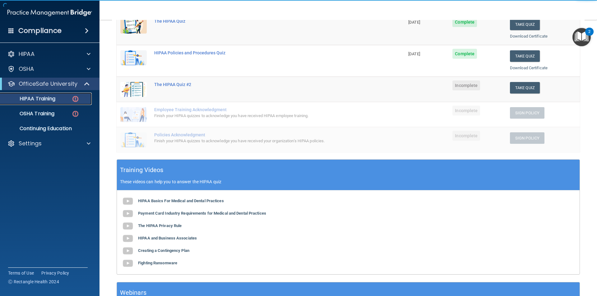
scroll to position [90, 0]
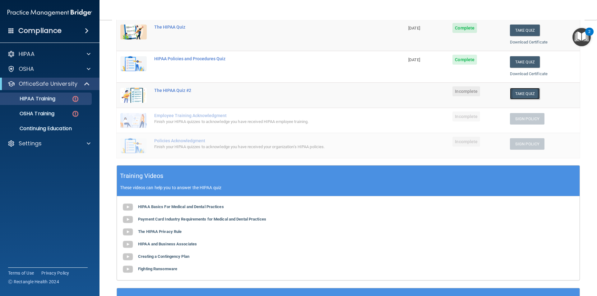
click at [522, 94] on button "Take Quiz" at bounding box center [525, 94] width 30 height 12
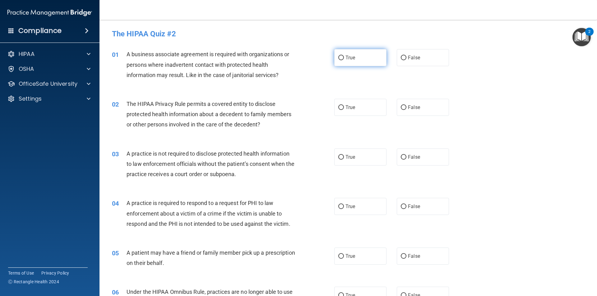
click at [361, 60] on label "True" at bounding box center [360, 57] width 52 height 17
click at [344, 60] on input "True" at bounding box center [341, 58] width 6 height 5
radio input "true"
click at [350, 106] on span "True" at bounding box center [350, 107] width 10 height 6
click at [344, 106] on input "True" at bounding box center [341, 107] width 6 height 5
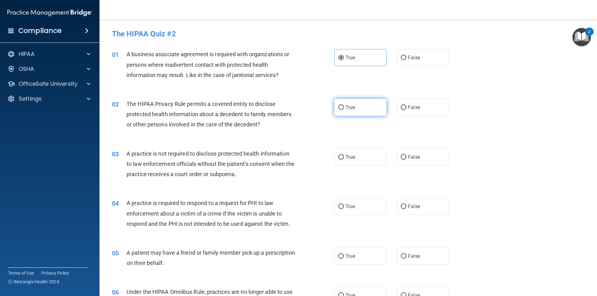
radio input "true"
click at [415, 153] on label "False" at bounding box center [423, 157] width 52 height 17
click at [406, 155] on input "False" at bounding box center [404, 157] width 6 height 5
radio input "true"
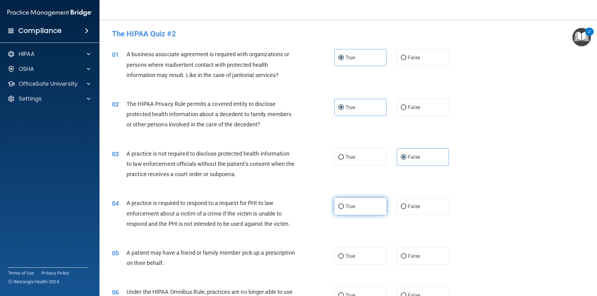
drag, startPoint x: 353, startPoint y: 207, endPoint x: 354, endPoint y: 214, distance: 6.9
click at [353, 208] on label "True" at bounding box center [360, 206] width 52 height 17
click at [344, 208] on input "True" at bounding box center [341, 207] width 6 height 5
radio input "true"
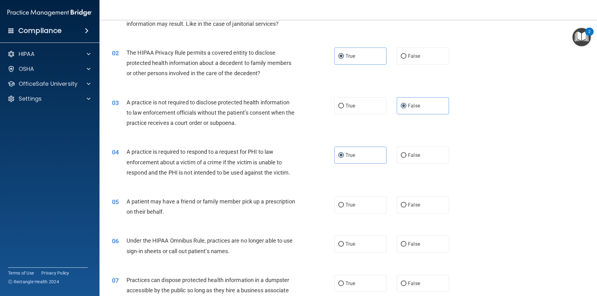
scroll to position [62, 0]
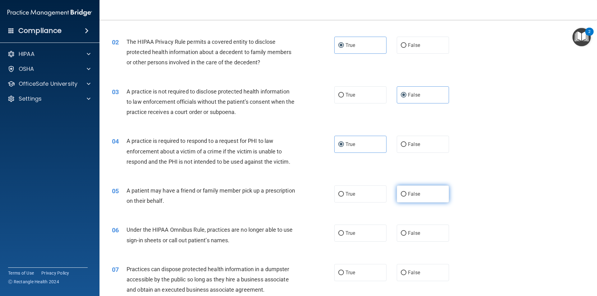
click at [415, 195] on span "False" at bounding box center [414, 194] width 12 height 6
click at [406, 195] on input "False" at bounding box center [404, 194] width 6 height 5
radio input "true"
click at [360, 192] on label "True" at bounding box center [360, 194] width 52 height 17
click at [344, 192] on input "True" at bounding box center [341, 194] width 6 height 5
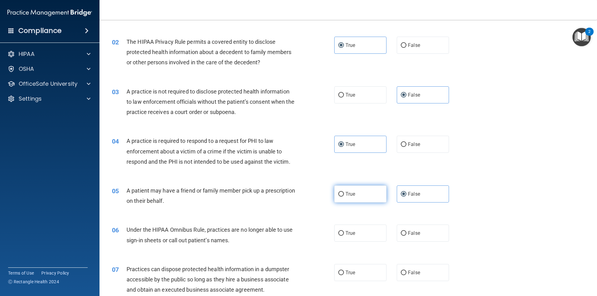
radio input "true"
radio input "false"
click at [426, 228] on label "False" at bounding box center [423, 233] width 52 height 17
click at [406, 231] on input "False" at bounding box center [404, 233] width 6 height 5
radio input "true"
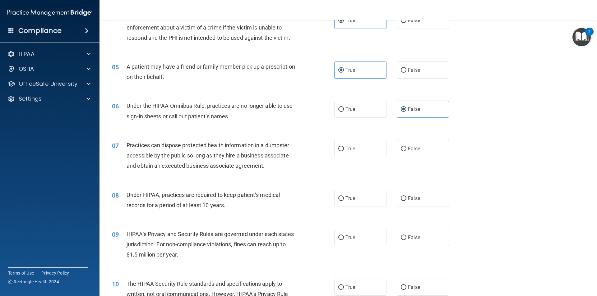
scroll to position [186, 0]
click at [409, 154] on label "False" at bounding box center [423, 148] width 52 height 17
click at [406, 151] on input "False" at bounding box center [404, 148] width 6 height 5
radio input "true"
click at [411, 200] on span "False" at bounding box center [414, 198] width 12 height 6
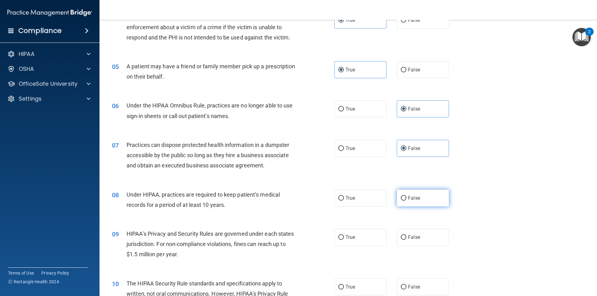
click at [406, 200] on input "False" at bounding box center [404, 198] width 6 height 5
radio input "true"
drag, startPoint x: 355, startPoint y: 235, endPoint x: 358, endPoint y: 234, distance: 3.5
click at [357, 234] on label "True" at bounding box center [360, 237] width 52 height 17
click at [344, 235] on input "True" at bounding box center [341, 237] width 6 height 5
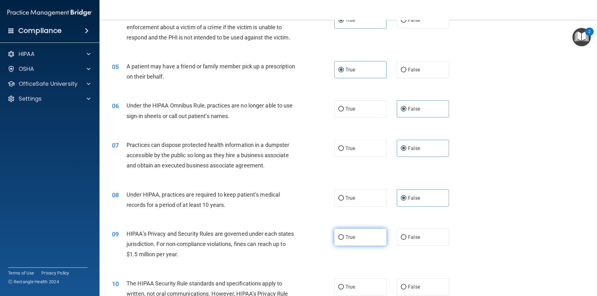
radio input "true"
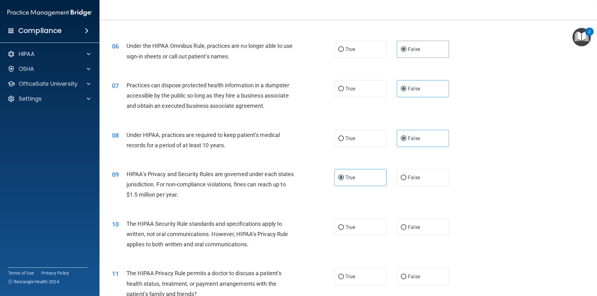
scroll to position [249, 0]
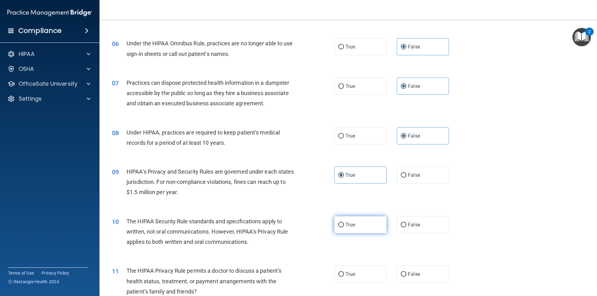
click at [352, 225] on span "True" at bounding box center [350, 225] width 10 height 6
click at [344, 225] on input "True" at bounding box center [341, 225] width 6 height 5
radio input "true"
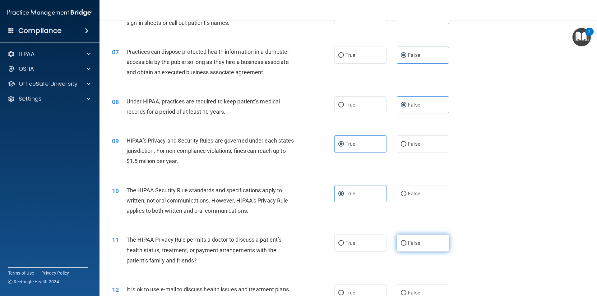
click at [414, 248] on label "False" at bounding box center [423, 243] width 52 height 17
click at [406, 246] on input "False" at bounding box center [404, 243] width 6 height 5
radio input "true"
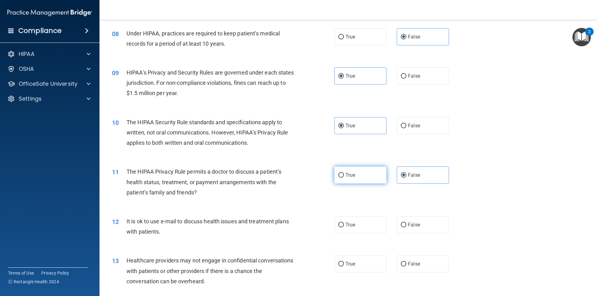
scroll to position [373, 0]
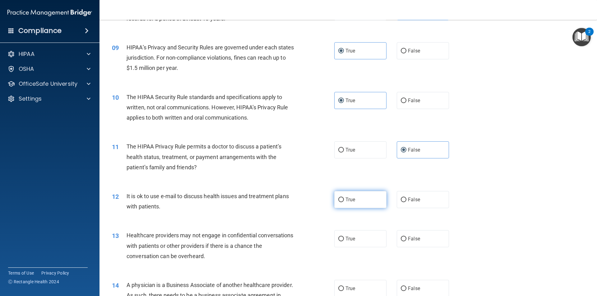
click at [348, 204] on label "True" at bounding box center [360, 199] width 52 height 17
click at [344, 202] on input "True" at bounding box center [341, 200] width 6 height 5
radio input "true"
click at [351, 239] on span "True" at bounding box center [350, 239] width 10 height 6
click at [344, 239] on input "True" at bounding box center [341, 239] width 6 height 5
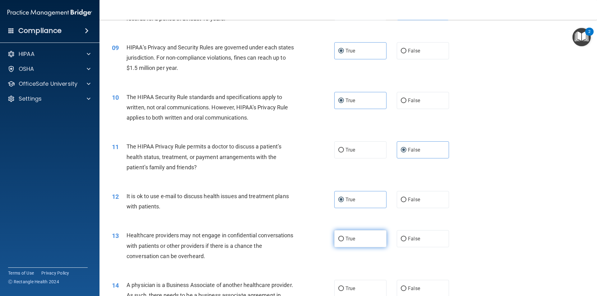
radio input "true"
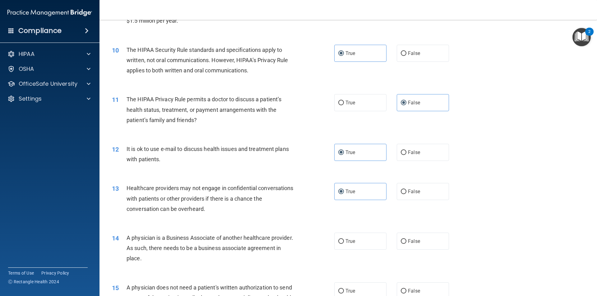
scroll to position [435, 0]
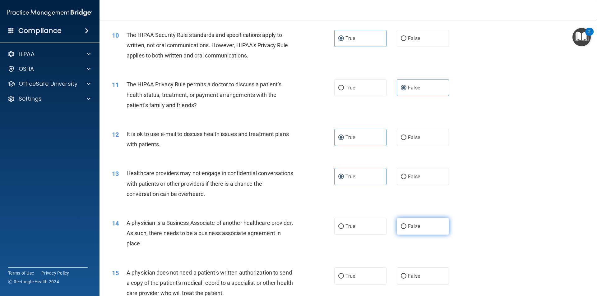
click at [410, 228] on span "False" at bounding box center [414, 226] width 12 height 6
click at [406, 228] on input "False" at bounding box center [404, 226] width 6 height 5
radio input "true"
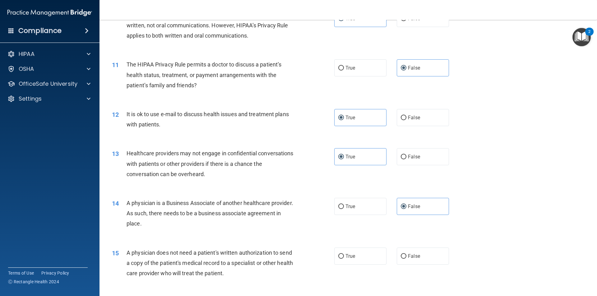
scroll to position [497, 0]
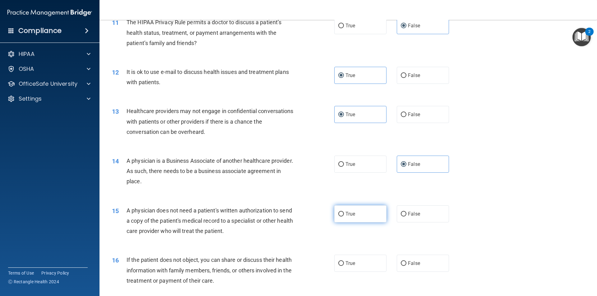
click at [371, 214] on label "True" at bounding box center [360, 213] width 52 height 17
click at [344, 214] on input "True" at bounding box center [341, 214] width 6 height 5
radio input "true"
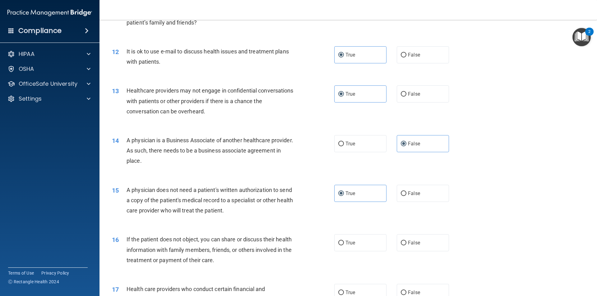
scroll to position [559, 0]
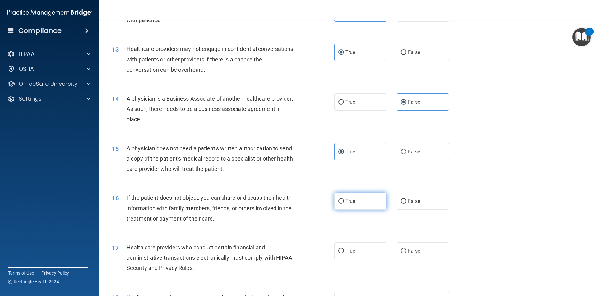
click at [355, 204] on label "True" at bounding box center [360, 201] width 52 height 17
click at [344, 204] on input "True" at bounding box center [341, 201] width 6 height 5
radio input "true"
click at [392, 196] on div "True False" at bounding box center [396, 201] width 125 height 17
click at [416, 200] on span "False" at bounding box center [414, 201] width 12 height 6
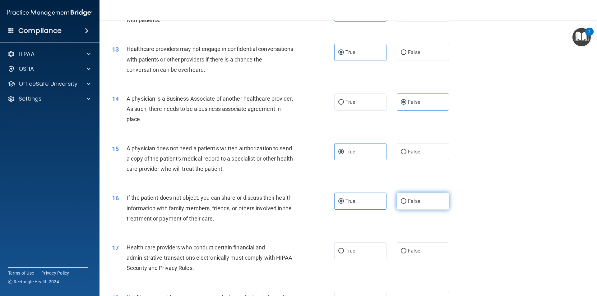
click at [406, 200] on input "False" at bounding box center [404, 201] width 6 height 5
radio input "true"
click at [371, 199] on label "True" at bounding box center [360, 201] width 52 height 17
click at [344, 199] on input "True" at bounding box center [341, 201] width 6 height 5
radio input "true"
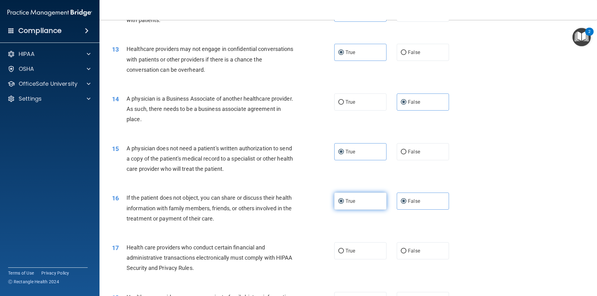
radio input "false"
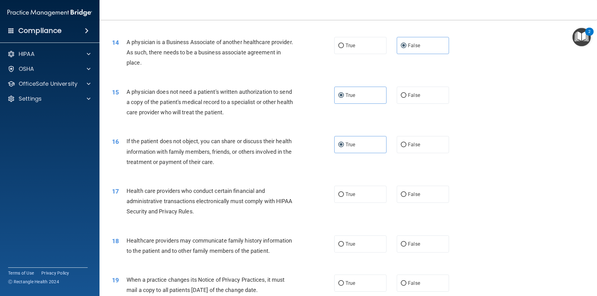
scroll to position [622, 0]
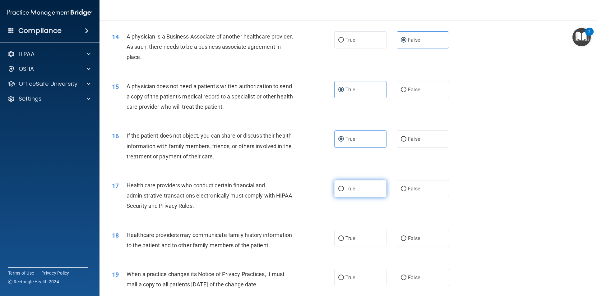
click at [338, 187] on input "True" at bounding box center [341, 189] width 6 height 5
radio input "true"
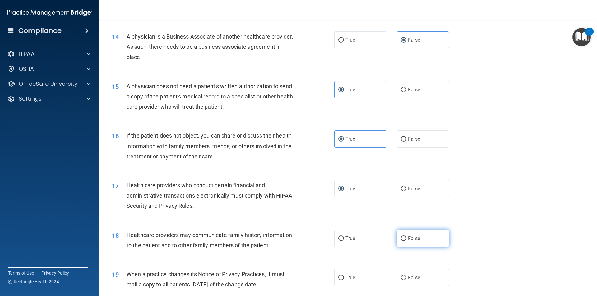
click at [409, 232] on label "False" at bounding box center [423, 238] width 52 height 17
click at [406, 237] on input "False" at bounding box center [404, 239] width 6 height 5
radio input "true"
click at [347, 238] on span "True" at bounding box center [350, 239] width 10 height 6
click at [344, 238] on input "True" at bounding box center [341, 239] width 6 height 5
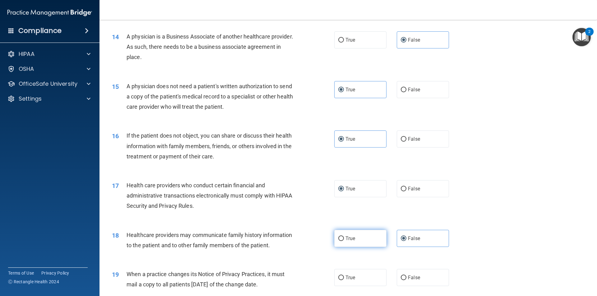
radio input "true"
radio input "false"
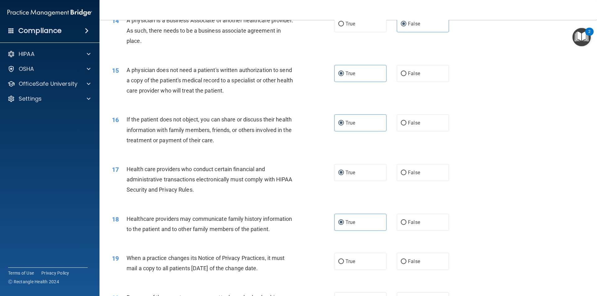
scroll to position [653, 0]
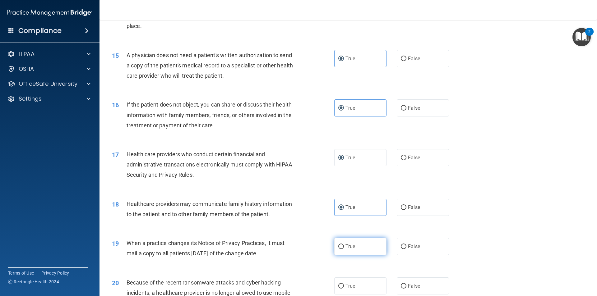
click at [359, 249] on label "True" at bounding box center [360, 246] width 52 height 17
click at [344, 249] on input "True" at bounding box center [341, 247] width 6 height 5
radio input "true"
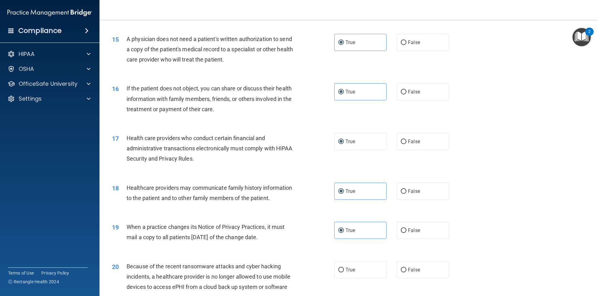
scroll to position [715, 0]
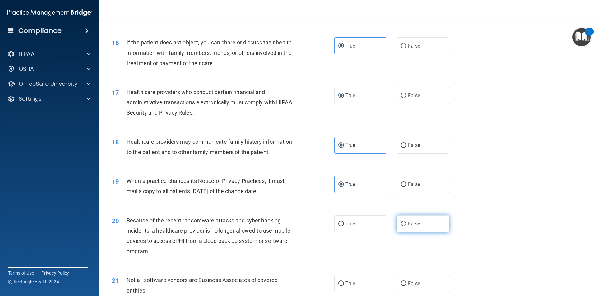
click at [422, 215] on label "False" at bounding box center [423, 223] width 52 height 17
click at [406, 222] on input "False" at bounding box center [404, 224] width 6 height 5
radio input "true"
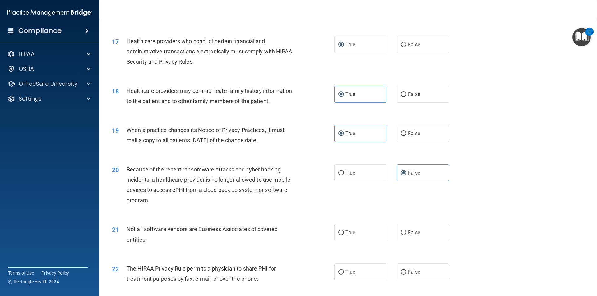
scroll to position [777, 0]
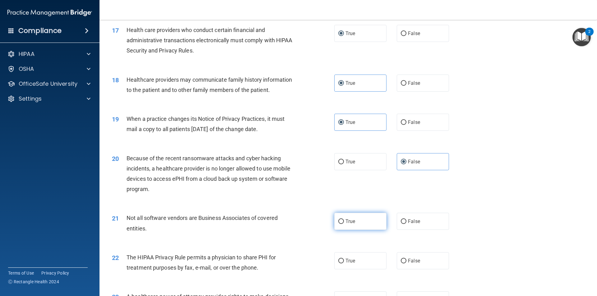
click at [348, 223] on span "True" at bounding box center [350, 222] width 10 height 6
click at [344, 223] on input "True" at bounding box center [341, 221] width 6 height 5
radio input "true"
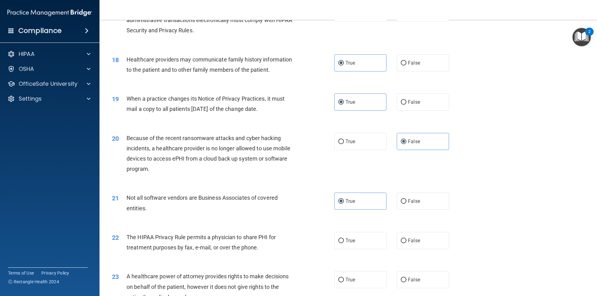
scroll to position [808, 0]
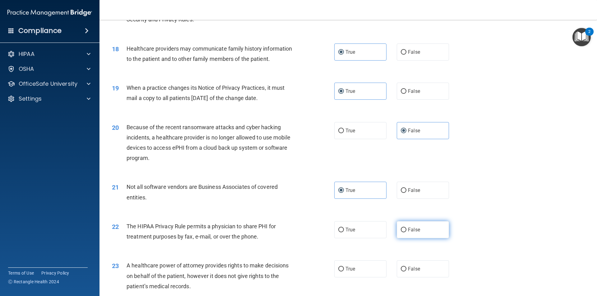
click at [408, 230] on span "False" at bounding box center [414, 230] width 12 height 6
click at [406, 230] on input "False" at bounding box center [404, 230] width 6 height 5
radio input "true"
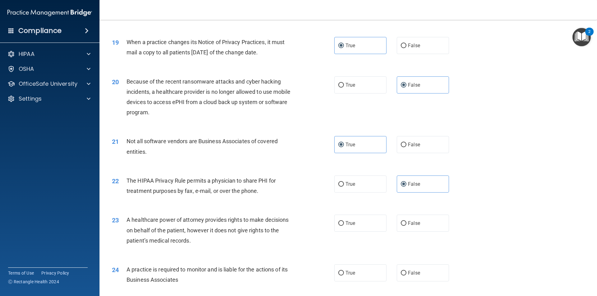
scroll to position [839, 0]
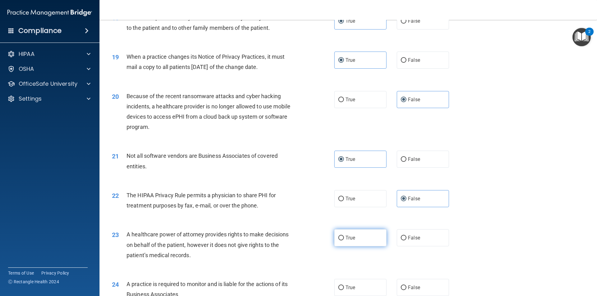
click at [358, 242] on label "True" at bounding box center [360, 237] width 52 height 17
click at [344, 241] on input "True" at bounding box center [341, 238] width 6 height 5
radio input "true"
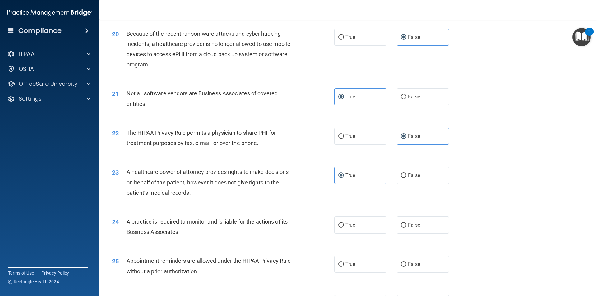
scroll to position [932, 0]
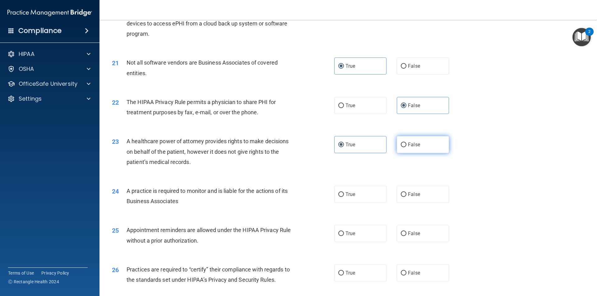
click at [414, 143] on span "False" at bounding box center [414, 145] width 12 height 6
click at [406, 143] on input "False" at bounding box center [404, 145] width 6 height 5
radio input "true"
radio input "false"
click at [360, 190] on label "True" at bounding box center [360, 194] width 52 height 17
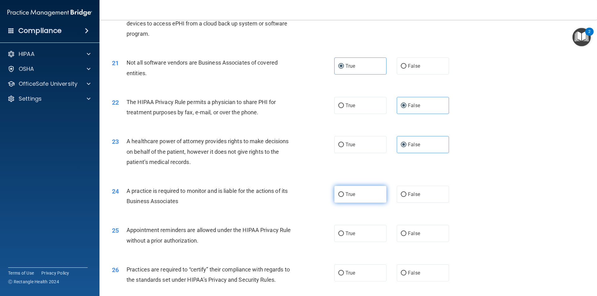
click at [344, 192] on input "True" at bounding box center [341, 194] width 6 height 5
radio input "true"
click at [434, 195] on label "False" at bounding box center [423, 194] width 52 height 17
click at [406, 195] on input "False" at bounding box center [404, 194] width 6 height 5
radio input "true"
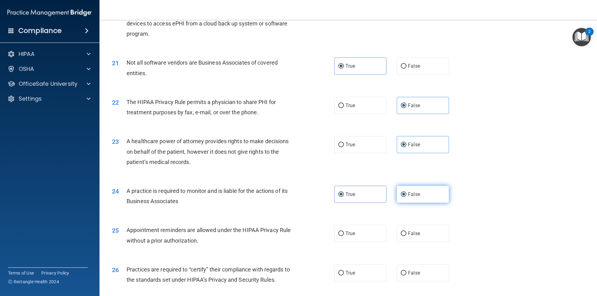
radio input "false"
click at [397, 230] on label "False" at bounding box center [423, 233] width 52 height 17
click at [401, 232] on input "False" at bounding box center [404, 234] width 6 height 5
radio input "true"
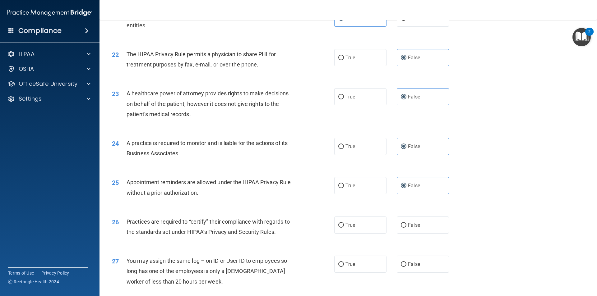
scroll to position [995, 0]
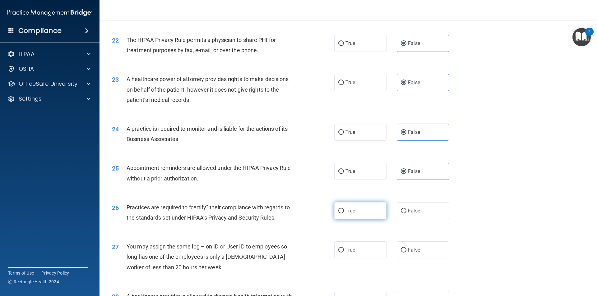
click at [365, 208] on label "True" at bounding box center [360, 210] width 52 height 17
click at [344, 209] on input "True" at bounding box center [341, 211] width 6 height 5
radio input "true"
drag, startPoint x: 422, startPoint y: 244, endPoint x: 427, endPoint y: 244, distance: 5.0
click at [423, 244] on label "False" at bounding box center [423, 250] width 52 height 17
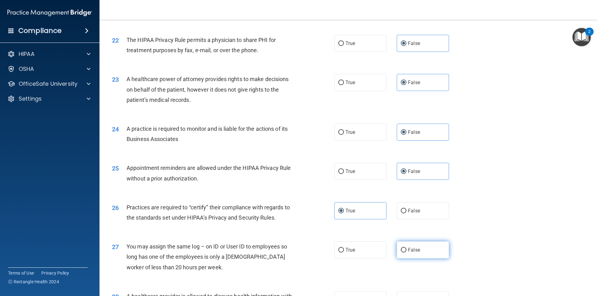
click at [406, 248] on input "False" at bounding box center [404, 250] width 6 height 5
radio input "true"
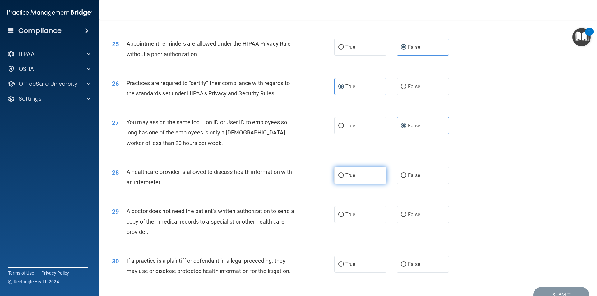
click at [350, 175] on span "True" at bounding box center [350, 176] width 10 height 6
click at [344, 175] on input "True" at bounding box center [341, 175] width 6 height 5
radio input "true"
drag, startPoint x: 158, startPoint y: 212, endPoint x: 217, endPoint y: 215, distance: 59.4
click at [217, 215] on div "A doctor does not need the patient’s written authorization to send a copy of th…" at bounding box center [214, 221] width 174 height 31
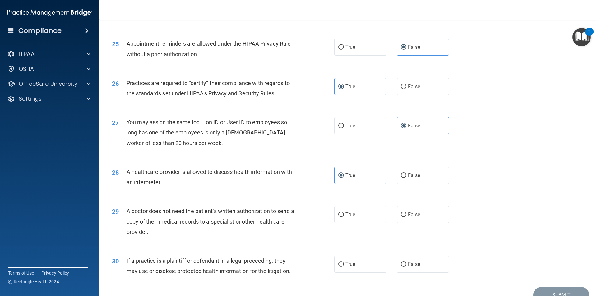
click at [238, 216] on div "A doctor does not need the patient’s written authorization to send a copy of th…" at bounding box center [214, 221] width 174 height 31
click at [360, 208] on label "True" at bounding box center [360, 214] width 52 height 17
click at [344, 213] on input "True" at bounding box center [341, 215] width 6 height 5
radio input "true"
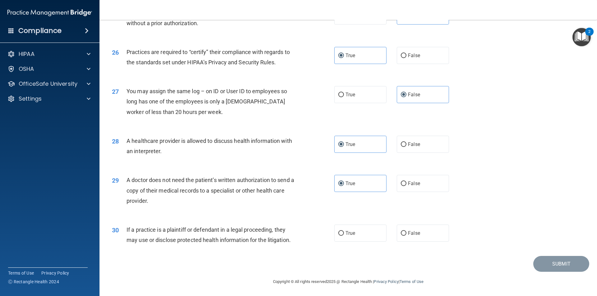
scroll to position [1151, 0]
click at [367, 229] on label "True" at bounding box center [360, 232] width 52 height 17
click at [344, 231] on input "True" at bounding box center [341, 233] width 6 height 5
radio input "true"
click at [546, 264] on button "Submit" at bounding box center [561, 263] width 56 height 16
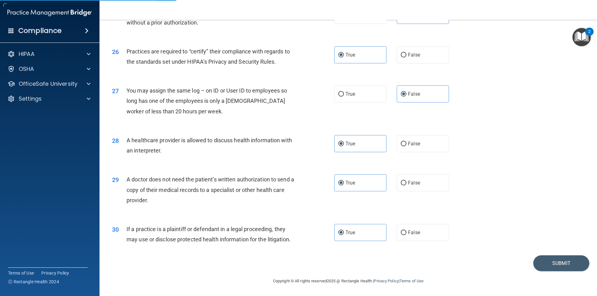
click at [193, 296] on html "Compliance HIPAA Documents and Policies Report an Incident Business Associates …" at bounding box center [298, 148] width 597 height 296
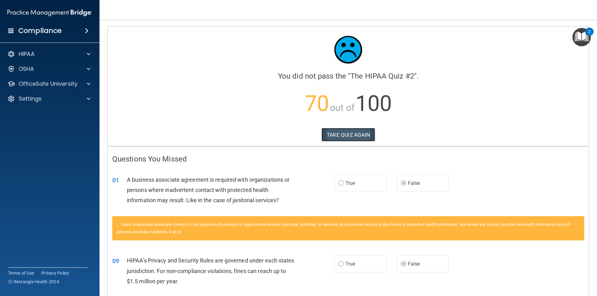
click at [339, 138] on button "TAKE QUIZ AGAIN" at bounding box center [348, 135] width 54 height 14
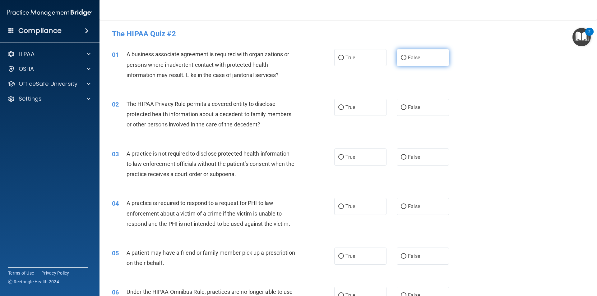
click at [411, 59] on span "False" at bounding box center [414, 58] width 12 height 6
click at [406, 59] on input "False" at bounding box center [404, 58] width 6 height 5
radio input "true"
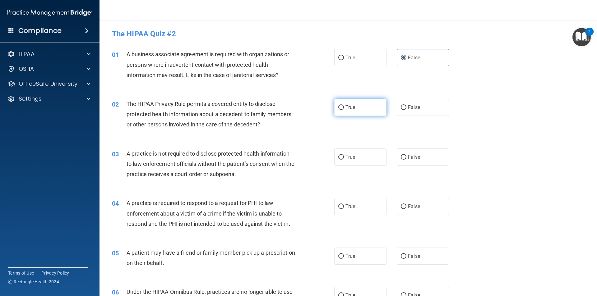
click at [354, 110] on label "True" at bounding box center [360, 107] width 52 height 17
click at [344, 110] on input "True" at bounding box center [341, 107] width 6 height 5
radio input "true"
click at [419, 158] on label "False" at bounding box center [423, 157] width 52 height 17
click at [406, 158] on input "False" at bounding box center [404, 157] width 6 height 5
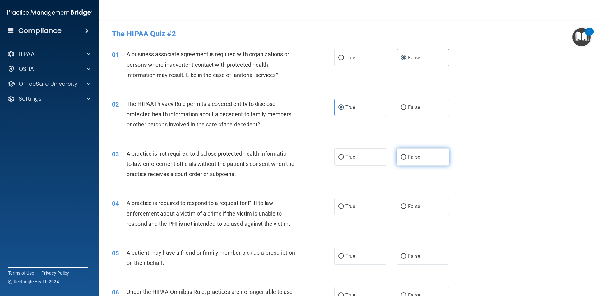
radio input "true"
click at [353, 206] on span "True" at bounding box center [350, 207] width 10 height 6
click at [344, 206] on input "True" at bounding box center [341, 207] width 6 height 5
radio input "true"
click at [353, 255] on span "True" at bounding box center [350, 256] width 10 height 6
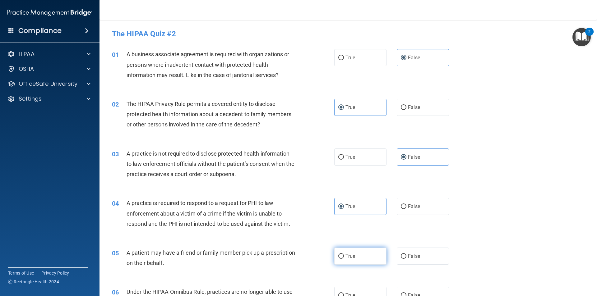
click at [344, 255] on input "True" at bounding box center [341, 256] width 6 height 5
radio input "true"
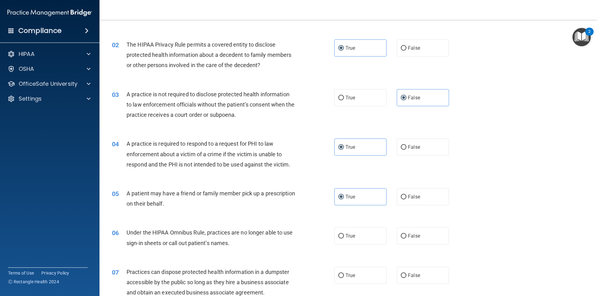
scroll to position [62, 0]
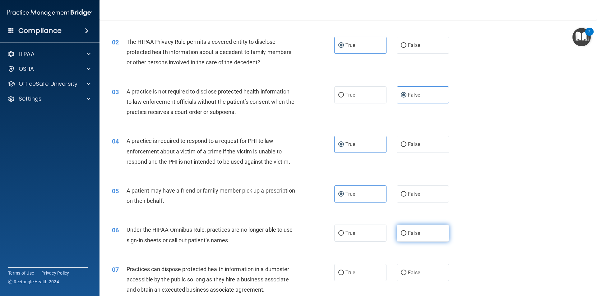
click at [423, 235] on label "False" at bounding box center [423, 233] width 52 height 17
click at [406, 235] on input "False" at bounding box center [404, 233] width 6 height 5
radio input "true"
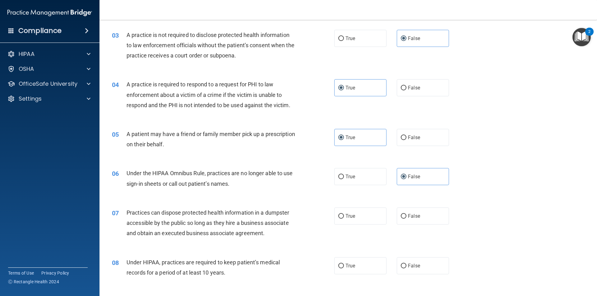
scroll to position [124, 0]
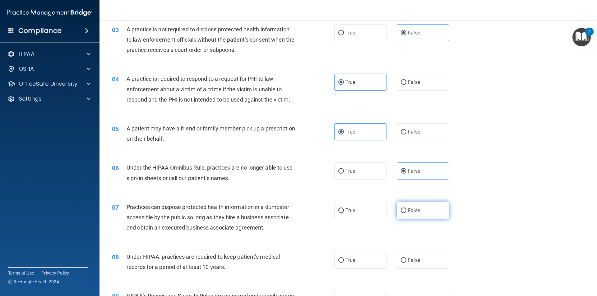
click at [401, 209] on input "False" at bounding box center [404, 211] width 6 height 5
radio input "true"
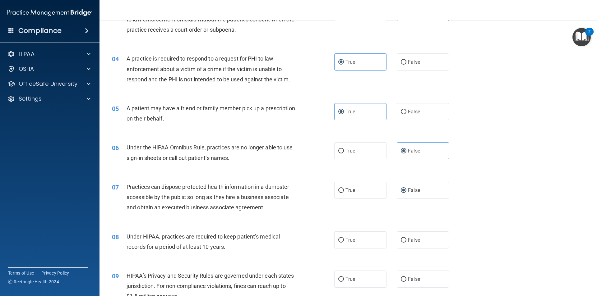
scroll to position [155, 0]
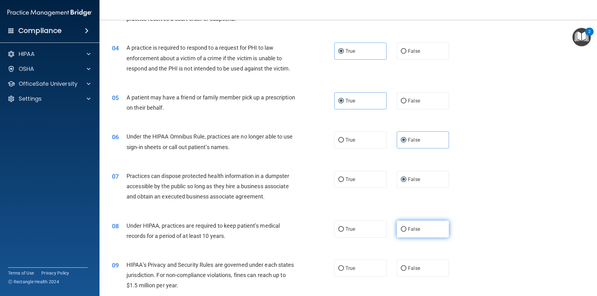
click at [425, 224] on label "False" at bounding box center [423, 229] width 52 height 17
click at [406, 227] on input "False" at bounding box center [404, 229] width 6 height 5
radio input "true"
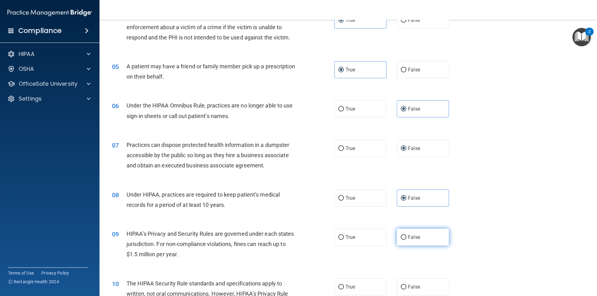
click at [408, 238] on span "False" at bounding box center [414, 237] width 12 height 6
click at [406, 238] on input "False" at bounding box center [404, 237] width 6 height 5
radio input "true"
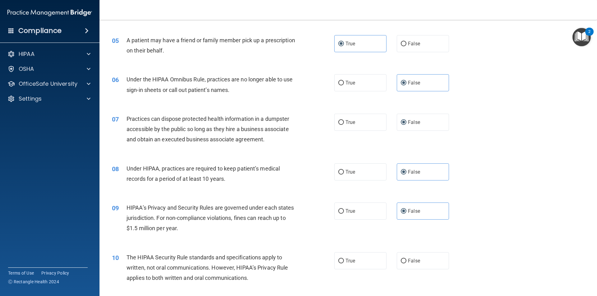
scroll to position [249, 0]
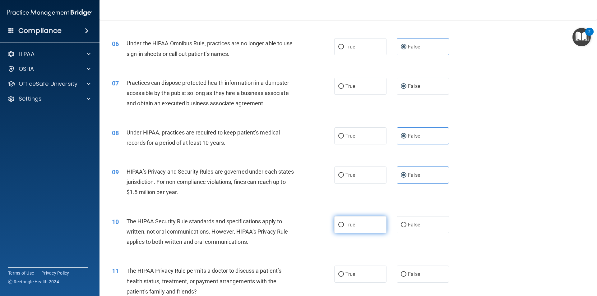
click at [338, 225] on input "True" at bounding box center [341, 225] width 6 height 5
radio input "true"
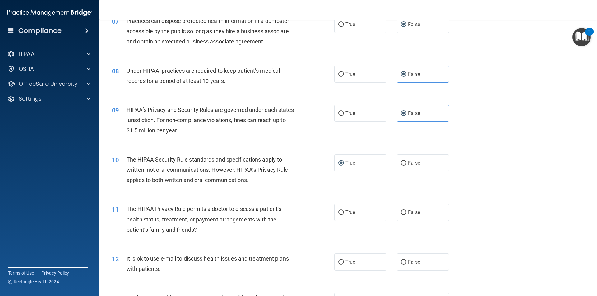
scroll to position [311, 0]
drag, startPoint x: 339, startPoint y: 208, endPoint x: 333, endPoint y: 213, distance: 8.0
click at [340, 209] on label "True" at bounding box center [360, 212] width 52 height 17
click at [340, 210] on input "True" at bounding box center [341, 212] width 6 height 5
radio input "true"
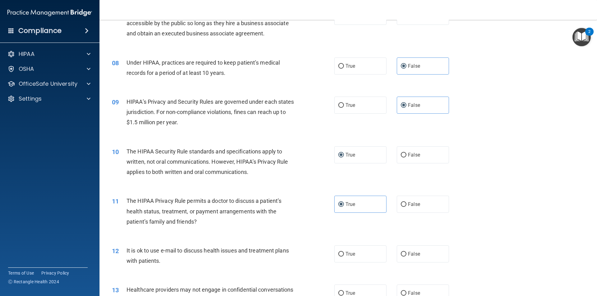
scroll to position [342, 0]
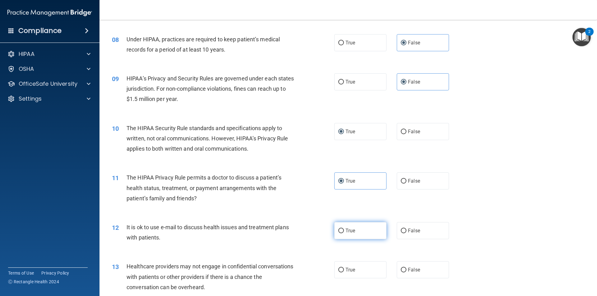
click at [341, 229] on input "True" at bounding box center [341, 231] width 6 height 5
radio input "true"
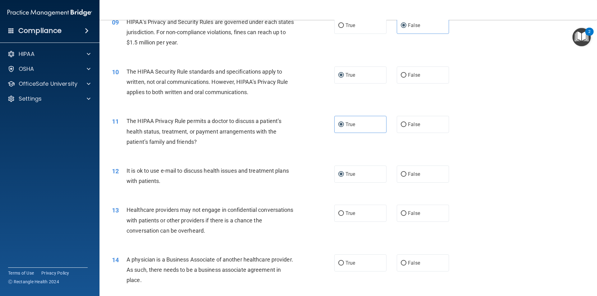
scroll to position [404, 0]
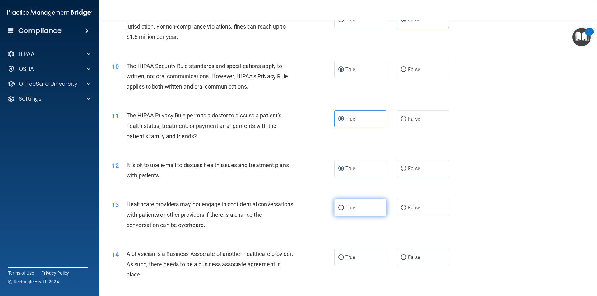
click at [341, 206] on input "True" at bounding box center [341, 208] width 6 height 5
radio input "true"
click at [419, 209] on label "False" at bounding box center [423, 207] width 52 height 17
click at [406, 209] on input "False" at bounding box center [404, 208] width 6 height 5
radio input "true"
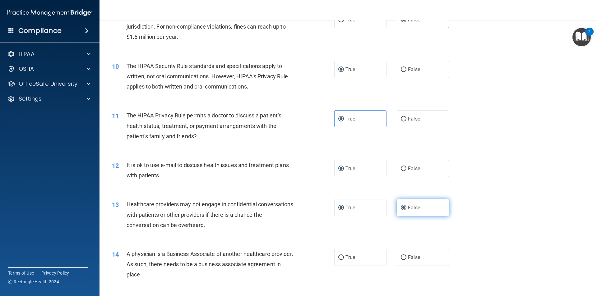
radio input "false"
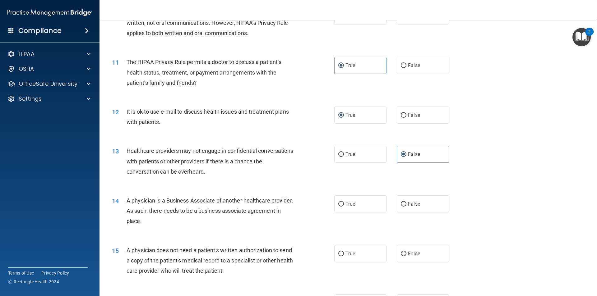
scroll to position [466, 0]
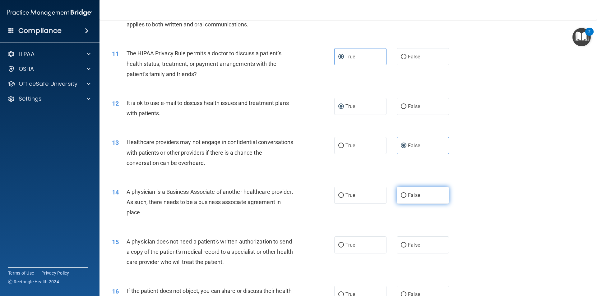
click at [418, 191] on label "False" at bounding box center [423, 195] width 52 height 17
click at [406, 193] on input "False" at bounding box center [404, 195] width 6 height 5
radio input "true"
click at [408, 242] on span "False" at bounding box center [414, 245] width 12 height 6
click at [406, 243] on input "False" at bounding box center [404, 245] width 6 height 5
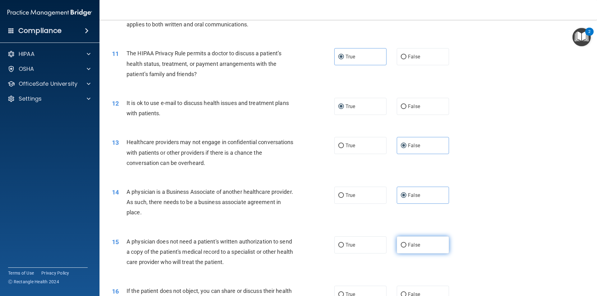
radio input "true"
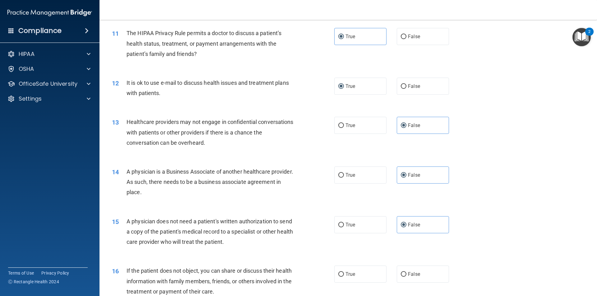
scroll to position [528, 0]
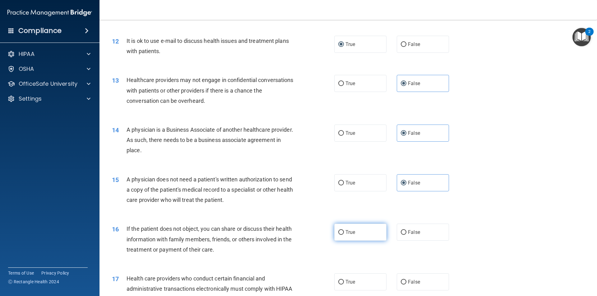
click at [347, 232] on span "True" at bounding box center [350, 232] width 10 height 6
click at [344, 232] on input "True" at bounding box center [341, 232] width 6 height 5
radio input "true"
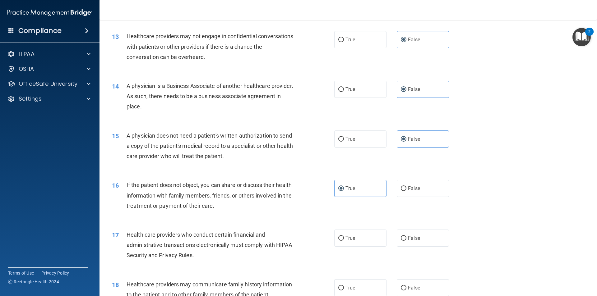
scroll to position [591, 0]
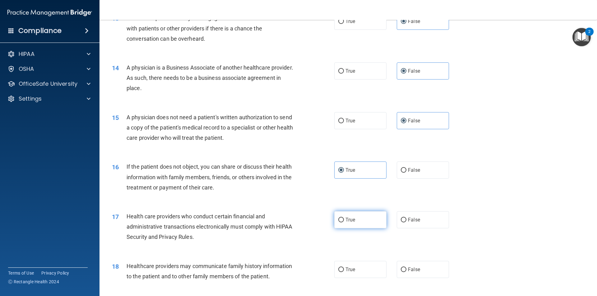
click at [342, 223] on label "True" at bounding box center [360, 219] width 52 height 17
click at [342, 223] on input "True" at bounding box center [341, 220] width 6 height 5
radio input "true"
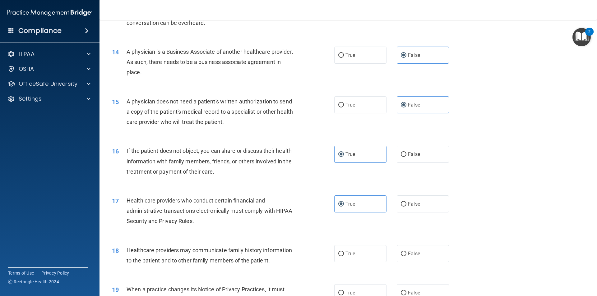
scroll to position [622, 0]
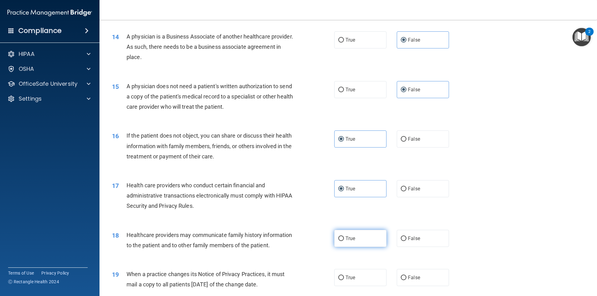
click at [349, 237] on span "True" at bounding box center [350, 239] width 10 height 6
click at [344, 237] on input "True" at bounding box center [341, 239] width 6 height 5
radio input "true"
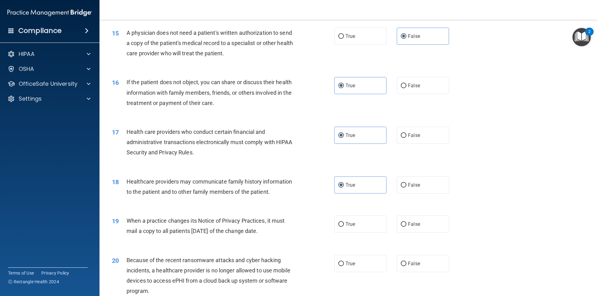
scroll to position [684, 0]
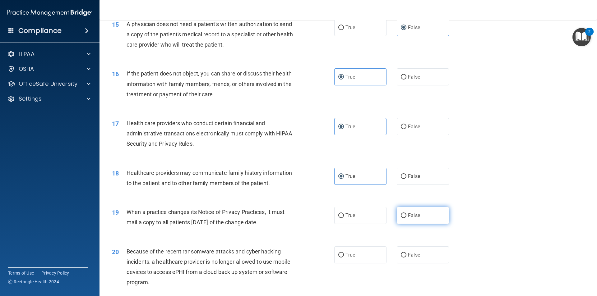
click at [413, 214] on span "False" at bounding box center [414, 216] width 12 height 6
click at [406, 214] on input "False" at bounding box center [404, 216] width 6 height 5
radio input "true"
click at [435, 250] on label "False" at bounding box center [423, 254] width 52 height 17
click at [406, 253] on input "False" at bounding box center [404, 255] width 6 height 5
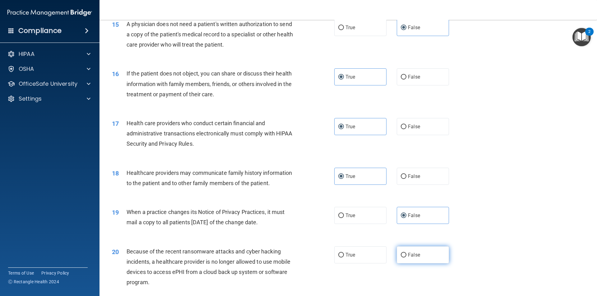
radio input "true"
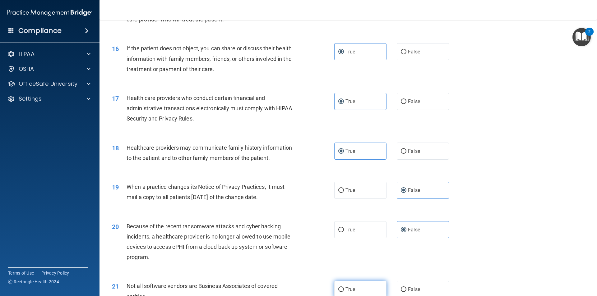
scroll to position [777, 0]
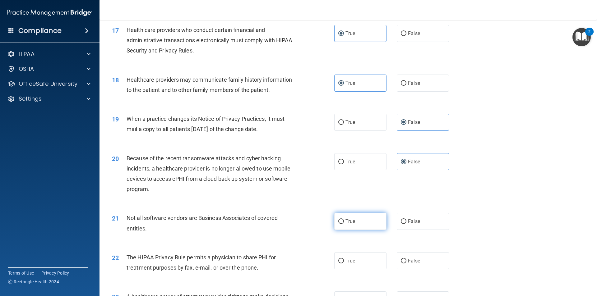
click at [353, 223] on span "True" at bounding box center [350, 222] width 10 height 6
click at [344, 223] on input "True" at bounding box center [341, 221] width 6 height 5
radio input "true"
click at [341, 258] on label "True" at bounding box center [360, 260] width 52 height 17
click at [341, 259] on input "True" at bounding box center [341, 261] width 6 height 5
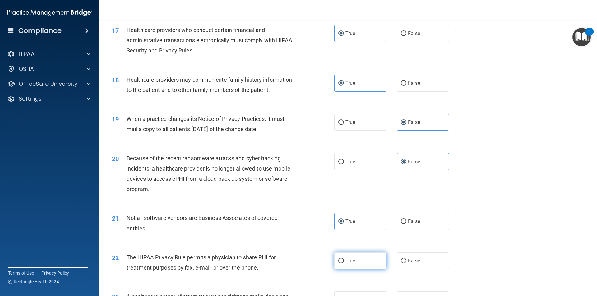
radio input "true"
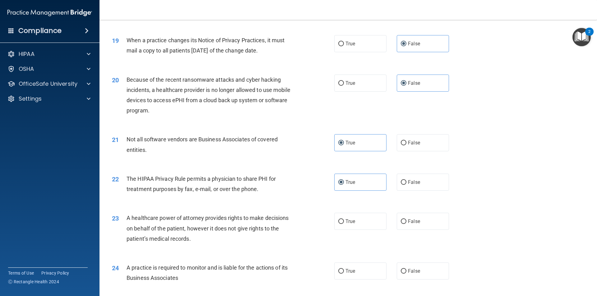
scroll to position [870, 0]
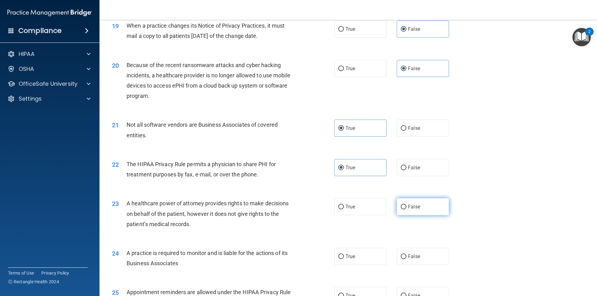
click at [421, 208] on label "False" at bounding box center [423, 206] width 52 height 17
click at [406, 208] on input "False" at bounding box center [404, 207] width 6 height 5
radio input "true"
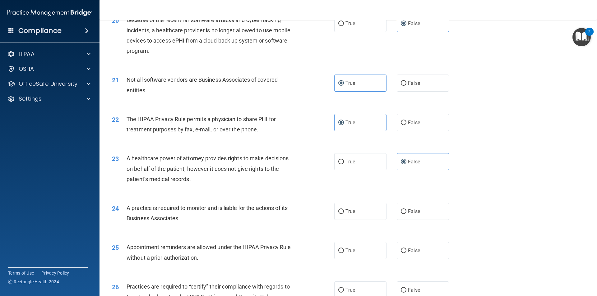
scroll to position [932, 0]
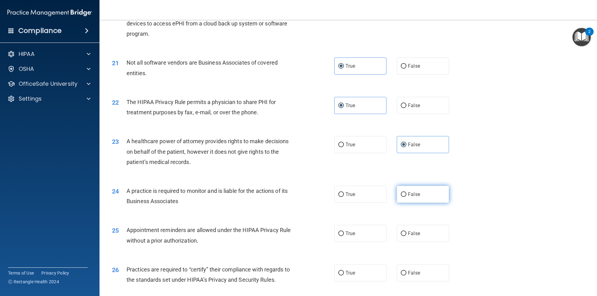
click at [421, 193] on label "False" at bounding box center [423, 194] width 52 height 17
click at [406, 193] on input "False" at bounding box center [404, 194] width 6 height 5
radio input "true"
click at [334, 231] on label "True" at bounding box center [360, 233] width 52 height 17
click at [338, 232] on input "True" at bounding box center [341, 234] width 6 height 5
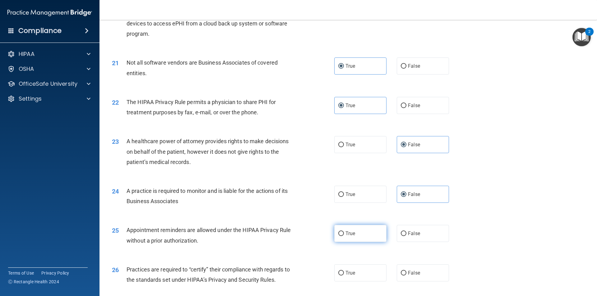
radio input "true"
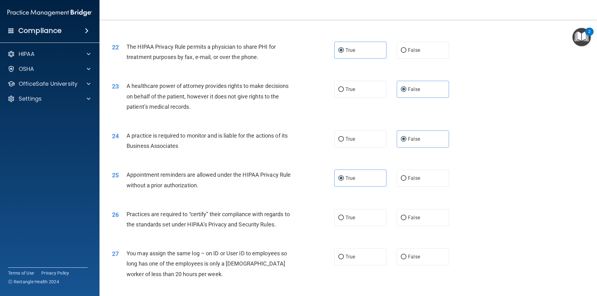
scroll to position [995, 0]
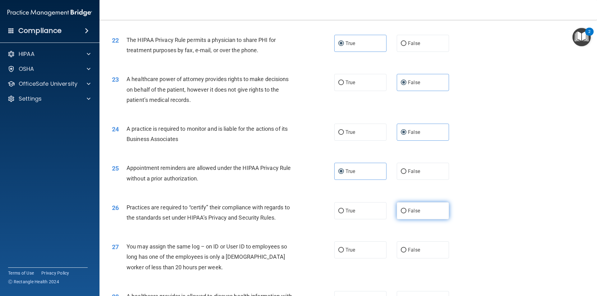
click at [404, 210] on label "False" at bounding box center [423, 210] width 52 height 17
click at [404, 210] on input "False" at bounding box center [404, 211] width 6 height 5
radio input "true"
click at [408, 247] on span "False" at bounding box center [414, 250] width 12 height 6
click at [406, 248] on input "False" at bounding box center [404, 250] width 6 height 5
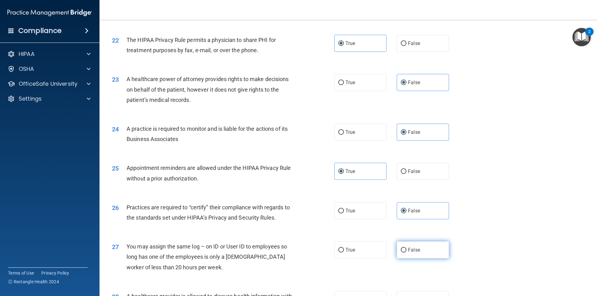
radio input "true"
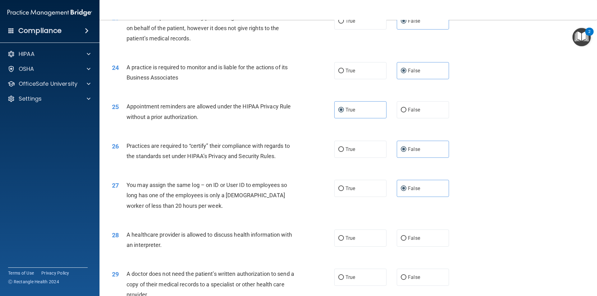
scroll to position [1057, 0]
click at [354, 238] on label "True" at bounding box center [360, 237] width 52 height 17
click at [344, 238] on input "True" at bounding box center [341, 238] width 6 height 5
radio input "true"
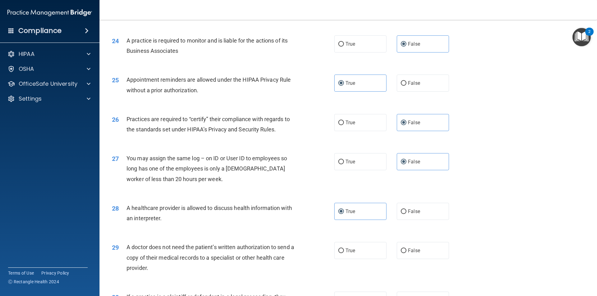
scroll to position [1119, 0]
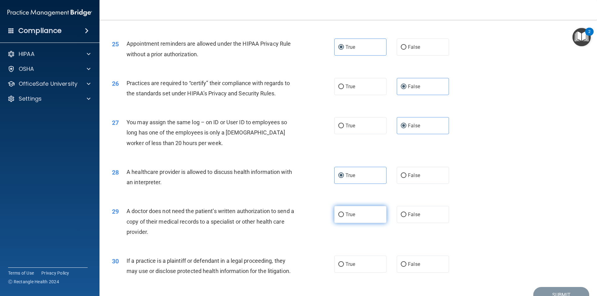
click at [359, 214] on label "True" at bounding box center [360, 214] width 52 height 17
click at [344, 214] on input "True" at bounding box center [341, 215] width 6 height 5
radio input "true"
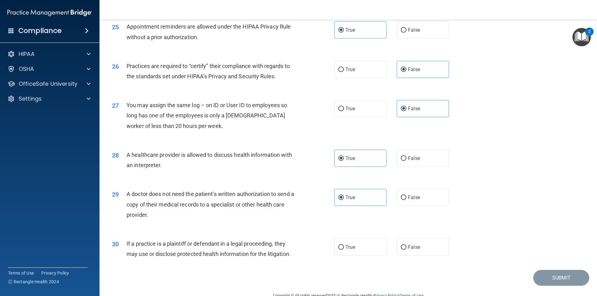
scroll to position [1151, 0]
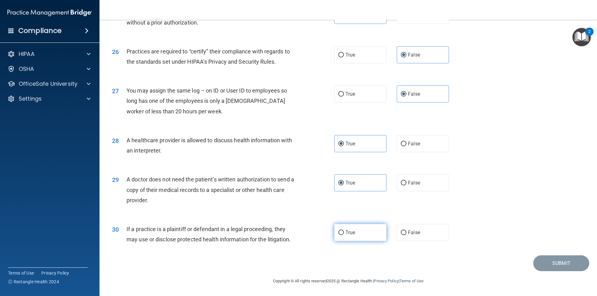
click at [355, 233] on label "True" at bounding box center [360, 232] width 52 height 17
click at [344, 233] on input "True" at bounding box center [341, 233] width 6 height 5
radio input "true"
click at [551, 261] on button "Submit" at bounding box center [561, 263] width 56 height 16
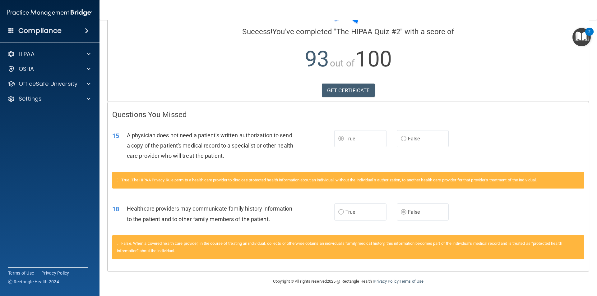
scroll to position [45, 0]
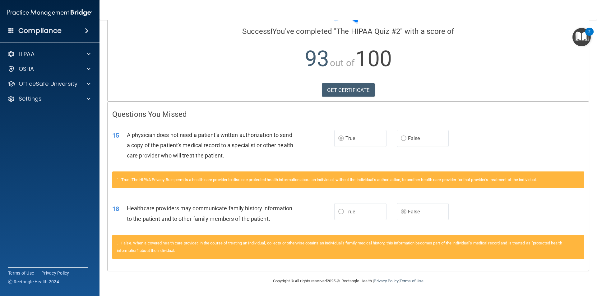
click at [580, 36] on img "Open Resource Center, 2 new notifications" at bounding box center [581, 37] width 18 height 18
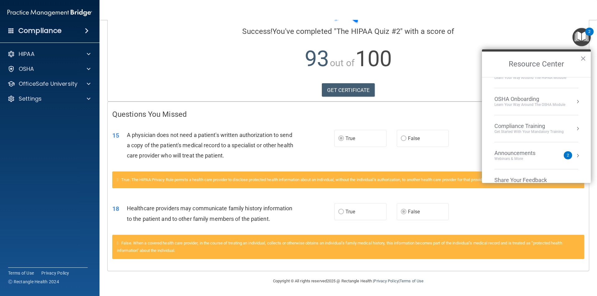
scroll to position [35, 0]
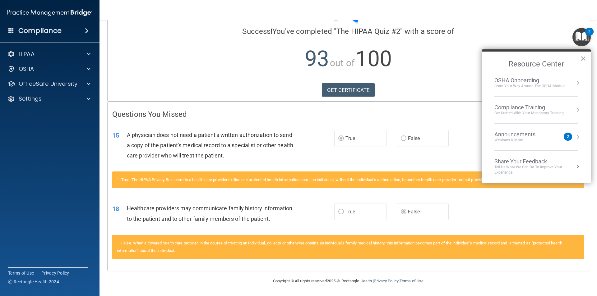
click at [526, 139] on div "Webinars & More" at bounding box center [520, 140] width 53 height 5
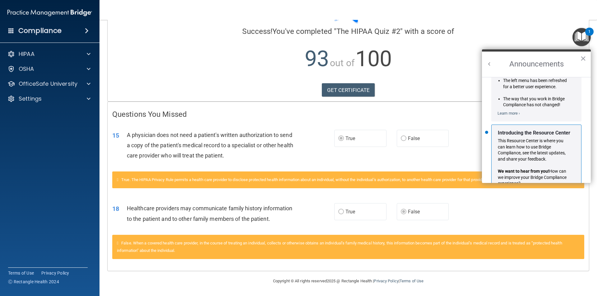
scroll to position [109, 0]
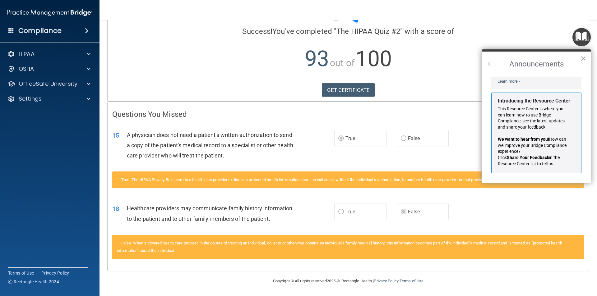
click at [584, 56] on button "×" at bounding box center [583, 58] width 6 height 10
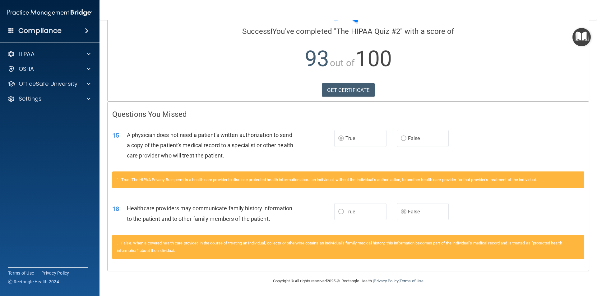
click at [581, 40] on img "Open Resource Center" at bounding box center [581, 37] width 18 height 18
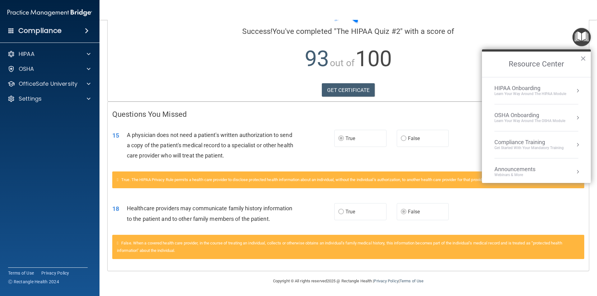
click at [400, 46] on p "93 out of 100" at bounding box center [348, 59] width 472 height 40
click at [67, 86] on p "OfficeSafe University" at bounding box center [48, 83] width 59 height 7
click at [69, 98] on div "HIPAA Training" at bounding box center [46, 99] width 85 height 6
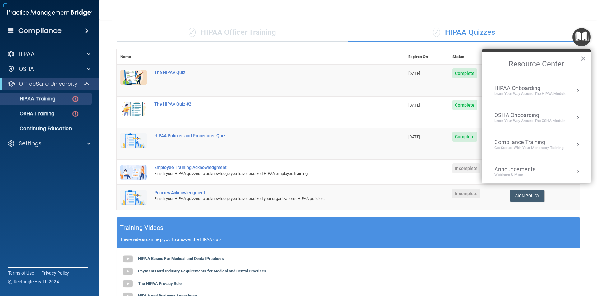
scroll to position [159, 0]
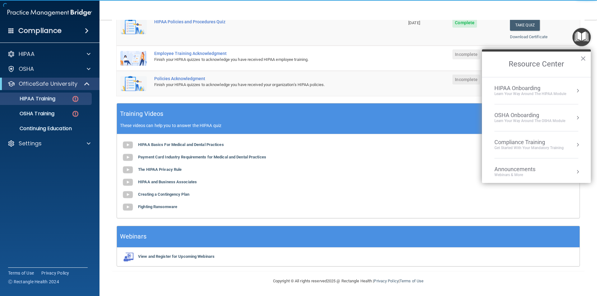
click at [582, 59] on button "×" at bounding box center [583, 58] width 6 height 10
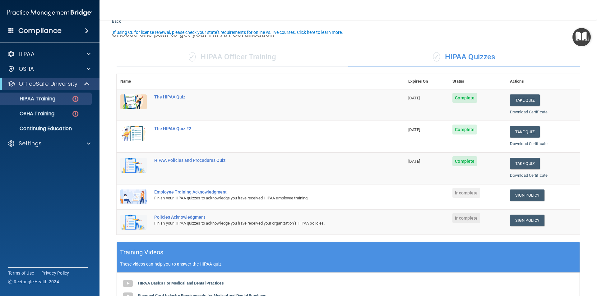
scroll to position [31, 0]
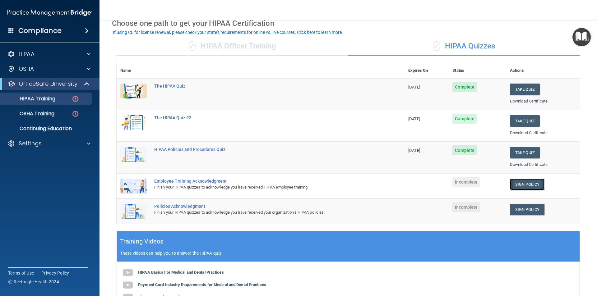
click at [534, 185] on link "Sign Policy" at bounding box center [527, 185] width 35 height 12
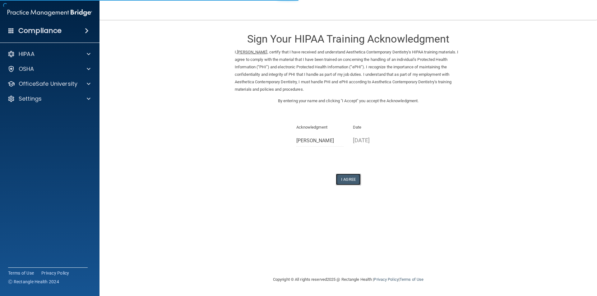
click at [357, 177] on button "I Agree" at bounding box center [348, 180] width 25 height 12
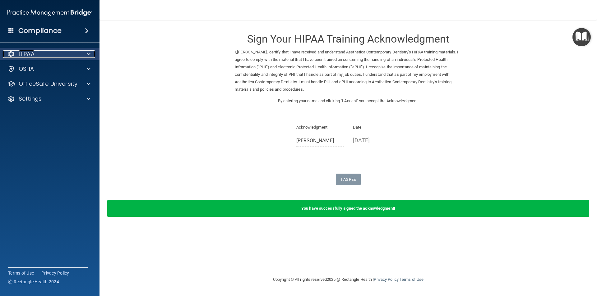
click at [74, 56] on div "HIPAA" at bounding box center [41, 53] width 77 height 7
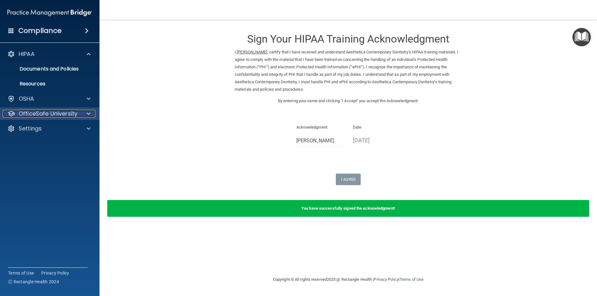
click at [67, 112] on p "OfficeSafe University" at bounding box center [48, 113] width 59 height 7
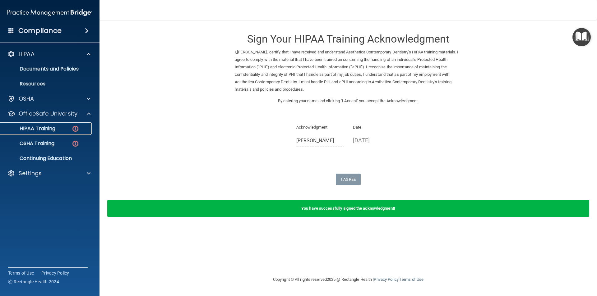
click at [68, 131] on div "HIPAA Training" at bounding box center [46, 129] width 85 height 6
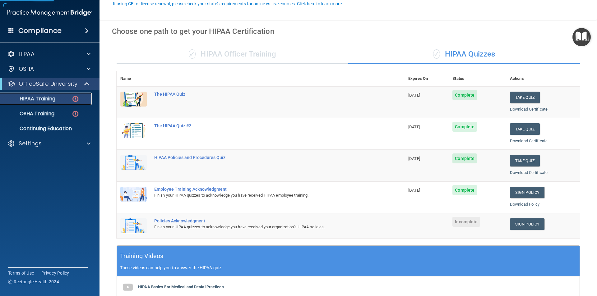
scroll to position [62, 0]
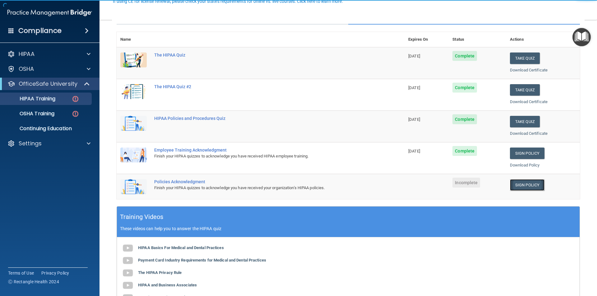
click at [522, 182] on link "Sign Policy" at bounding box center [527, 185] width 35 height 12
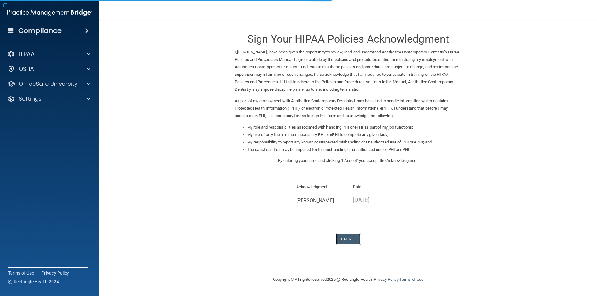
click at [346, 237] on button "I Agree" at bounding box center [348, 239] width 25 height 12
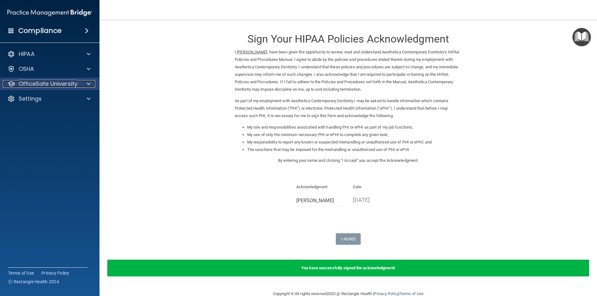
click at [64, 84] on p "OfficeSafe University" at bounding box center [48, 83] width 59 height 7
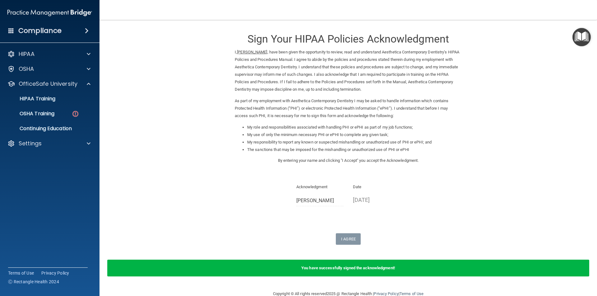
click at [72, 105] on ul "HIPAA Training OSHA Training Continuing Education" at bounding box center [50, 112] width 113 height 45
click at [75, 111] on img at bounding box center [75, 114] width 8 height 8
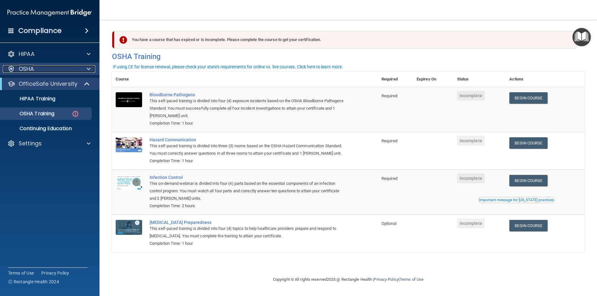
click at [67, 68] on div "OSHA" at bounding box center [41, 68] width 77 height 7
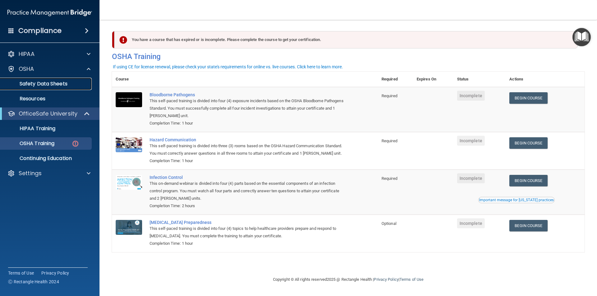
click at [56, 86] on p "Safety Data Sheets" at bounding box center [46, 84] width 85 height 6
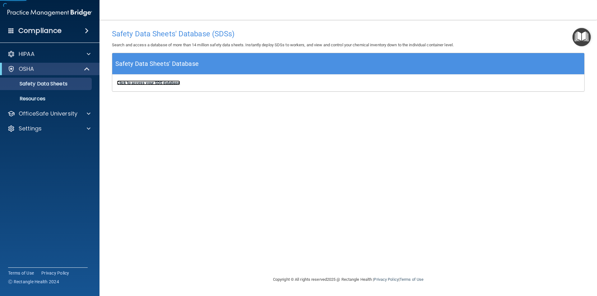
click at [160, 82] on b "Click to access your SDS database" at bounding box center [148, 83] width 63 height 5
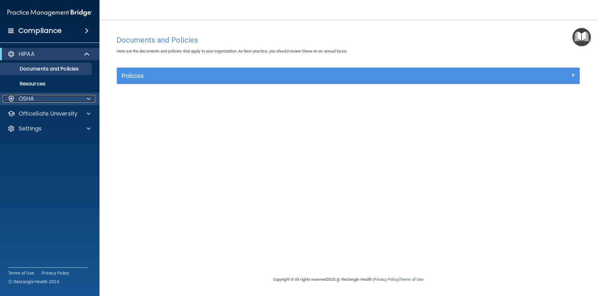
click at [56, 97] on div "OSHA" at bounding box center [41, 98] width 77 height 7
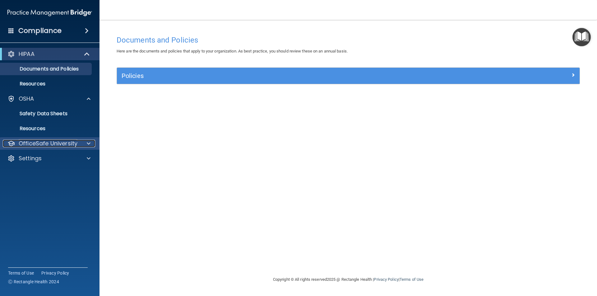
click at [71, 141] on p "OfficeSafe University" at bounding box center [48, 143] width 59 height 7
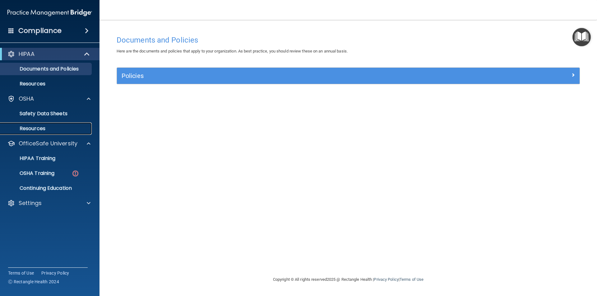
click at [45, 131] on p "Resources" at bounding box center [46, 129] width 85 height 6
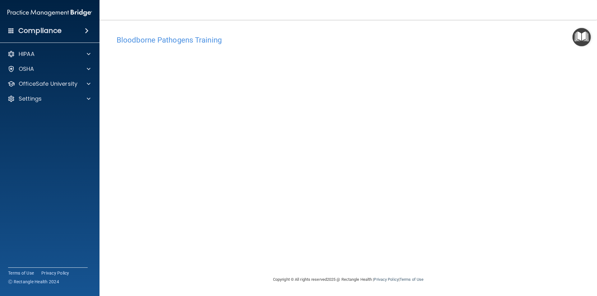
click at [457, 253] on div "Bloodborne Pathogens Training This course doesn’t expire until . Are you sure y…" at bounding box center [348, 154] width 472 height 244
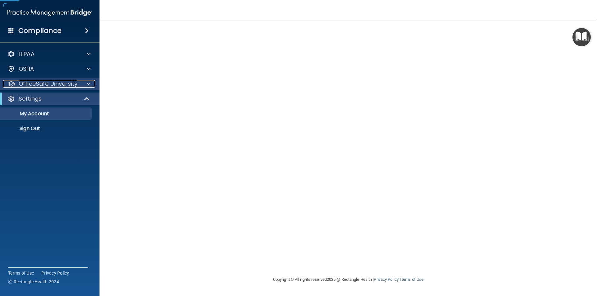
click at [73, 86] on p "OfficeSafe University" at bounding box center [48, 83] width 59 height 7
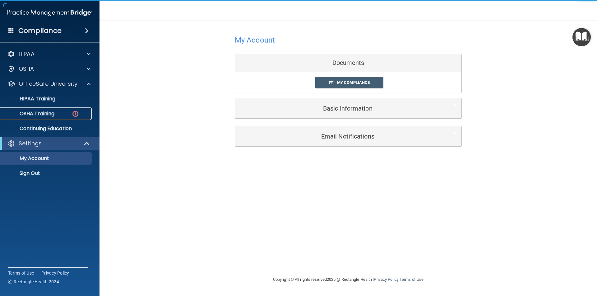
click at [58, 115] on div "OSHA Training" at bounding box center [46, 114] width 85 height 6
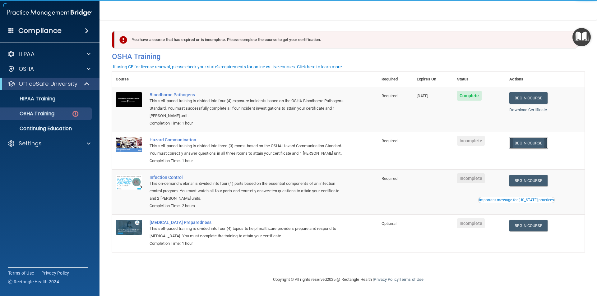
click at [519, 144] on link "Begin Course" at bounding box center [528, 143] width 38 height 12
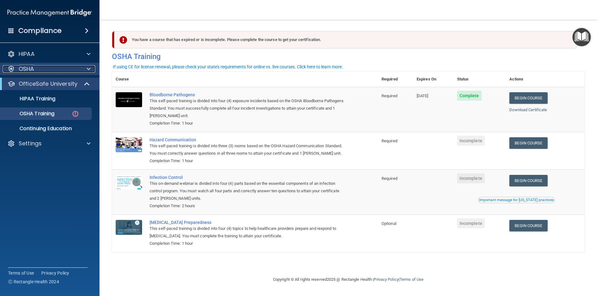
click at [87, 69] on span at bounding box center [89, 68] width 4 height 7
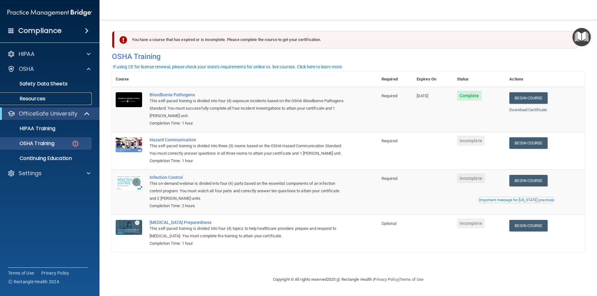
click at [45, 97] on p "Resources" at bounding box center [46, 99] width 85 height 6
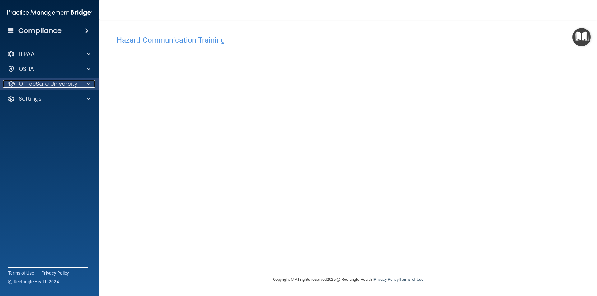
click at [62, 86] on p "OfficeSafe University" at bounding box center [48, 83] width 59 height 7
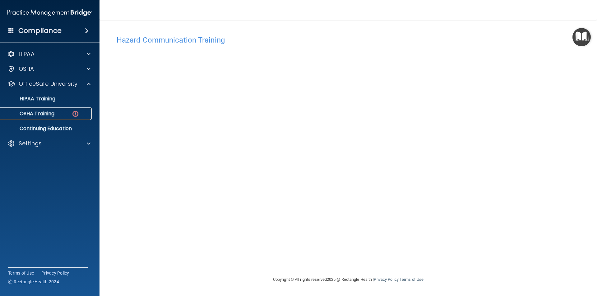
click at [54, 114] on p "OSHA Training" at bounding box center [29, 114] width 50 height 6
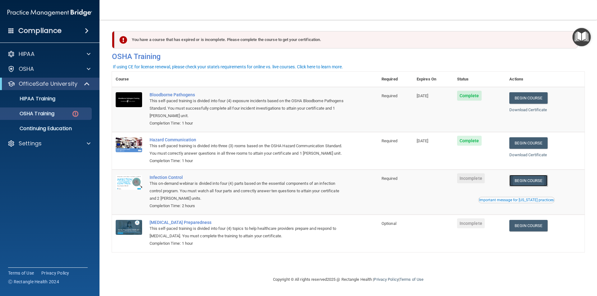
click at [528, 182] on link "Begin Course" at bounding box center [528, 181] width 38 height 12
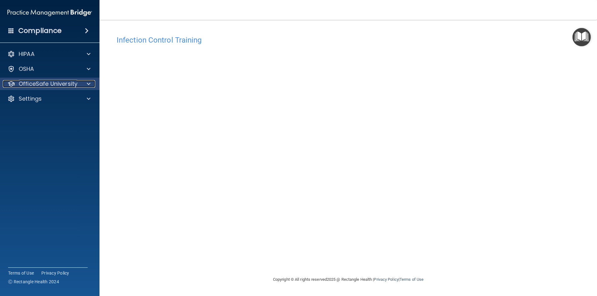
click at [64, 84] on p "OfficeSafe University" at bounding box center [48, 83] width 59 height 7
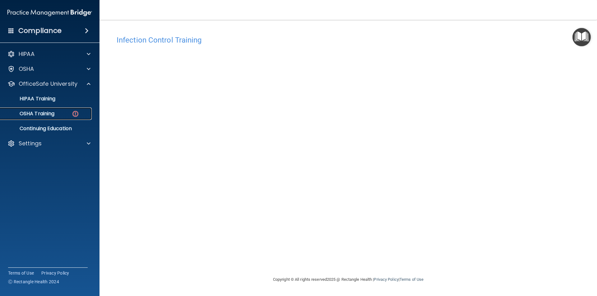
click at [70, 114] on div "OSHA Training" at bounding box center [46, 114] width 85 height 6
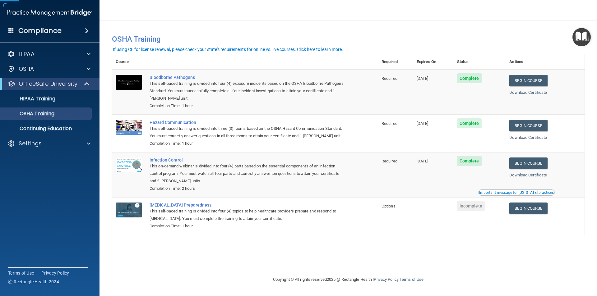
click at [581, 37] on img "Open Resource Center" at bounding box center [581, 37] width 18 height 18
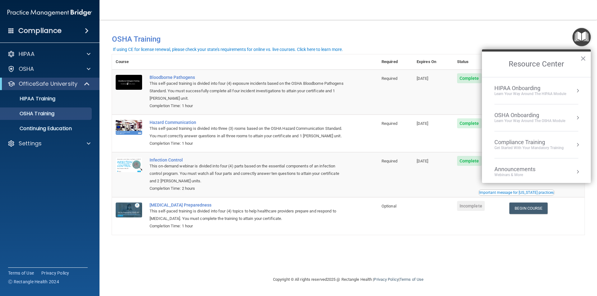
click at [572, 111] on li "OSHA Onboarding Learn your way around the OSHA module" at bounding box center [536, 117] width 84 height 27
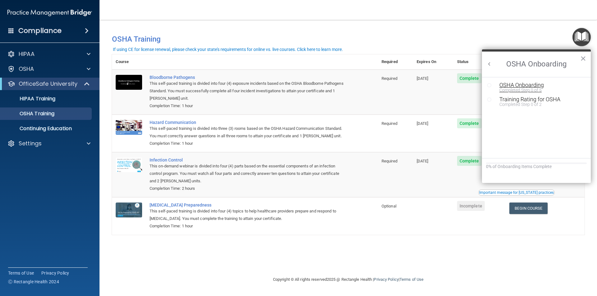
click at [512, 90] on div "Completed Step 0 of 5" at bounding box center [540, 90] width 83 height 4
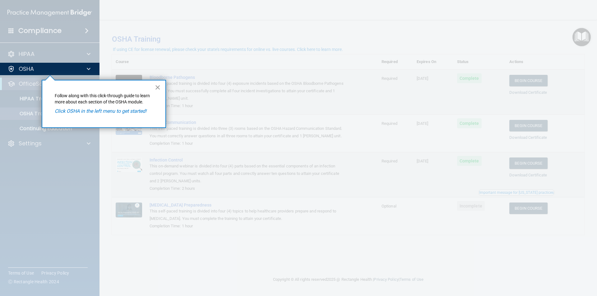
click at [159, 86] on button "×" at bounding box center [158, 87] width 6 height 10
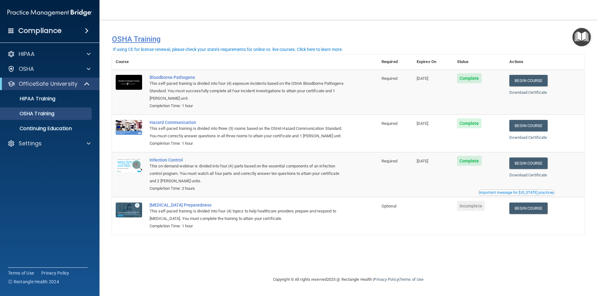
click at [569, 39] on h4 "OSHA Training" at bounding box center [348, 39] width 472 height 9
click at [580, 42] on img "Open Resource Center" at bounding box center [581, 37] width 18 height 18
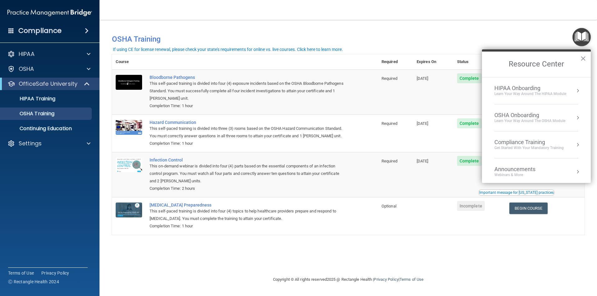
click at [552, 88] on div "HIPAA Onboarding" at bounding box center [530, 88] width 72 height 7
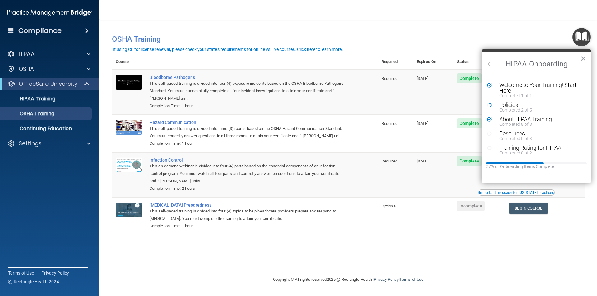
scroll to position [1, 0]
click at [519, 104] on div "Policies" at bounding box center [538, 104] width 79 height 6
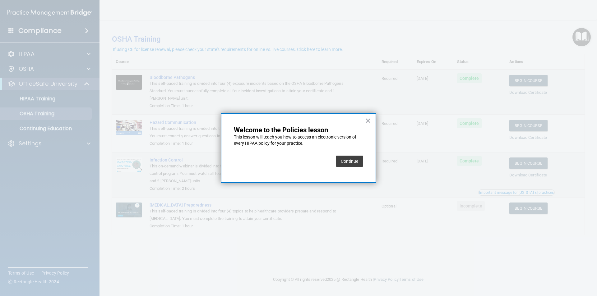
click at [348, 162] on button "Continue" at bounding box center [349, 161] width 27 height 11
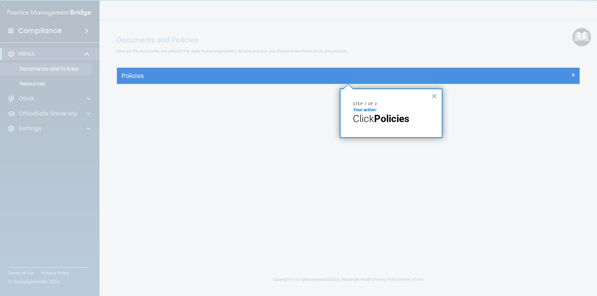
click at [369, 115] on span "Click" at bounding box center [363, 119] width 21 height 12
drag, startPoint x: 371, startPoint y: 117, endPoint x: 379, endPoint y: 117, distance: 8.1
click at [372, 117] on span "Click" at bounding box center [363, 119] width 21 height 12
click at [432, 94] on button "×" at bounding box center [434, 96] width 6 height 10
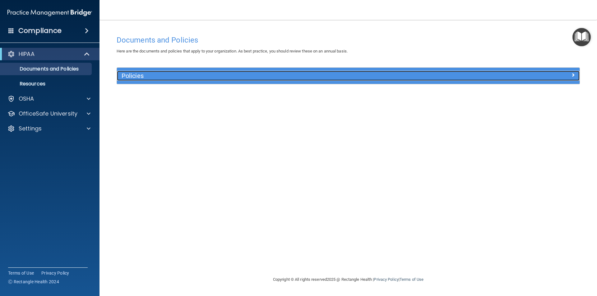
click at [490, 74] on div at bounding box center [522, 74] width 116 height 7
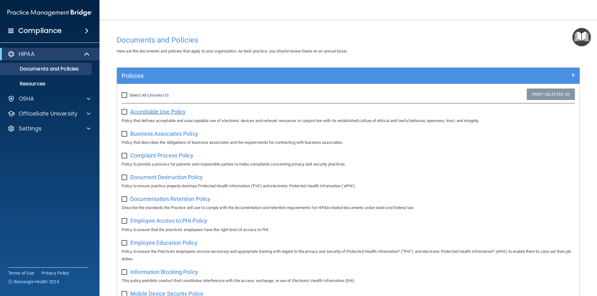
click at [163, 112] on span "Acceptable Use Policy" at bounding box center [157, 111] width 55 height 7
click at [150, 131] on span "Business Associates Policy" at bounding box center [164, 134] width 68 height 7
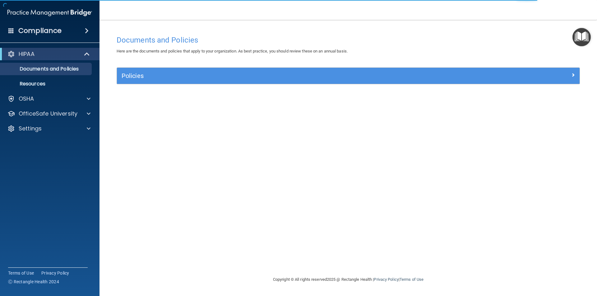
click at [579, 32] on img "Open Resource Center" at bounding box center [581, 37] width 18 height 18
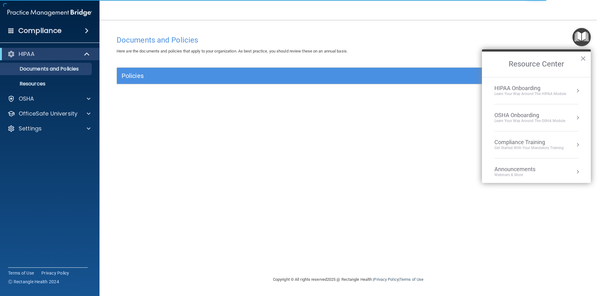
click at [557, 86] on div "HIPAA Onboarding" at bounding box center [530, 88] width 72 height 7
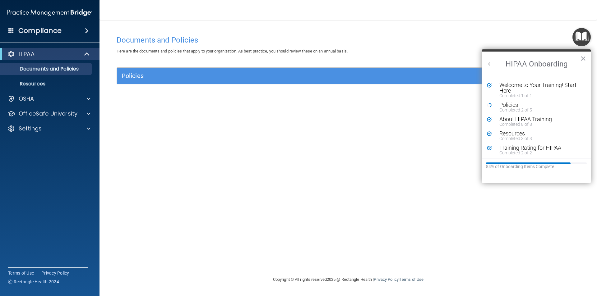
click at [576, 64] on h2 "HIPAA Onboarding" at bounding box center [536, 64] width 109 height 25
click at [581, 57] on button "×" at bounding box center [583, 58] width 6 height 10
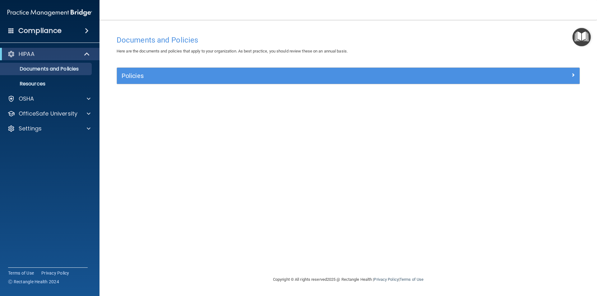
click at [579, 31] on img "Open Resource Center" at bounding box center [581, 37] width 18 height 18
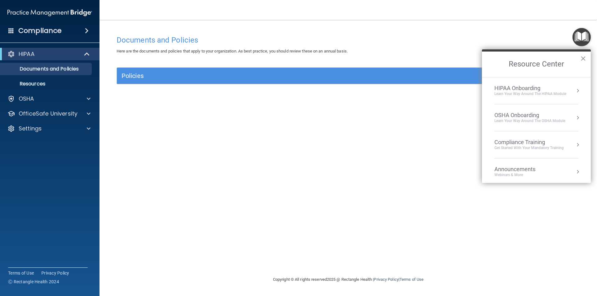
click at [546, 111] on li "OSHA Onboarding Learn your way around the OSHA module" at bounding box center [536, 117] width 84 height 27
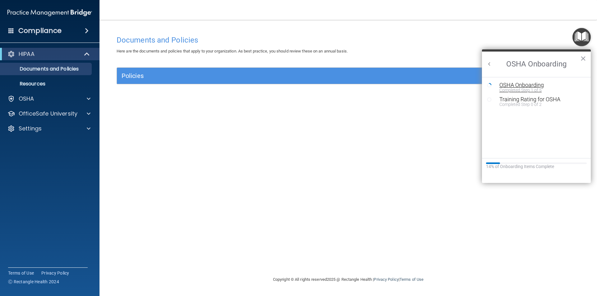
click at [524, 86] on div "OSHA Onboarding" at bounding box center [540, 85] width 83 height 6
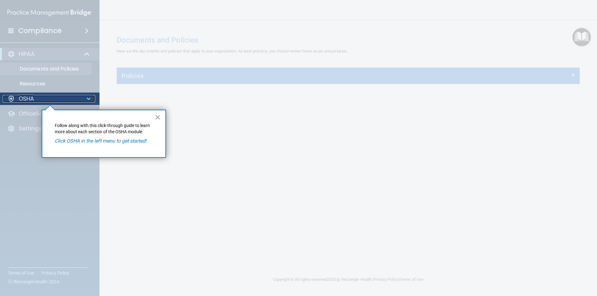
click at [56, 95] on div "OSHA" at bounding box center [41, 98] width 77 height 7
click at [161, 117] on div "× Follow along with this click-through guide to learn more about each section o…" at bounding box center [104, 134] width 124 height 48
click at [158, 115] on button "×" at bounding box center [158, 117] width 6 height 10
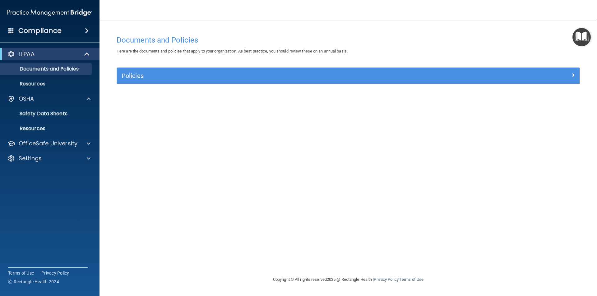
click at [574, 35] on img "Open Resource Center" at bounding box center [581, 37] width 18 height 18
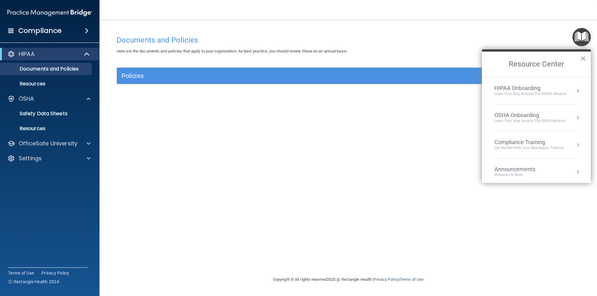
click at [562, 114] on div "OSHA Onboarding" at bounding box center [529, 115] width 71 height 7
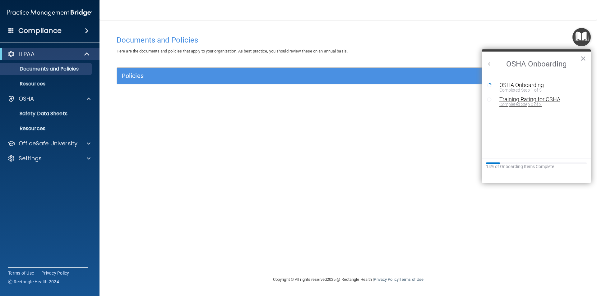
click at [517, 100] on div "Training Rating for OSHA" at bounding box center [540, 100] width 83 height 6
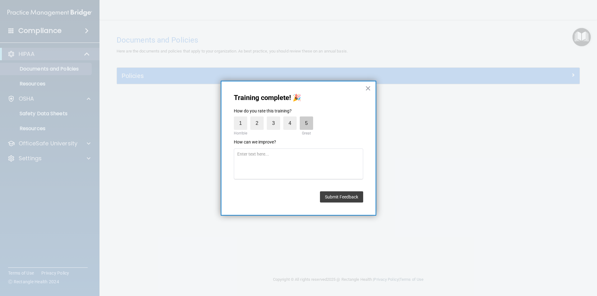
click at [307, 119] on label "5" at bounding box center [306, 123] width 13 height 13
click at [292, 118] on input "5" at bounding box center [292, 118] width 0 height 0
click at [349, 202] on button "Submit Feedback" at bounding box center [341, 196] width 43 height 11
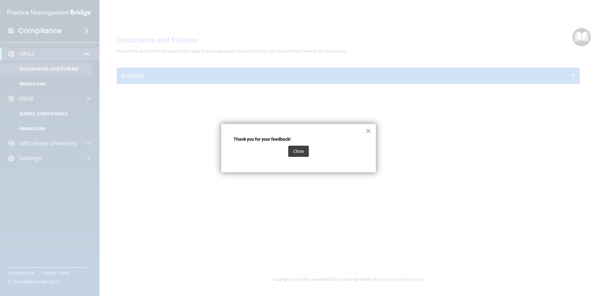
drag, startPoint x: 272, startPoint y: 146, endPoint x: 279, endPoint y: 148, distance: 7.1
click at [279, 148] on div "Close" at bounding box center [298, 151] width 130 height 17
click at [307, 151] on button "Close" at bounding box center [298, 151] width 21 height 11
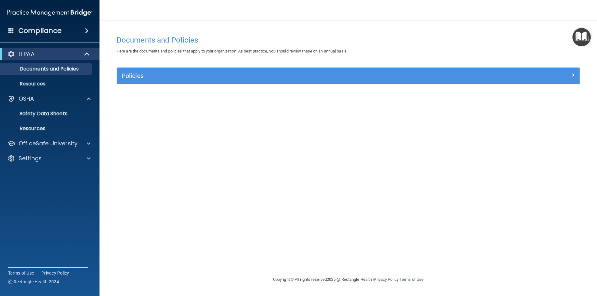
click at [581, 35] on img "Open Resource Center" at bounding box center [581, 37] width 18 height 18
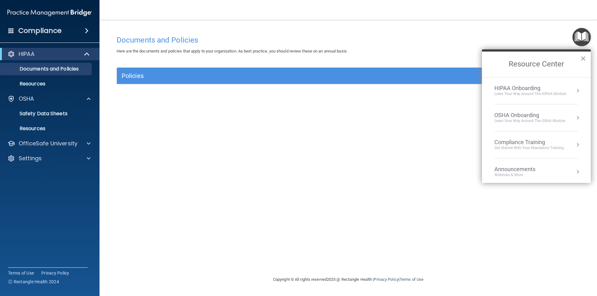
click at [554, 114] on div "OSHA Onboarding" at bounding box center [529, 115] width 71 height 7
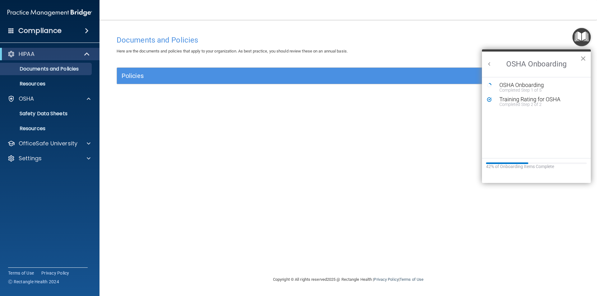
click at [582, 56] on button "×" at bounding box center [583, 58] width 6 height 10
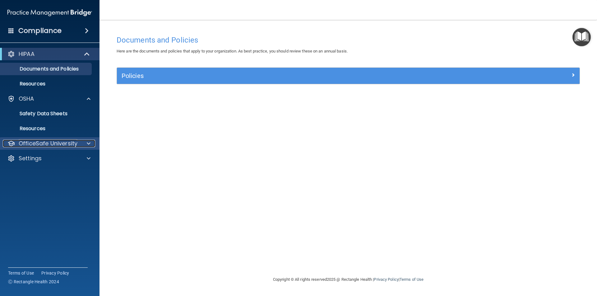
click at [58, 144] on p "OfficeSafe University" at bounding box center [48, 143] width 59 height 7
